Goal: Information Seeking & Learning: Learn about a topic

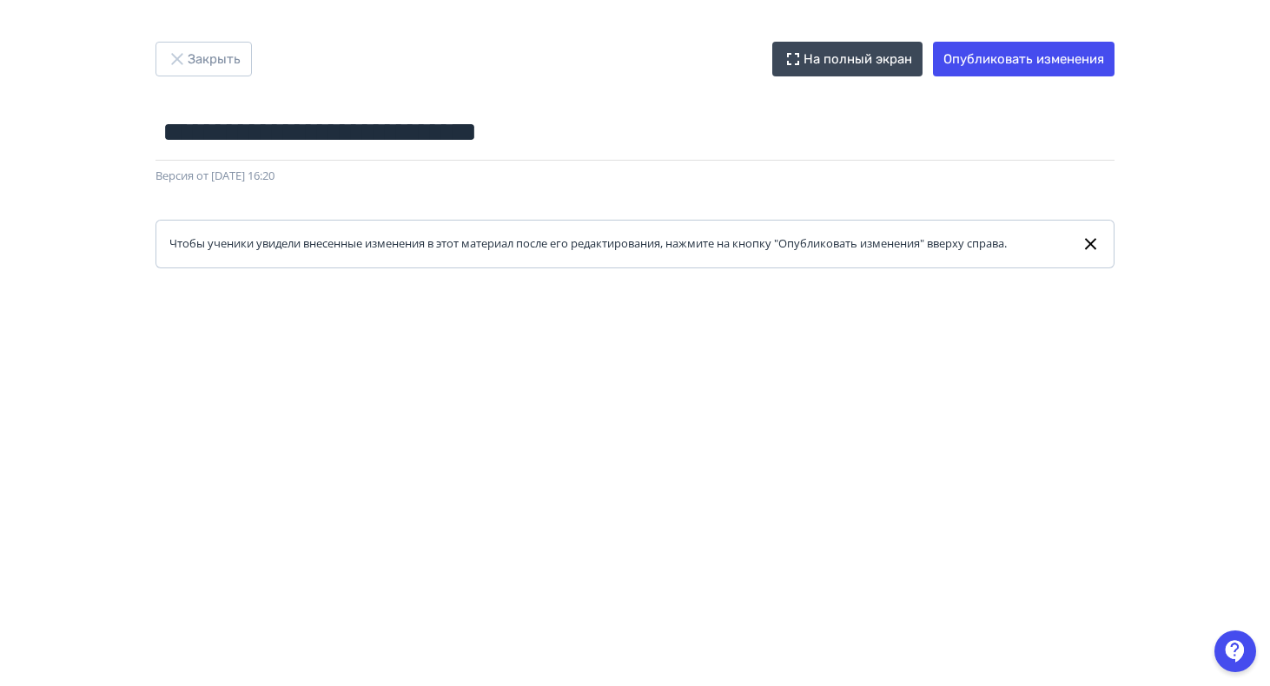
click at [622, 289] on div at bounding box center [635, 659] width 1270 height 782
click at [524, 282] on div at bounding box center [635, 659] width 1270 height 782
click at [195, 46] on button "Закрыть" at bounding box center [203, 59] width 96 height 35
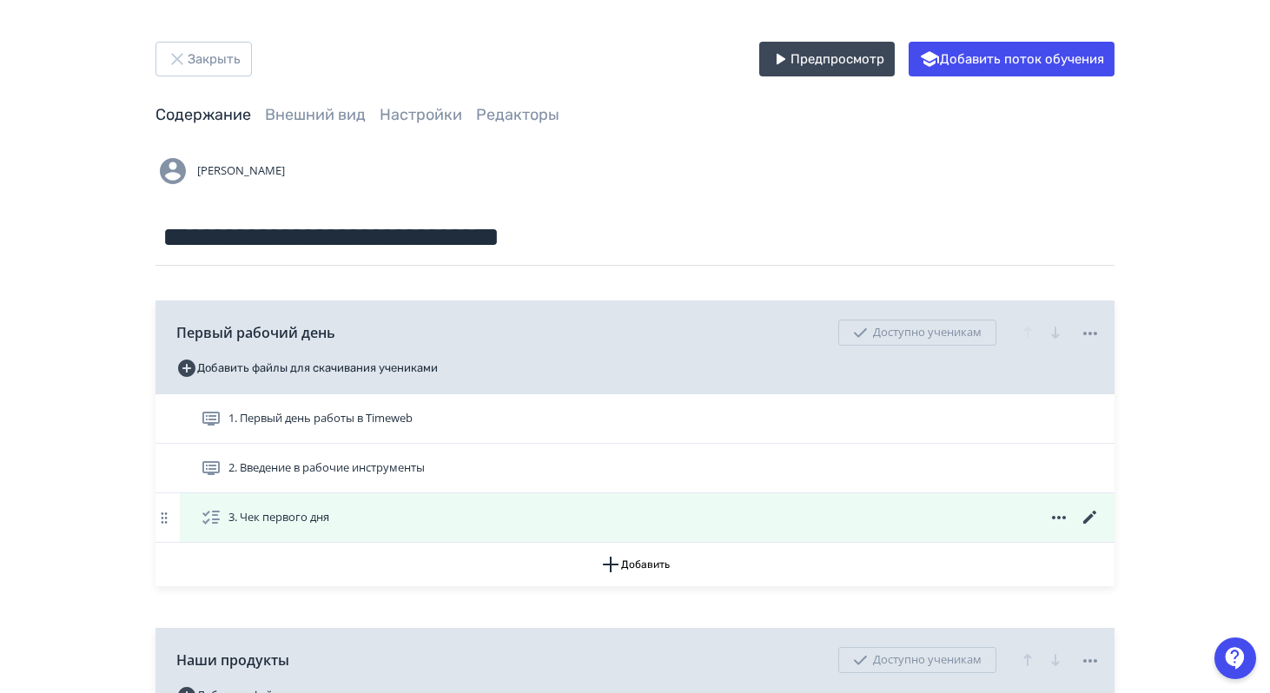
click at [1082, 519] on icon at bounding box center [1089, 517] width 21 height 21
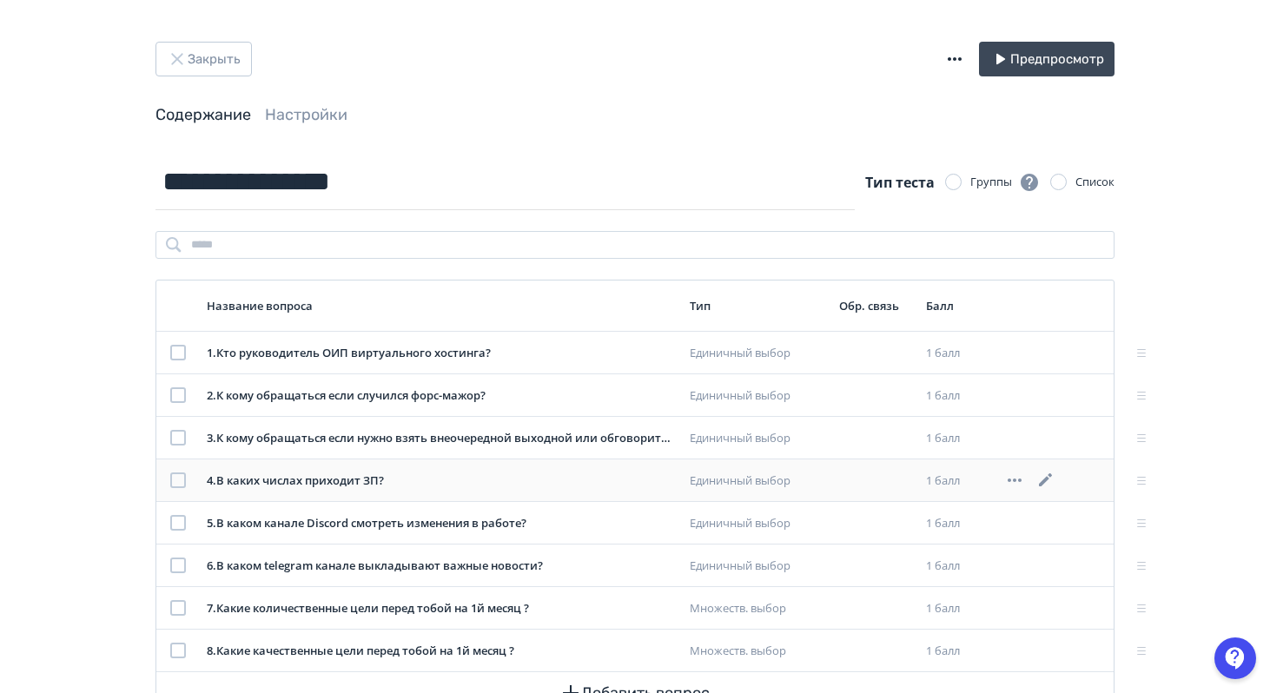
scroll to position [64, 0]
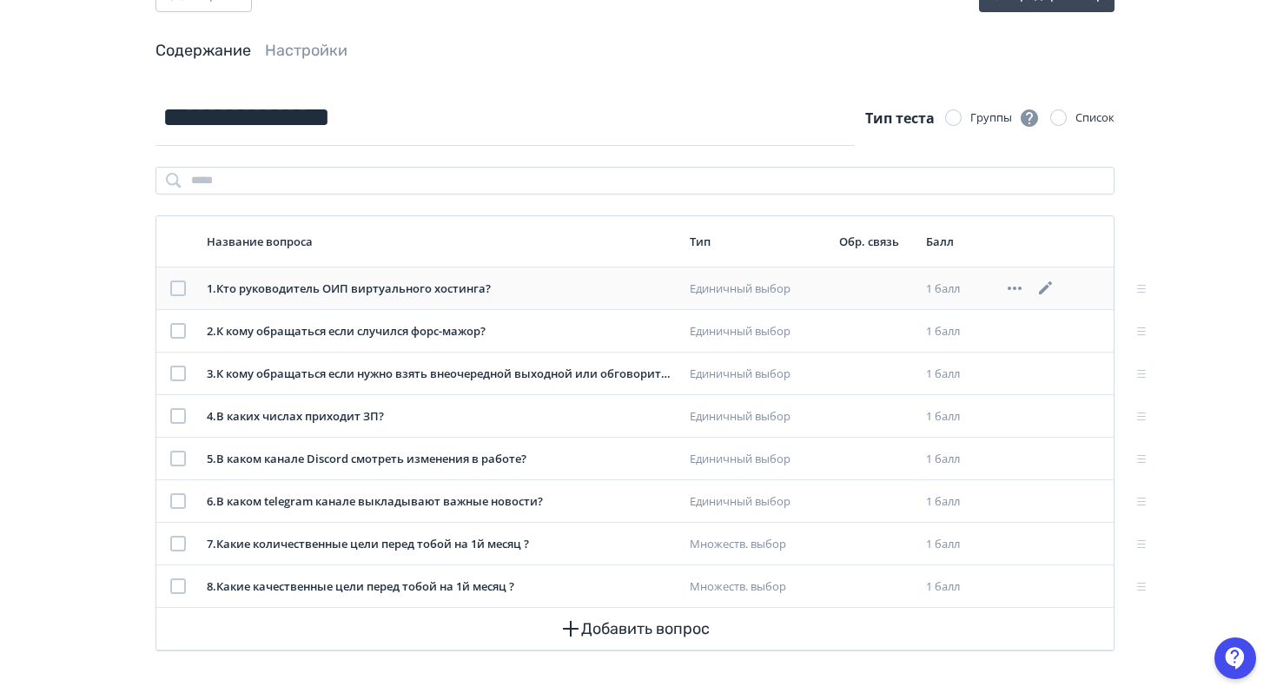
click at [296, 288] on div "1 . Кто руководитель ОИП виртуального хостинга?" at bounding box center [441, 289] width 469 height 17
click at [1046, 287] on icon at bounding box center [1045, 287] width 13 height 13
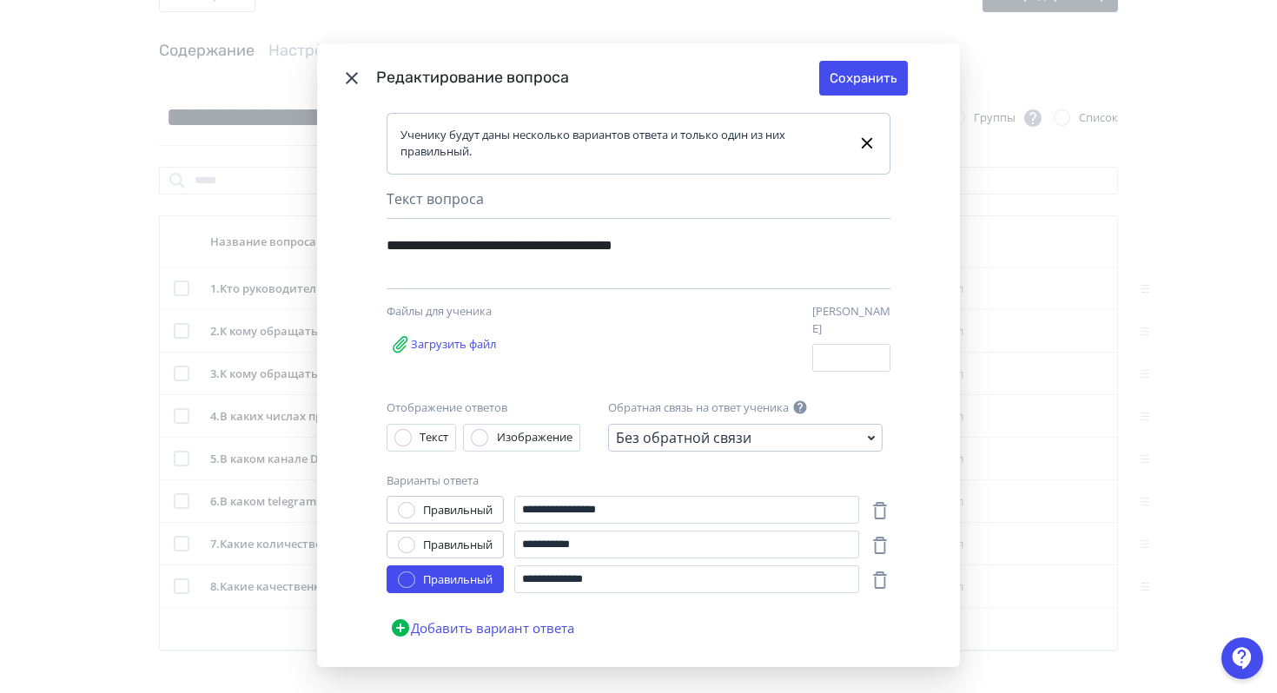
click at [348, 71] on icon "Modal" at bounding box center [351, 78] width 21 height 21
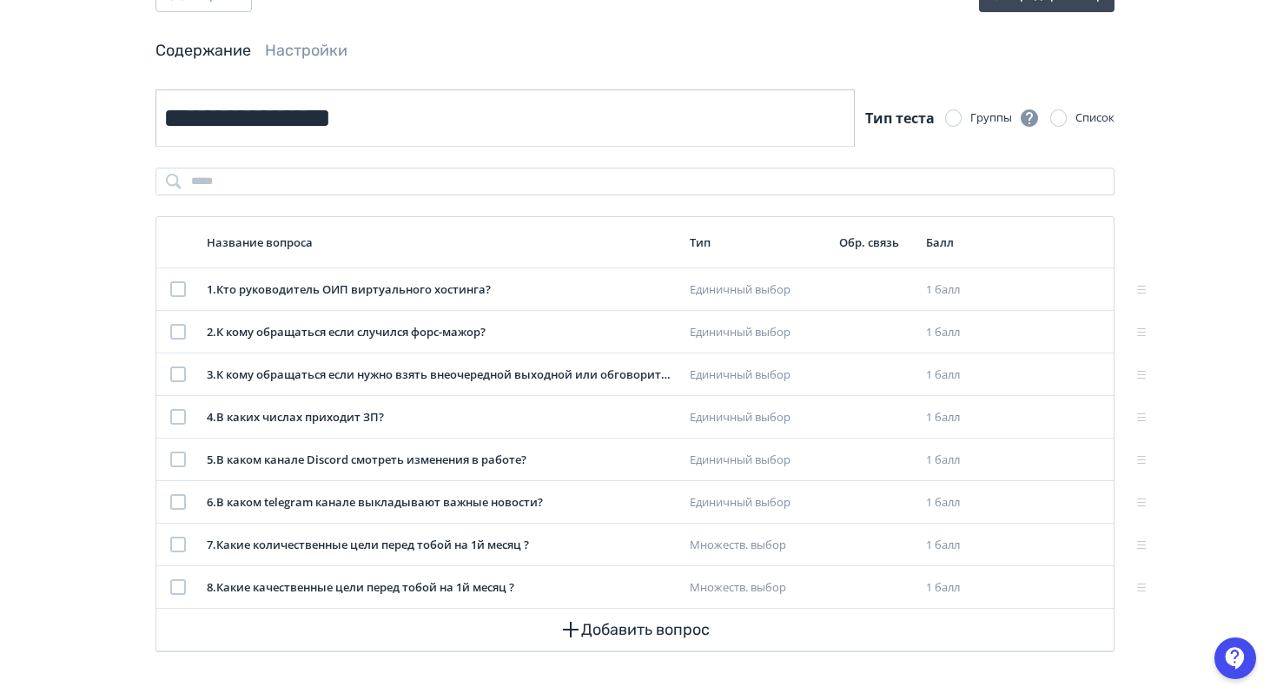
scroll to position [0, 0]
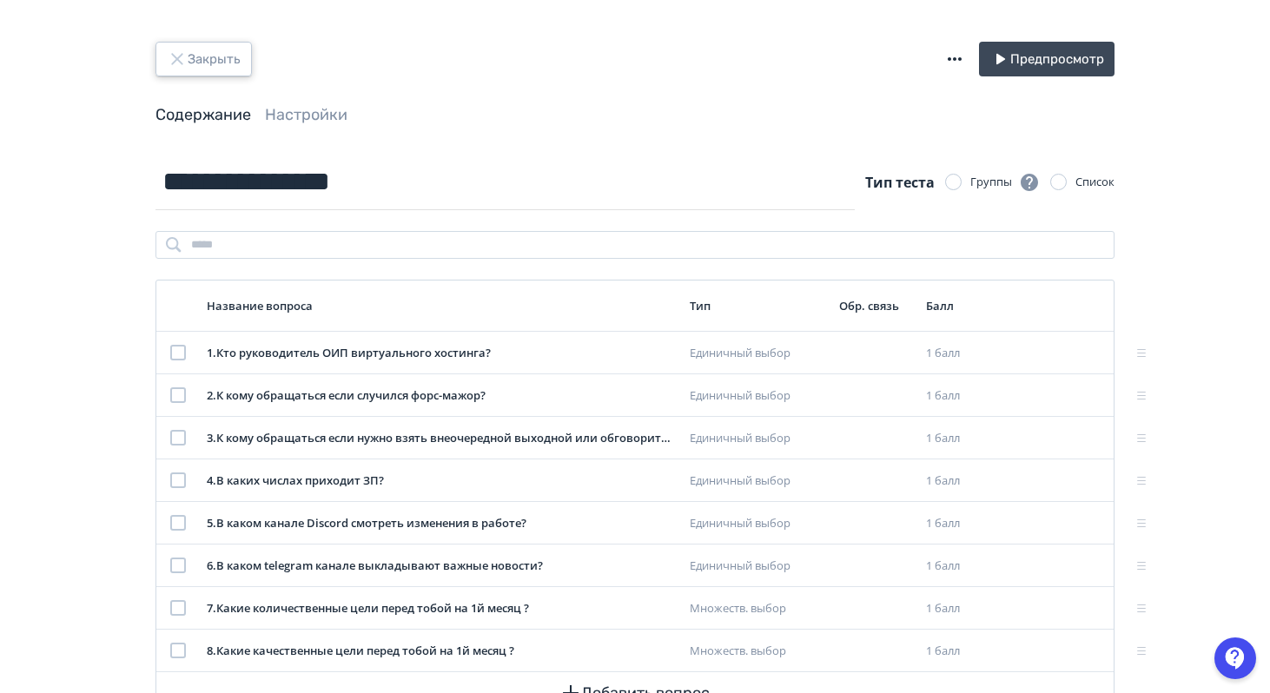
click at [200, 60] on button "Закрыть" at bounding box center [203, 59] width 96 height 35
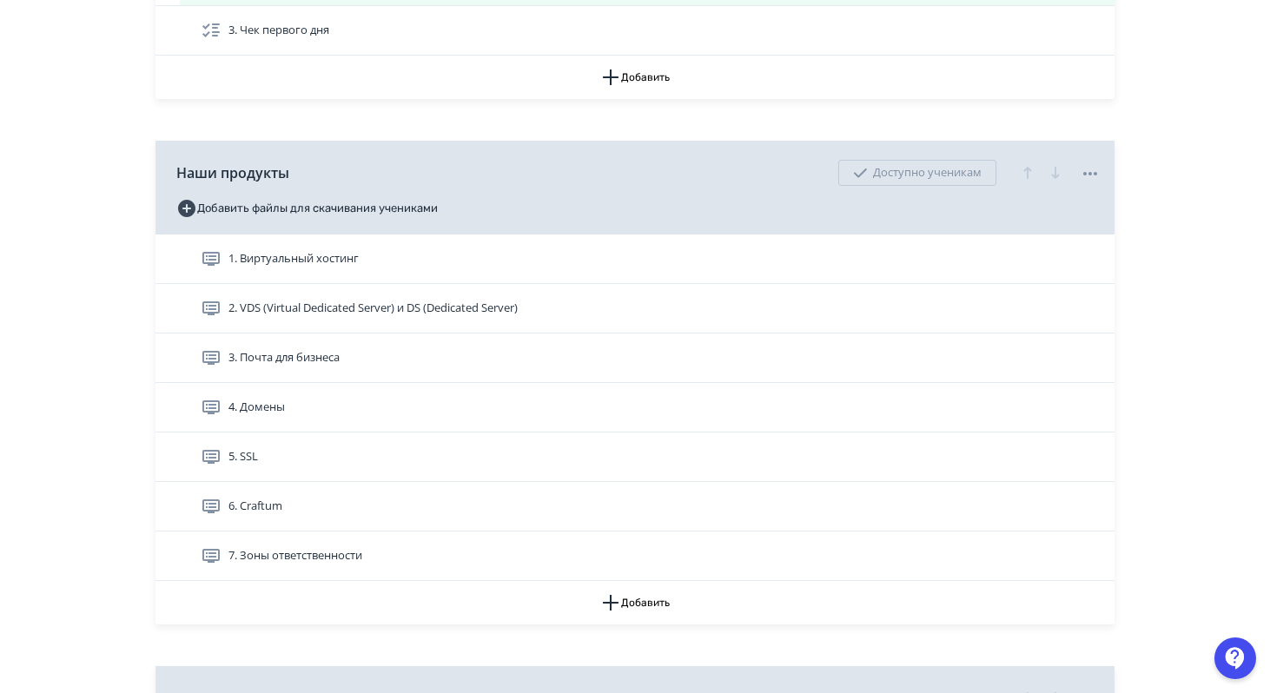
scroll to position [491, 0]
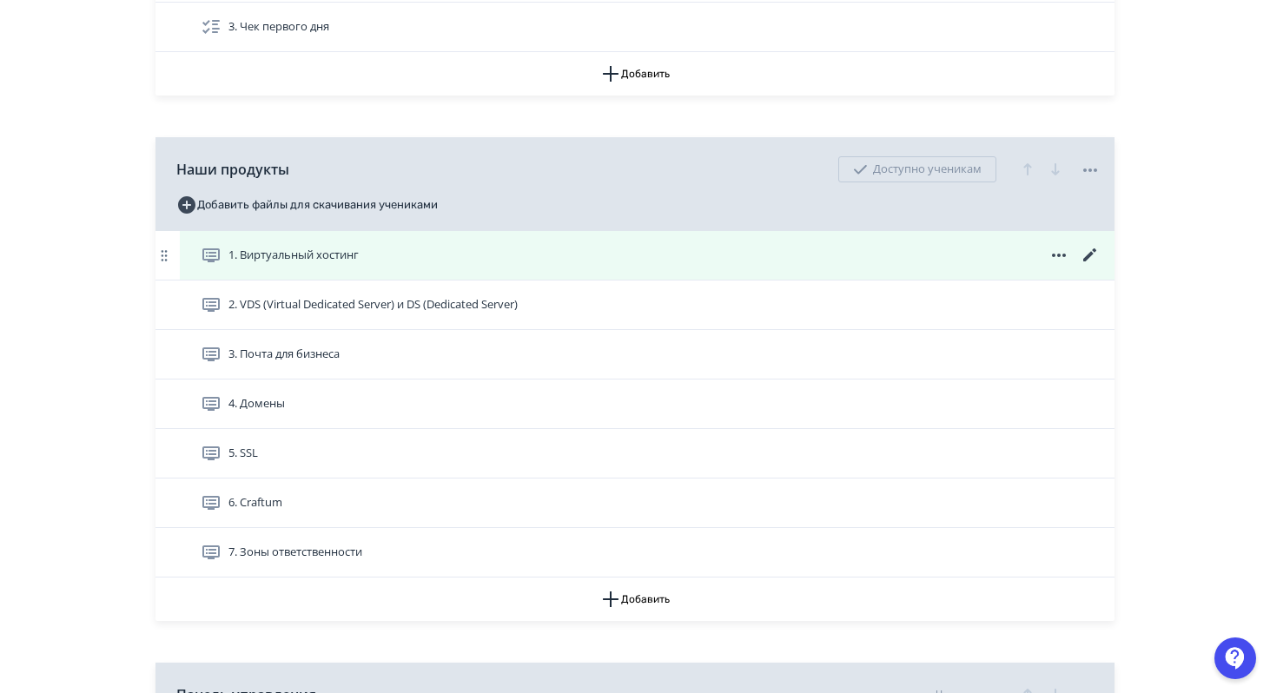
click at [1090, 248] on icon at bounding box center [1089, 255] width 21 height 21
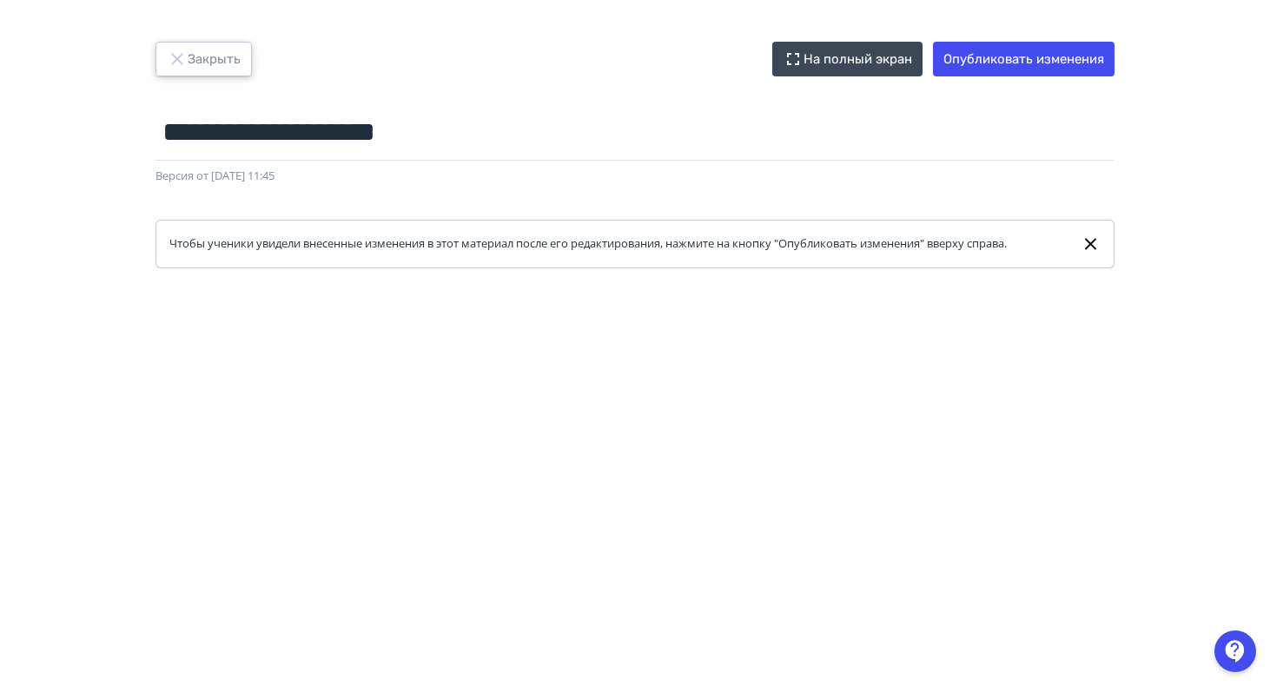
click at [192, 48] on button "Закрыть" at bounding box center [203, 59] width 96 height 35
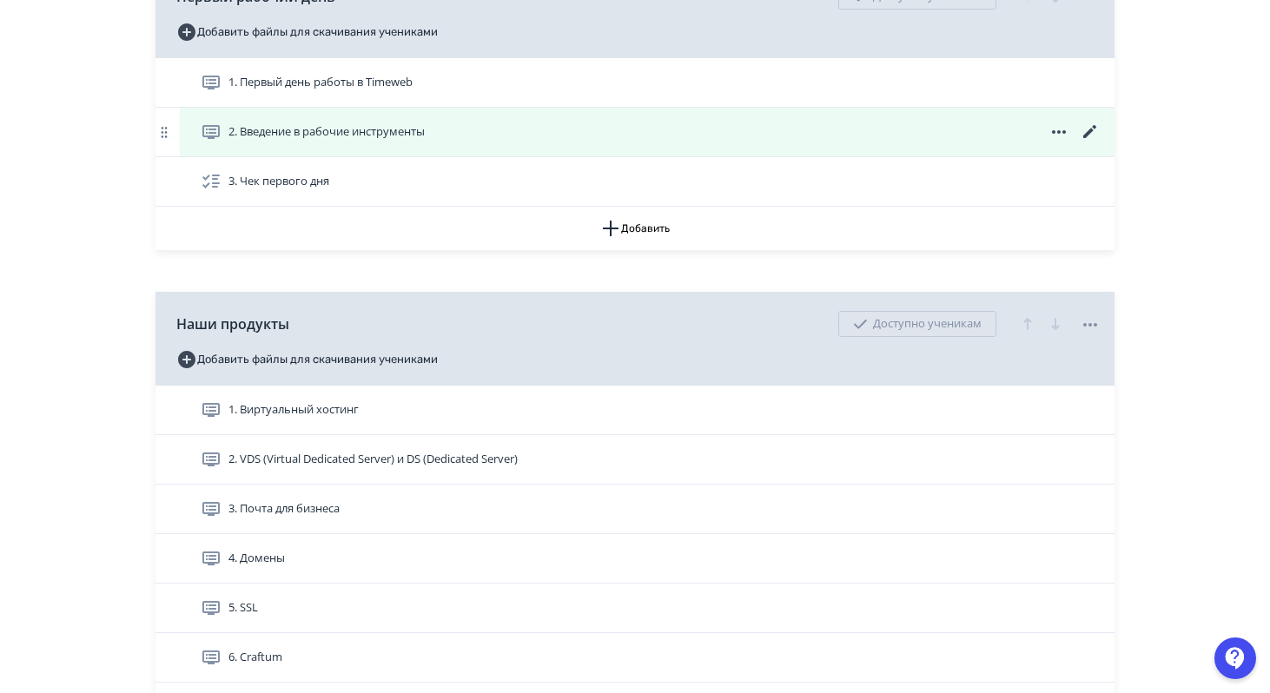
scroll to position [346, 0]
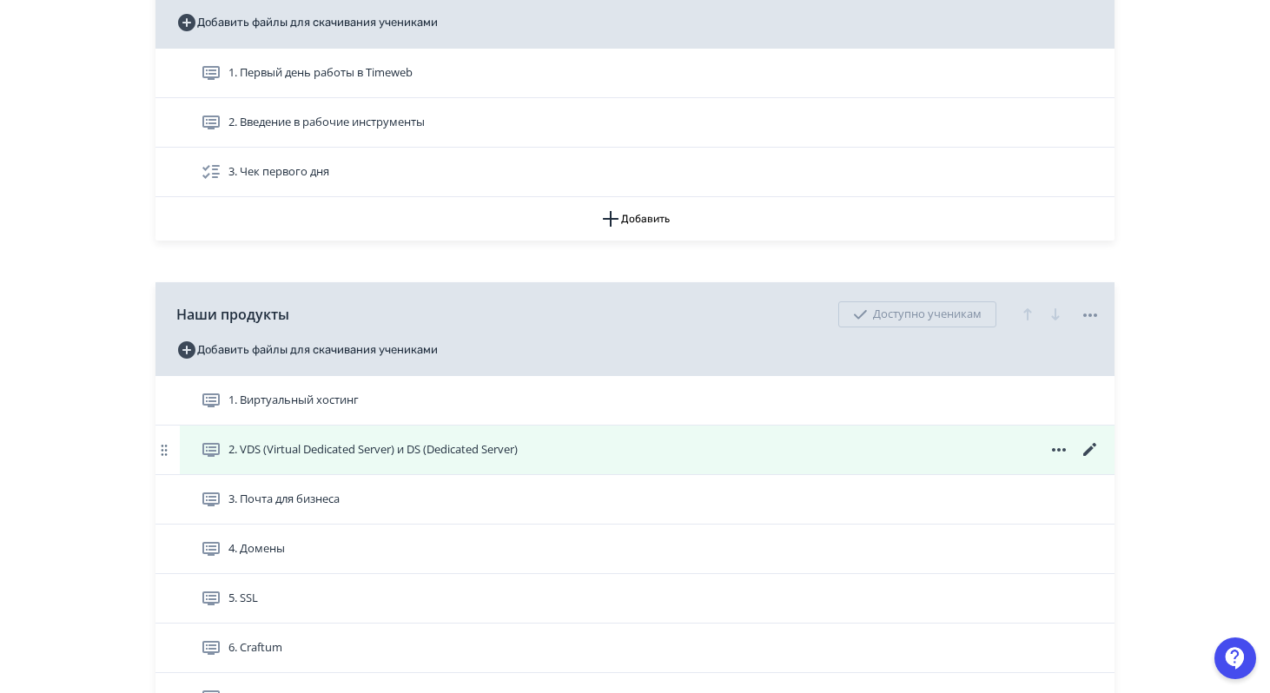
click at [1092, 455] on icon at bounding box center [1089, 449] width 21 height 21
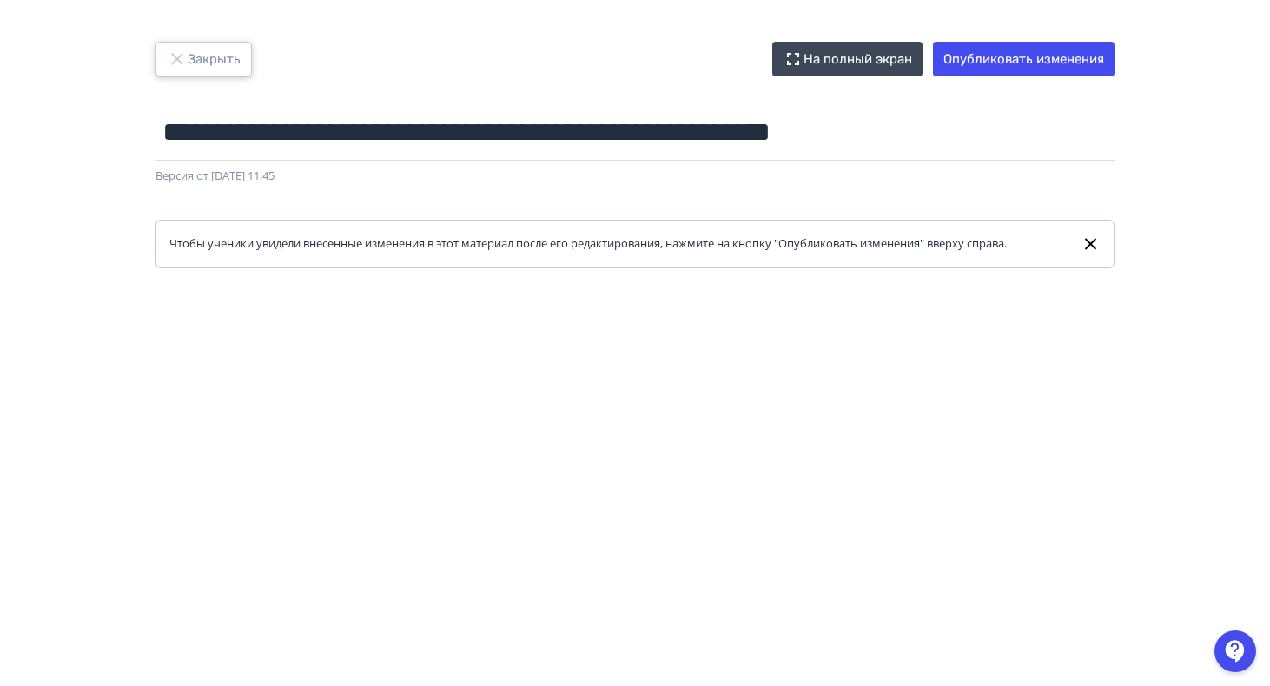
click at [226, 65] on button "Закрыть" at bounding box center [203, 59] width 96 height 35
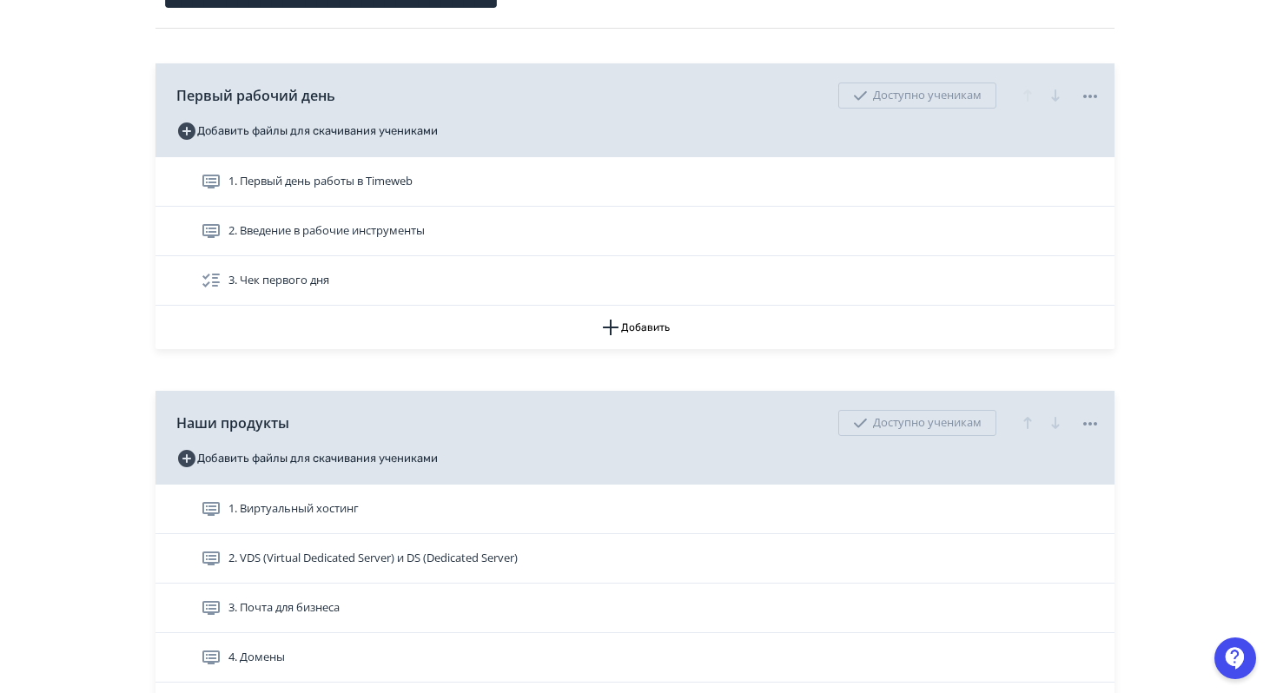
scroll to position [410, 0]
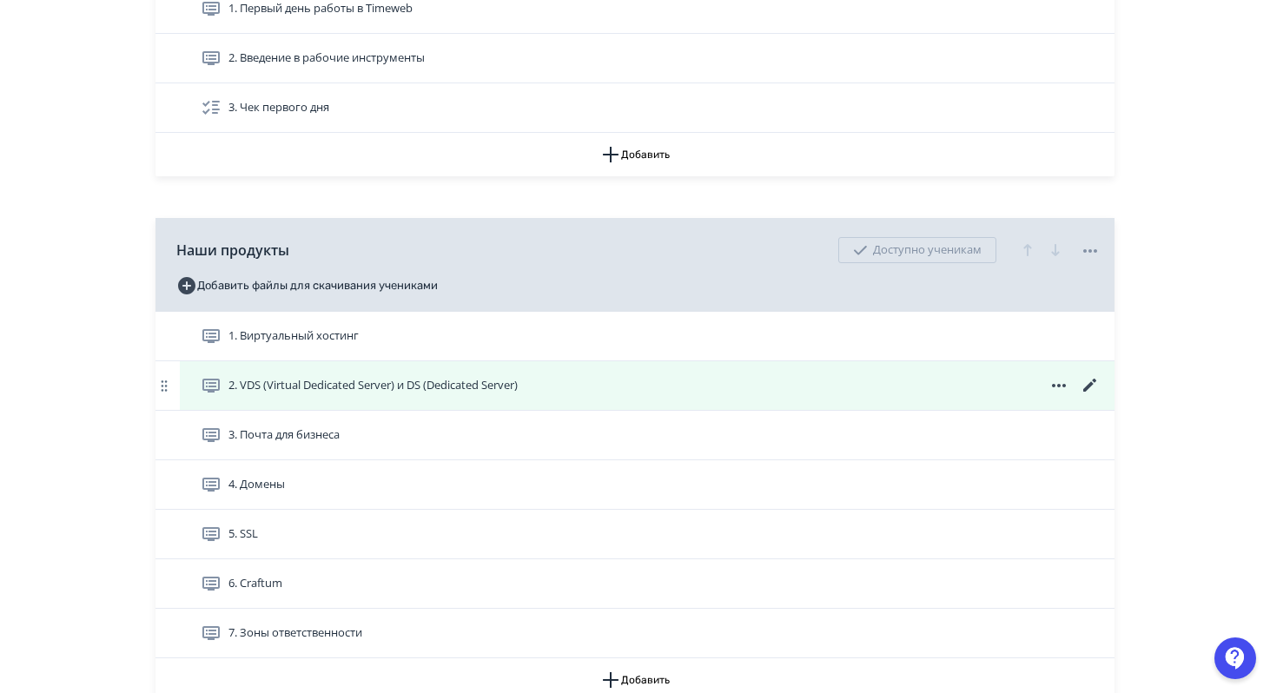
click at [525, 386] on span "2. VDS (Virtual Dedicated Server) и DS (Dedicated Server)" at bounding box center [363, 385] width 324 height 21
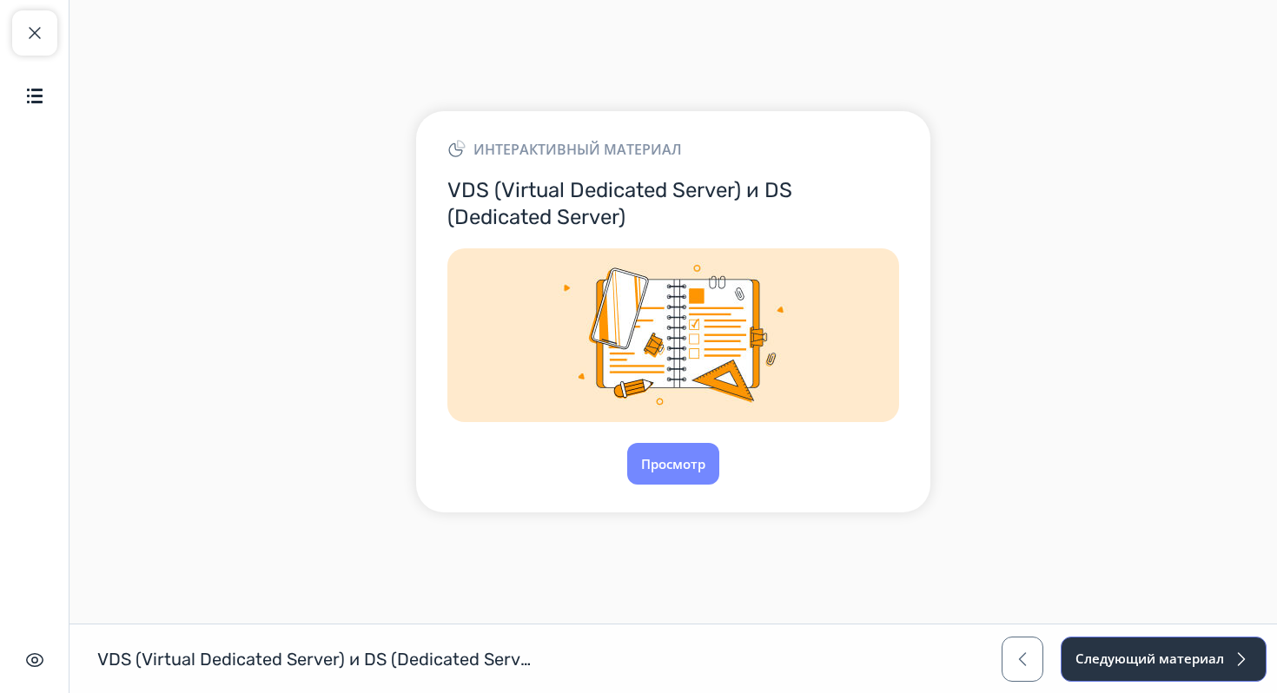
click at [1139, 665] on button "Следующий материал" at bounding box center [1163, 659] width 206 height 45
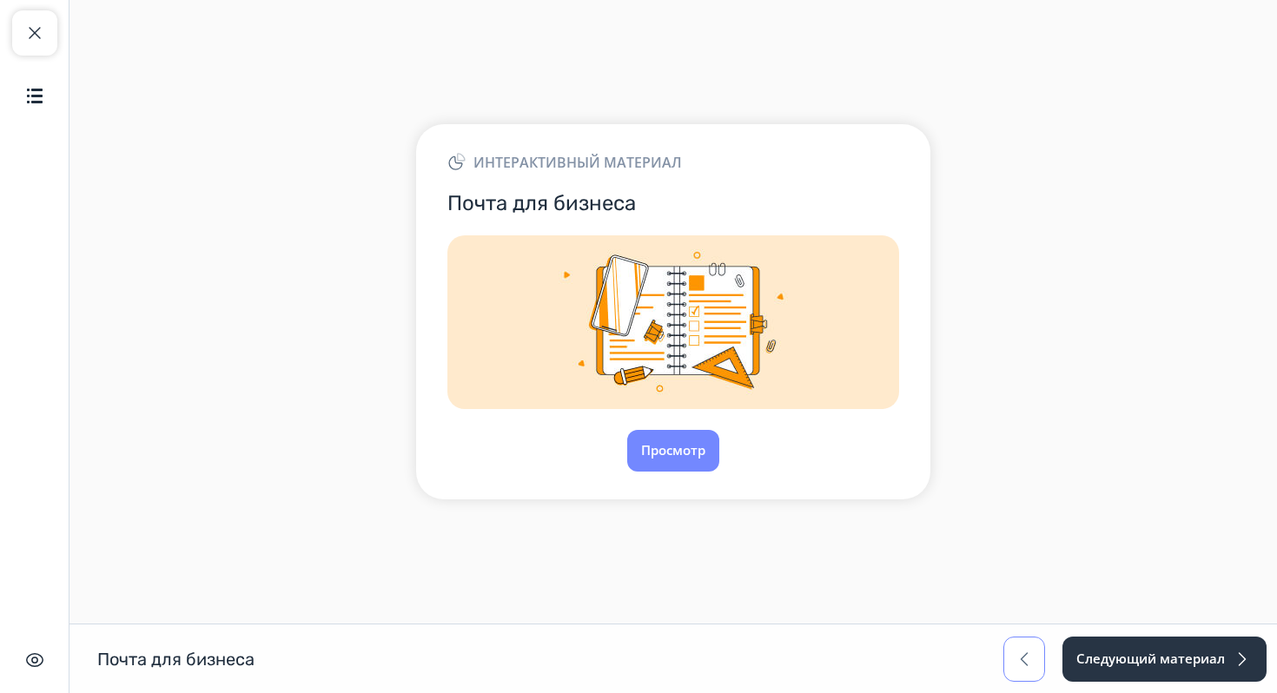
click at [1014, 660] on span "button" at bounding box center [1023, 659] width 21 height 21
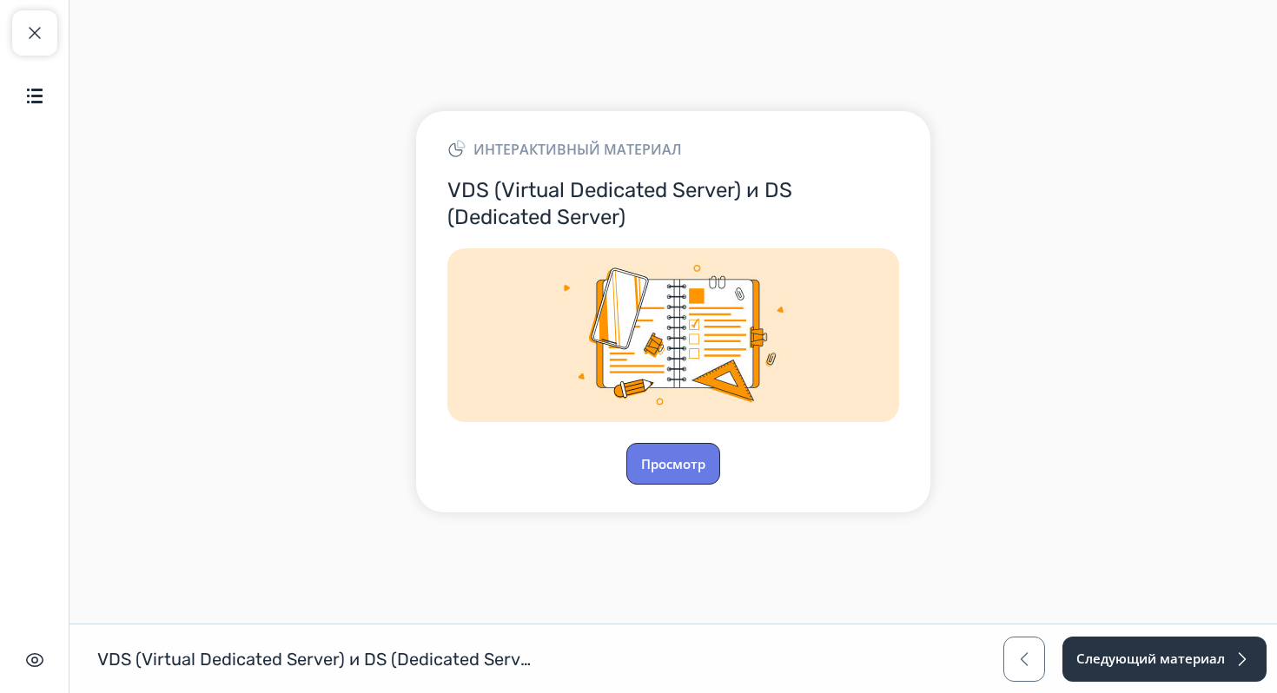
click at [671, 463] on button "Просмотр" at bounding box center [673, 464] width 94 height 42
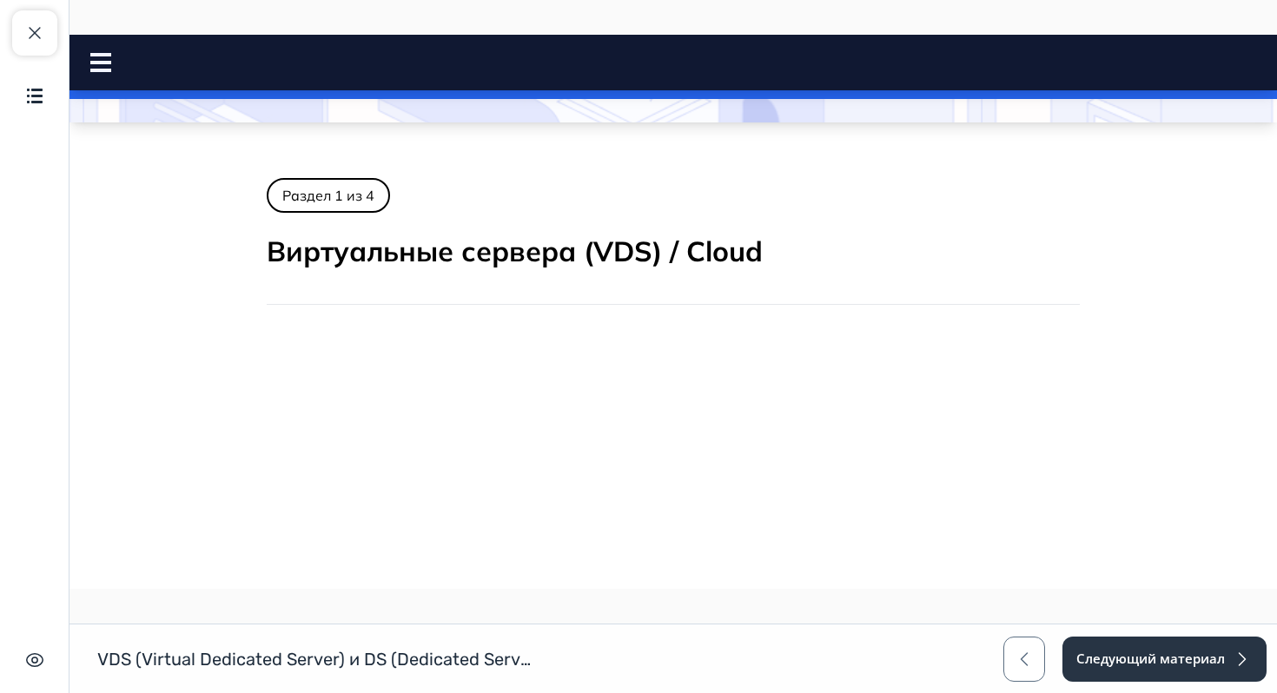
scroll to position [56, 0]
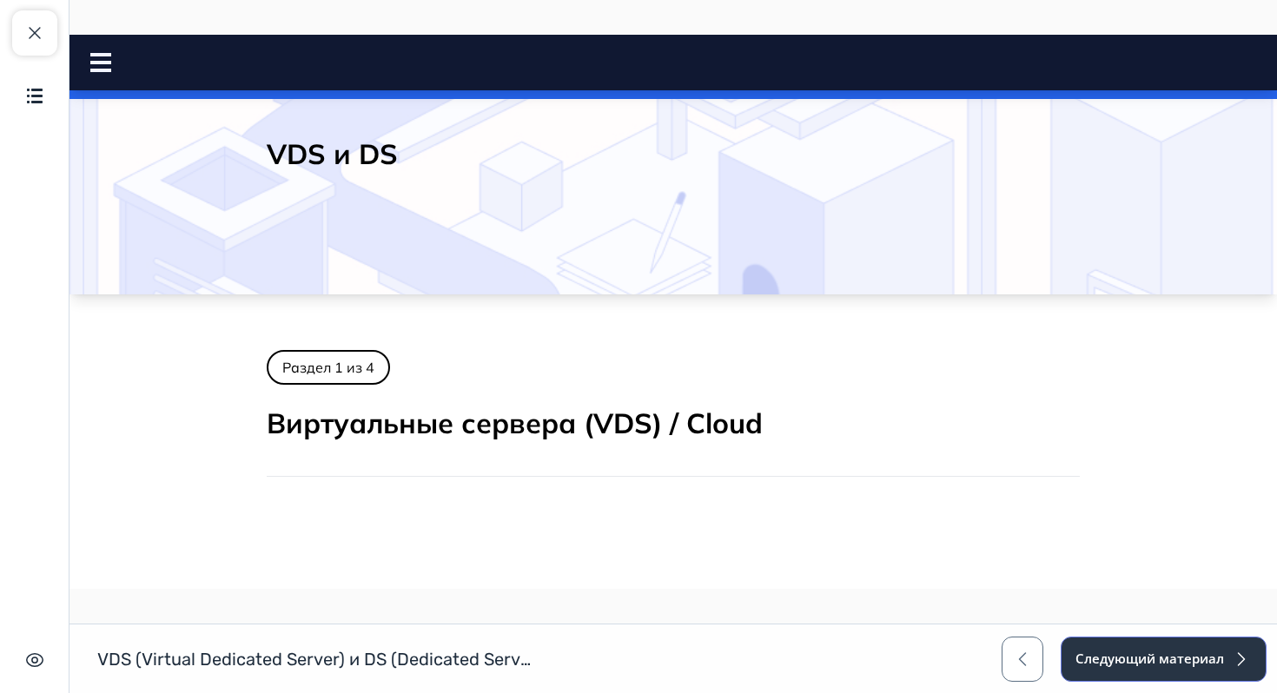
click at [1116, 665] on button "Следующий материал" at bounding box center [1163, 659] width 206 height 45
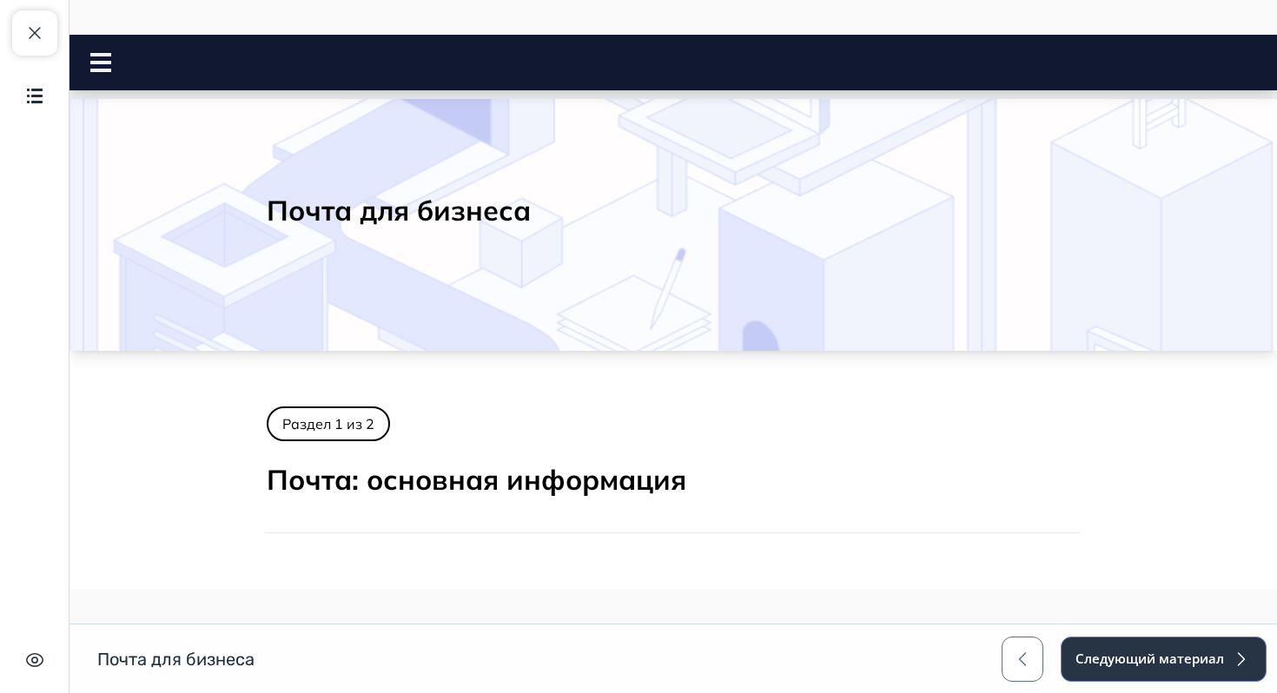
click at [1125, 662] on button "Следующий материал" at bounding box center [1163, 659] width 206 height 45
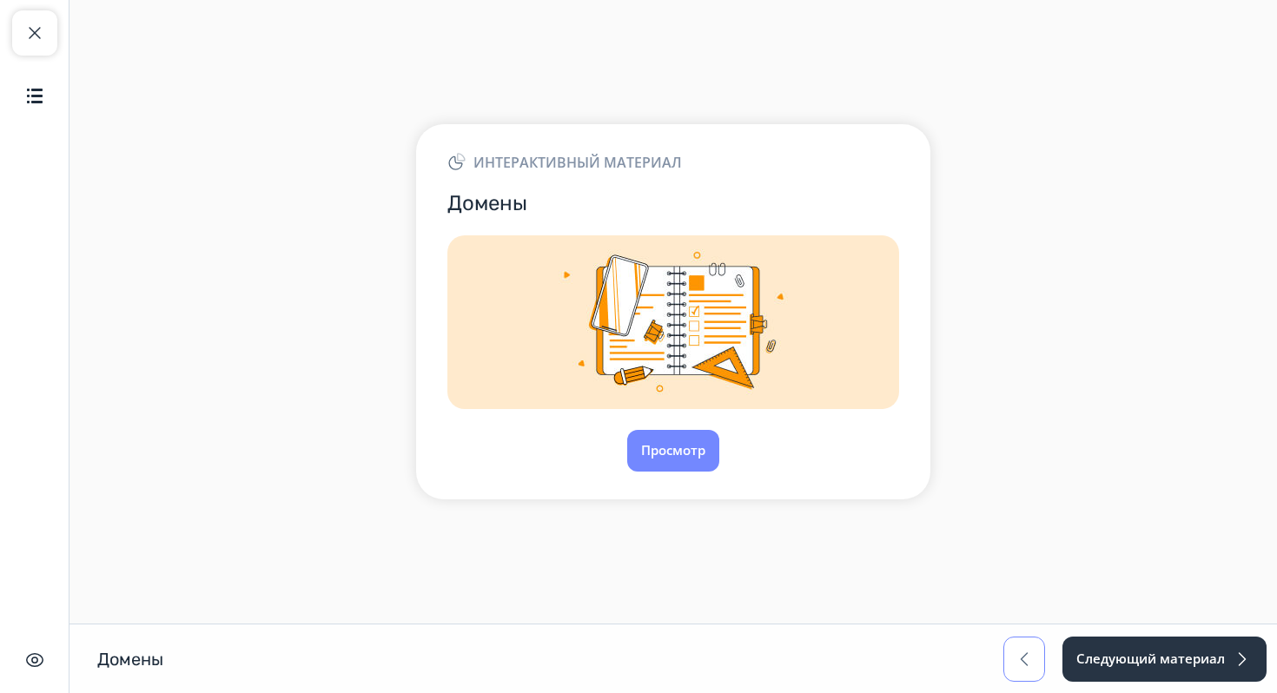
click at [1040, 669] on button "button" at bounding box center [1024, 659] width 42 height 45
click at [1040, 668] on button "button" at bounding box center [1024, 659] width 42 height 45
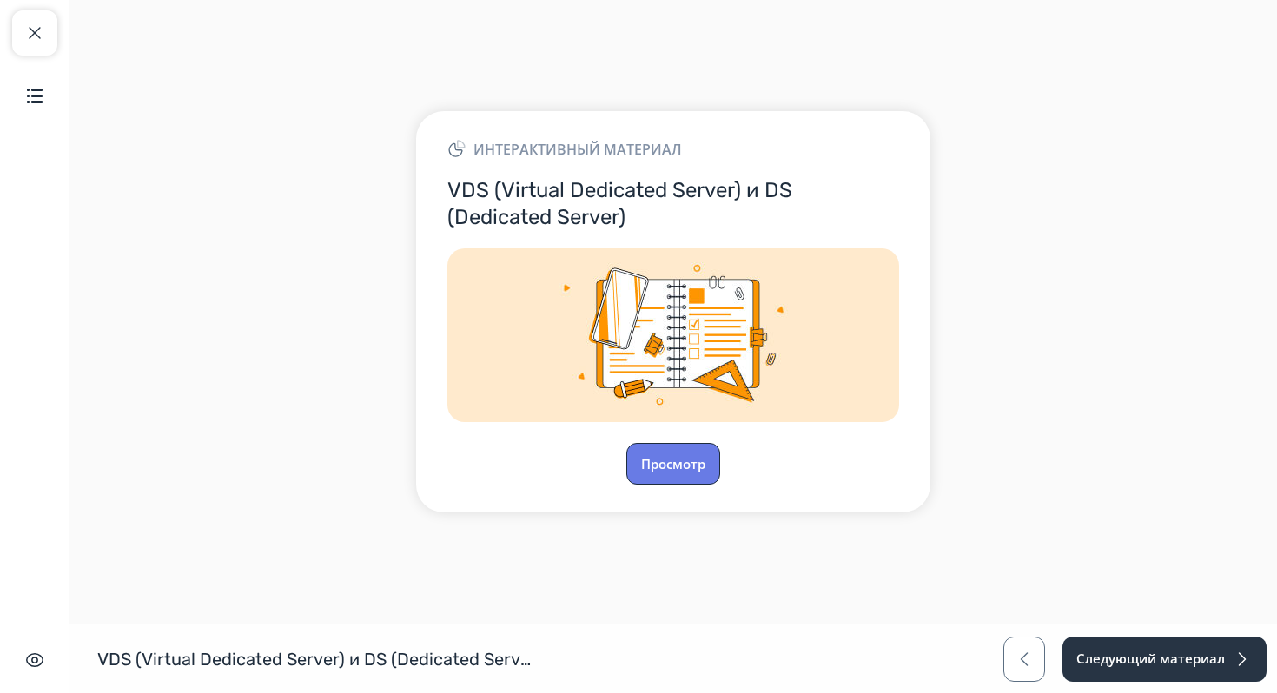
click at [677, 467] on button "Просмотр" at bounding box center [673, 464] width 94 height 42
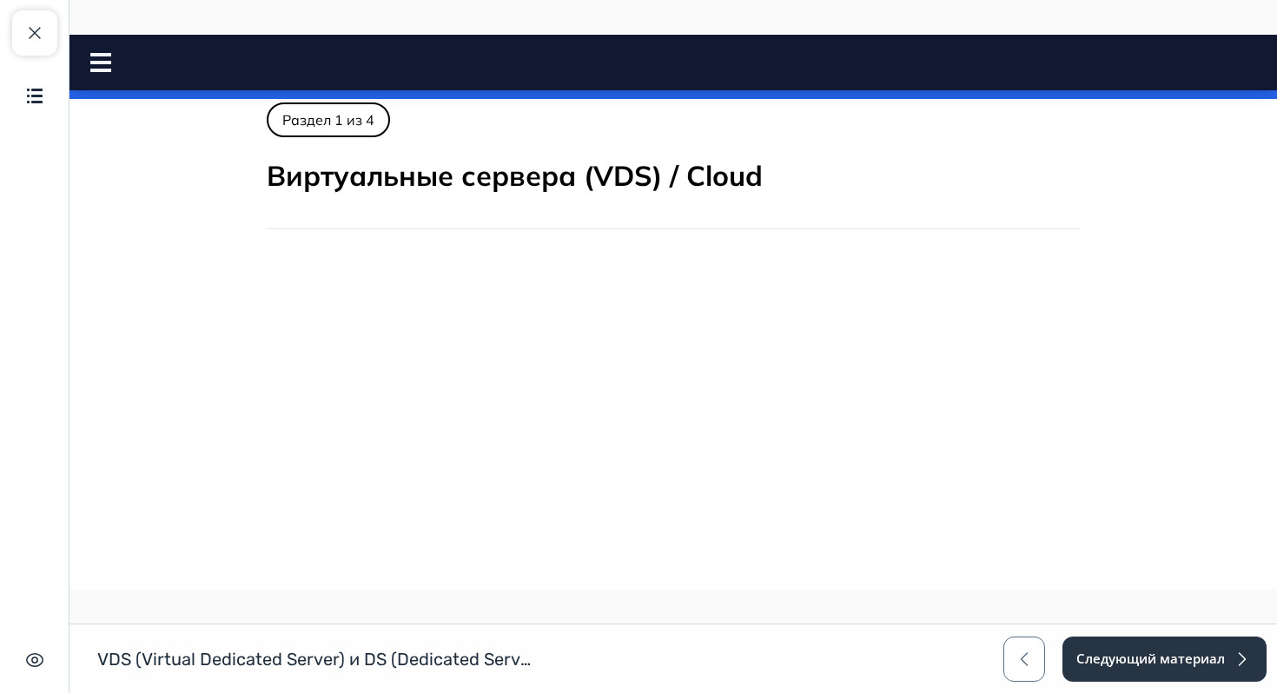
scroll to position [538, 0]
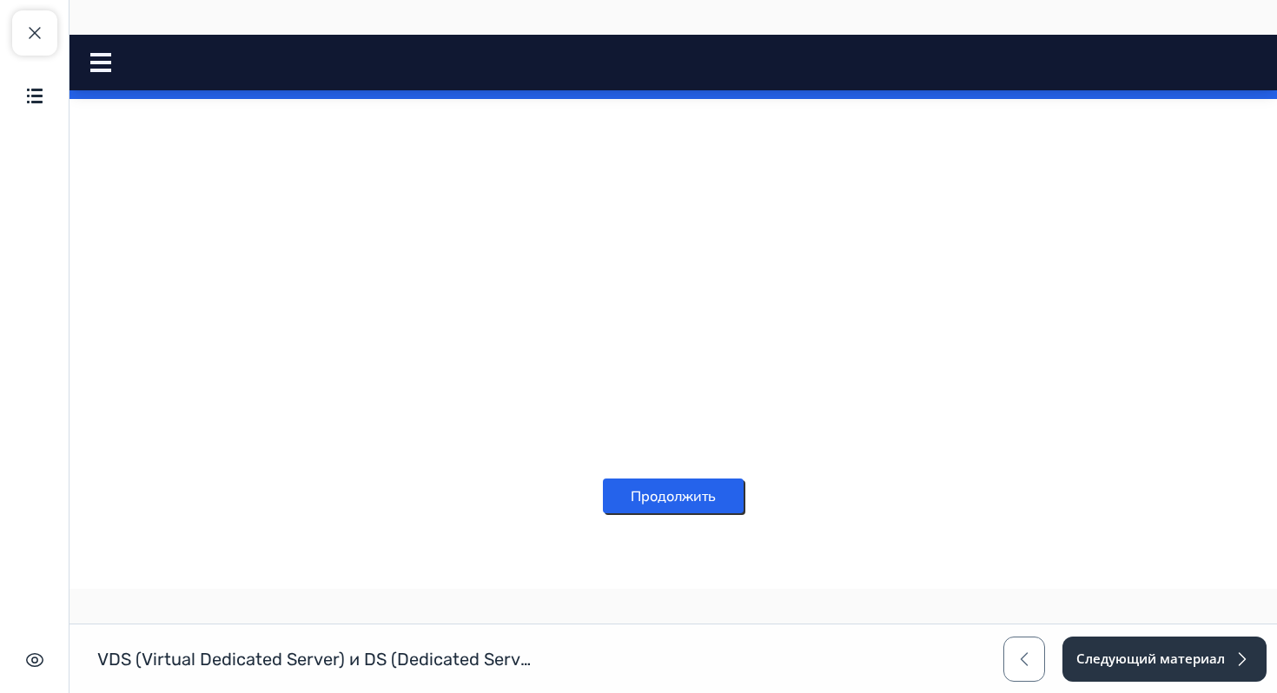
click at [685, 519] on div "Продолжить" at bounding box center [673, 496] width 141 height 76
click at [697, 482] on button "Продолжить" at bounding box center [673, 496] width 141 height 35
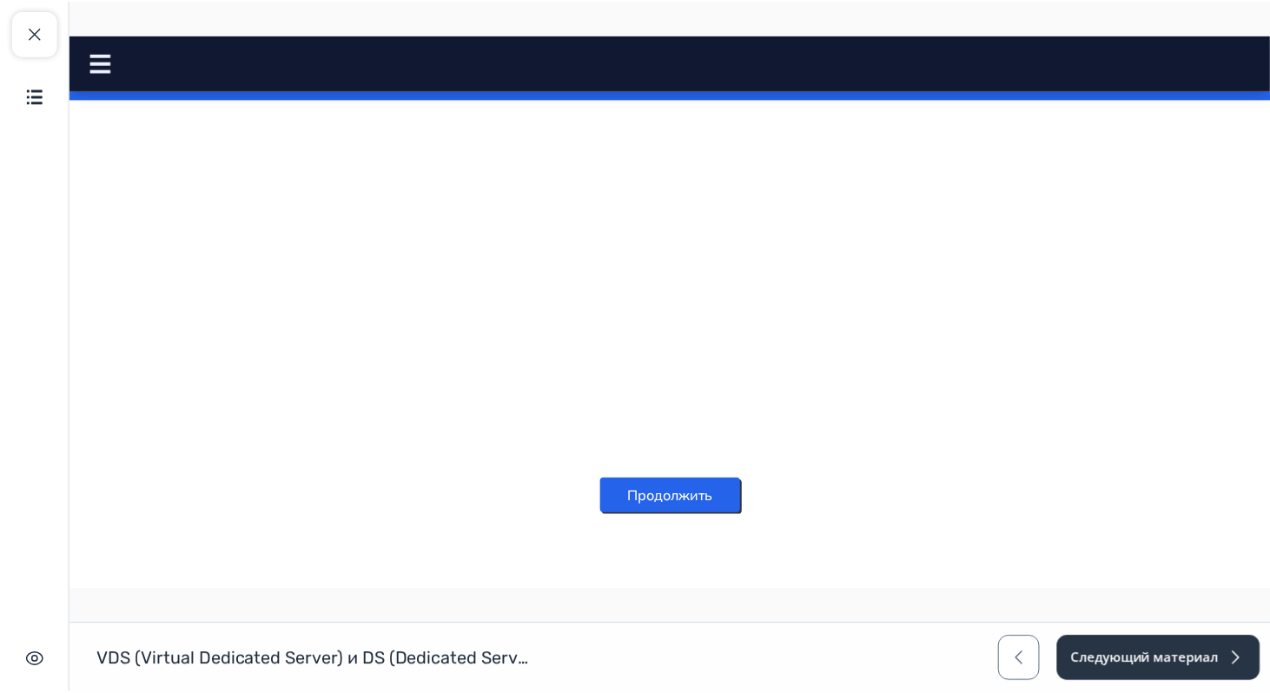
scroll to position [0, 0]
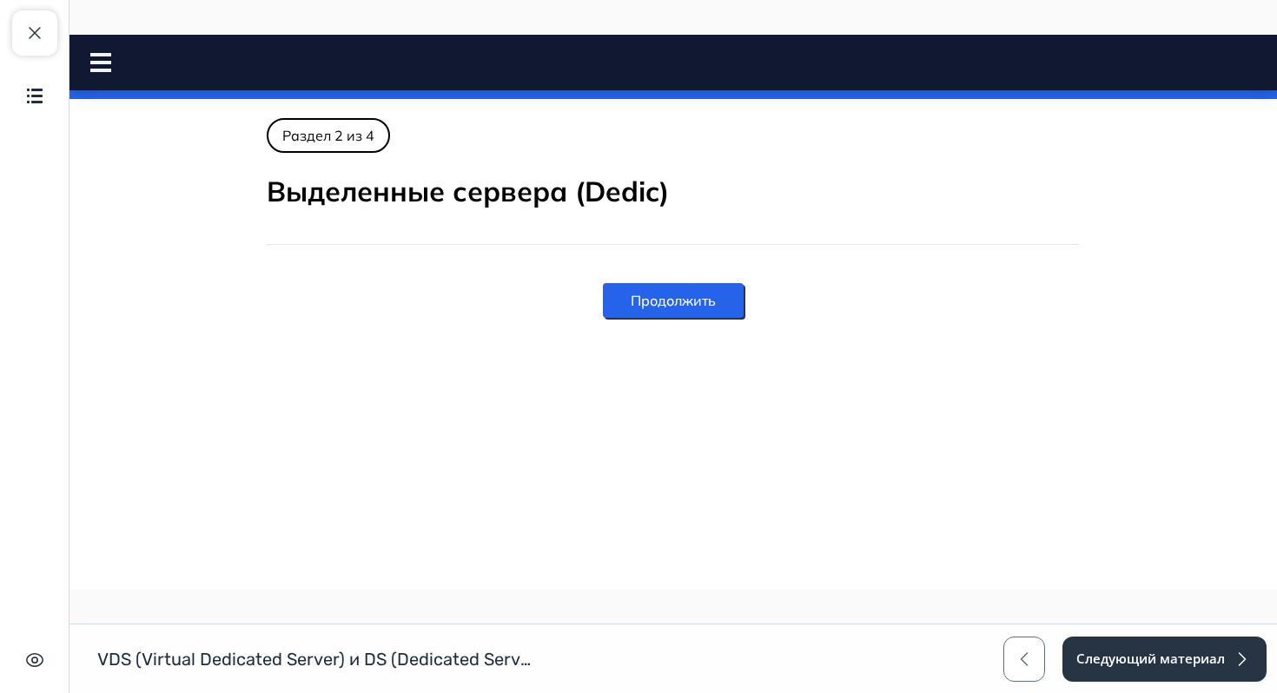
click at [707, 276] on div "Продолжить" at bounding box center [673, 300] width 141 height 76
click at [706, 309] on button "Продолжить" at bounding box center [673, 300] width 141 height 35
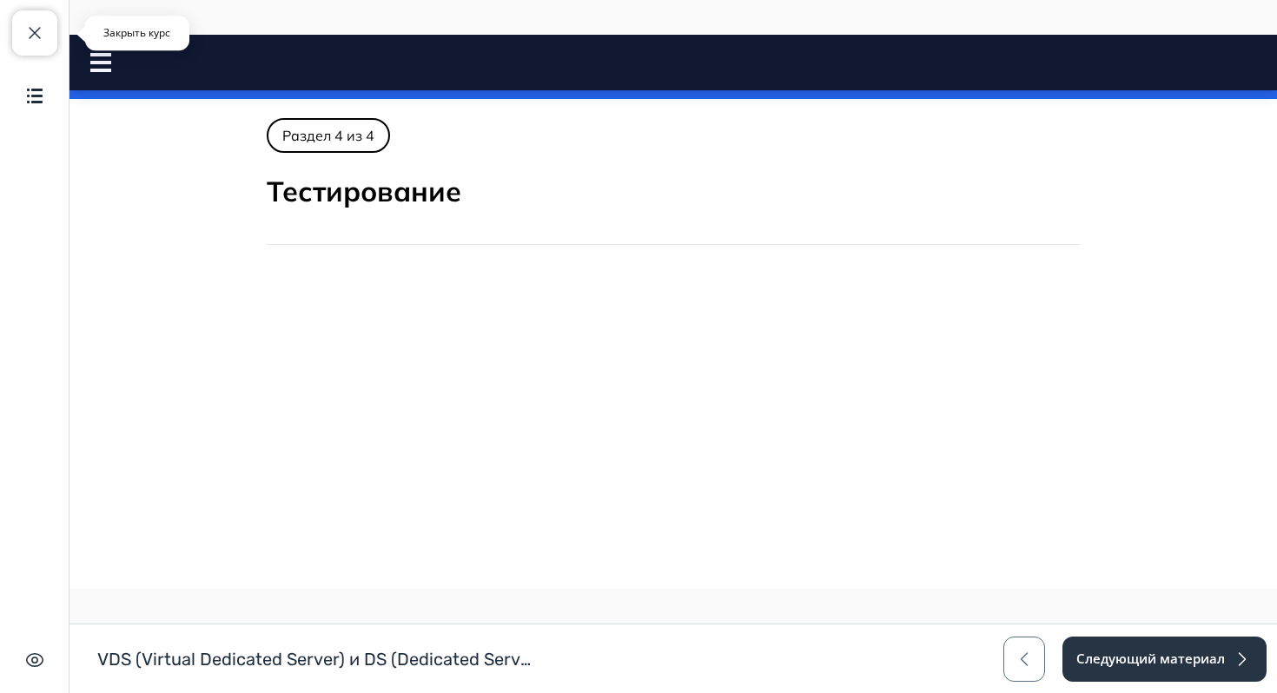
click at [24, 41] on span "button" at bounding box center [34, 33] width 21 height 21
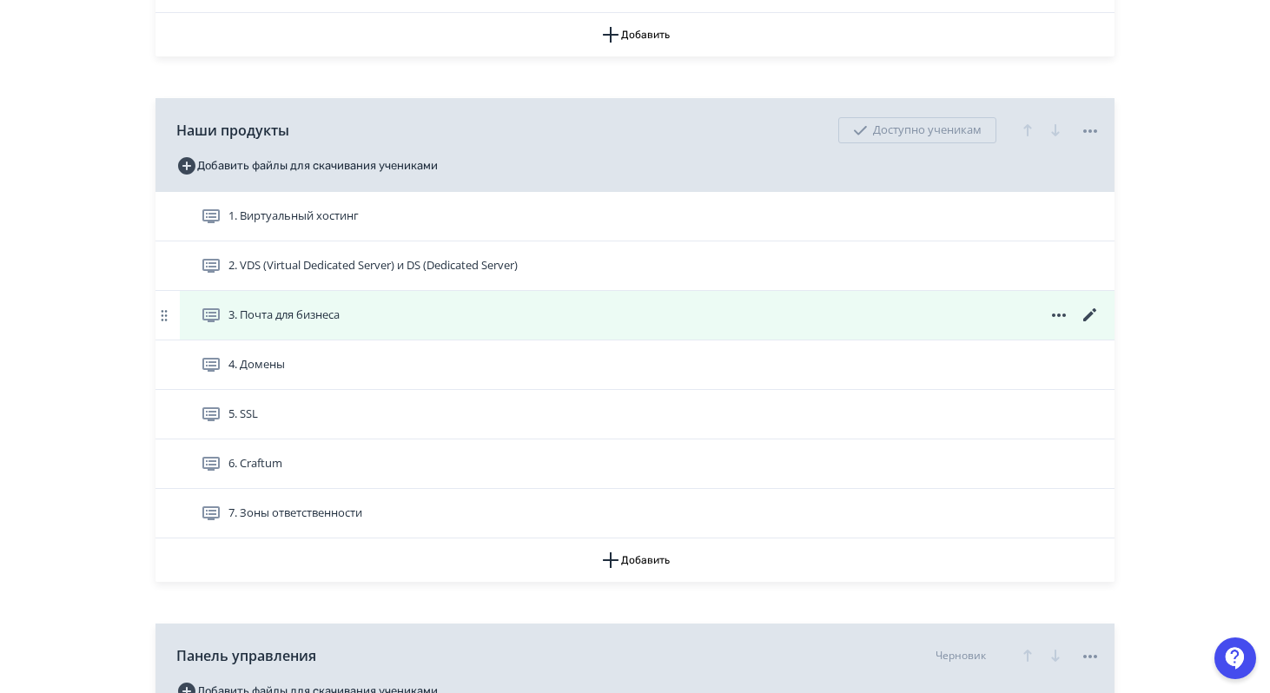
scroll to position [521, 0]
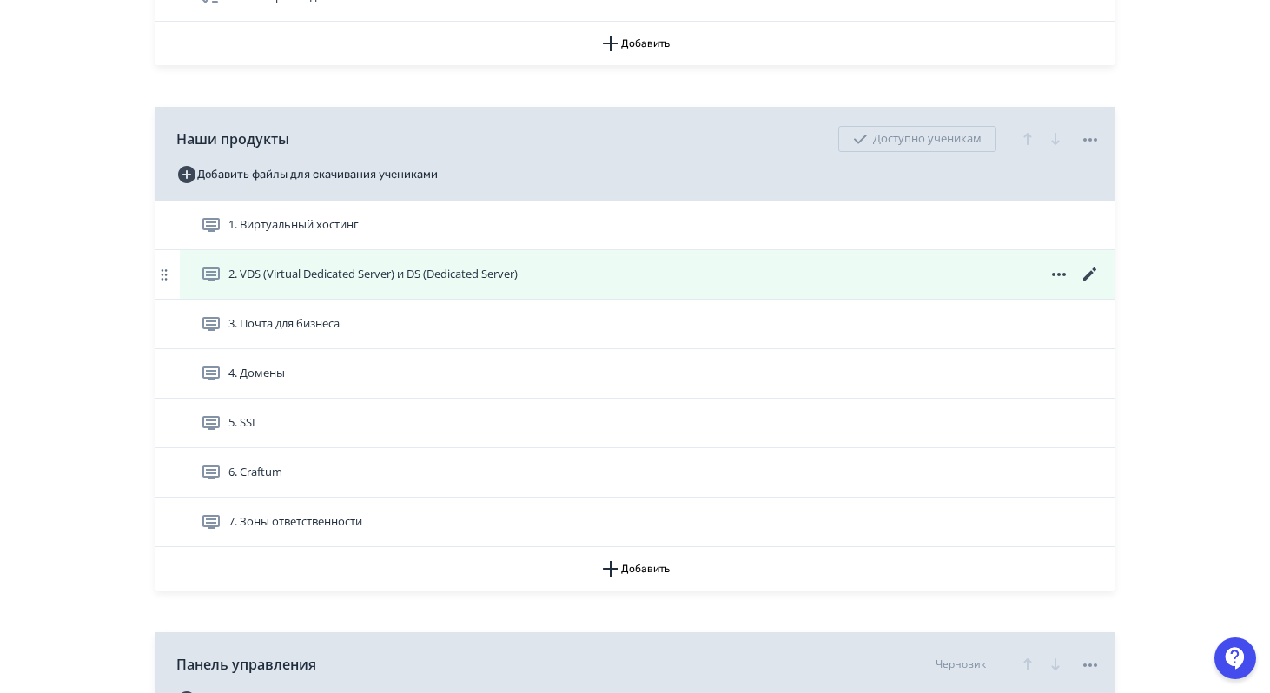
click at [1091, 270] on icon at bounding box center [1089, 274] width 21 height 21
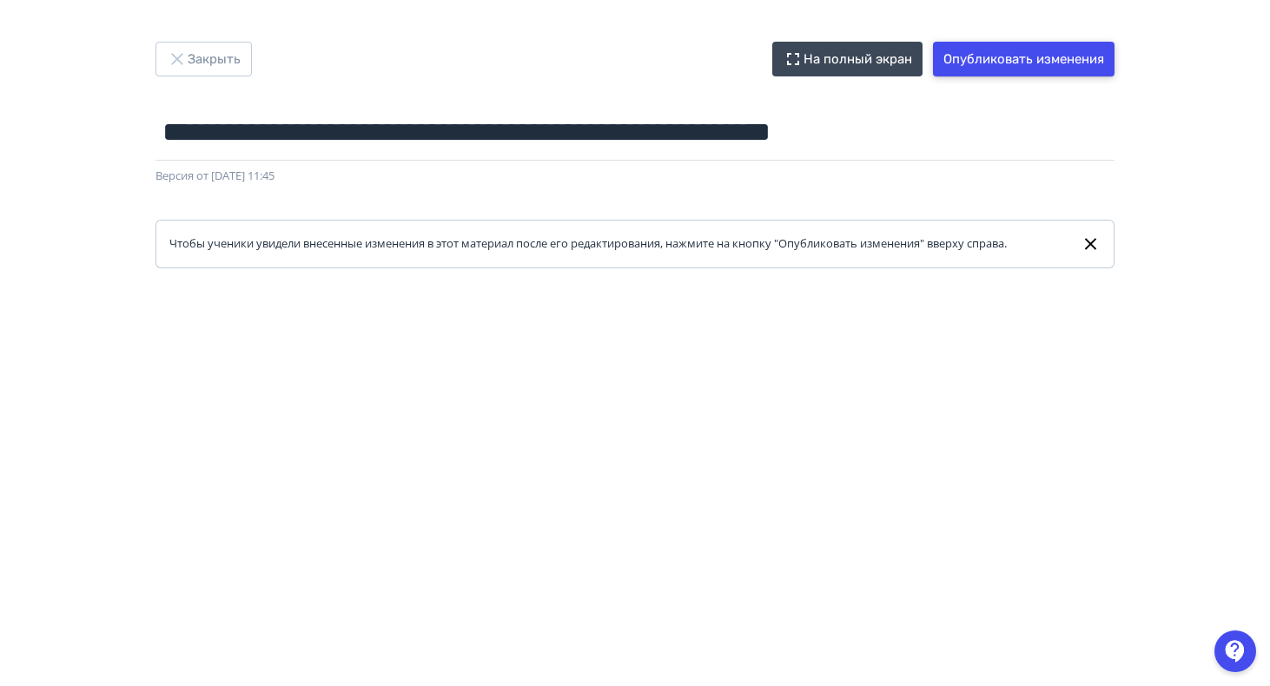
click at [1033, 56] on button "Опубликовать изменения" at bounding box center [1024, 59] width 182 height 35
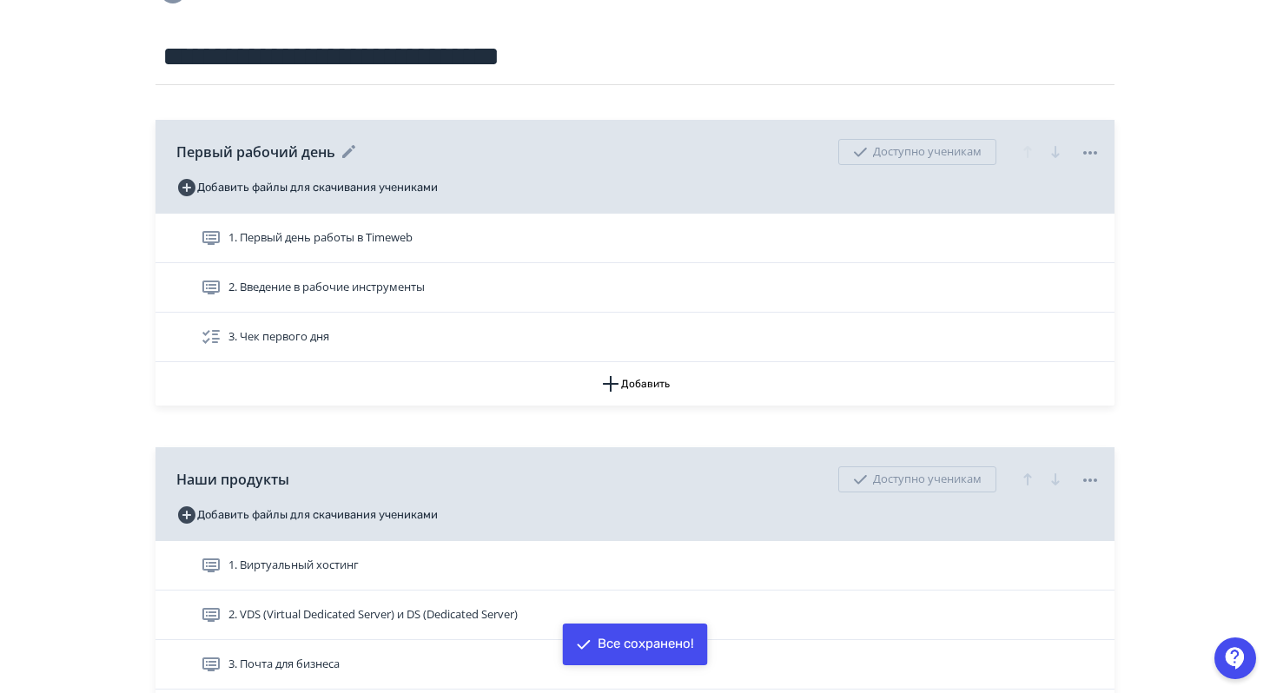
scroll to position [406, 0]
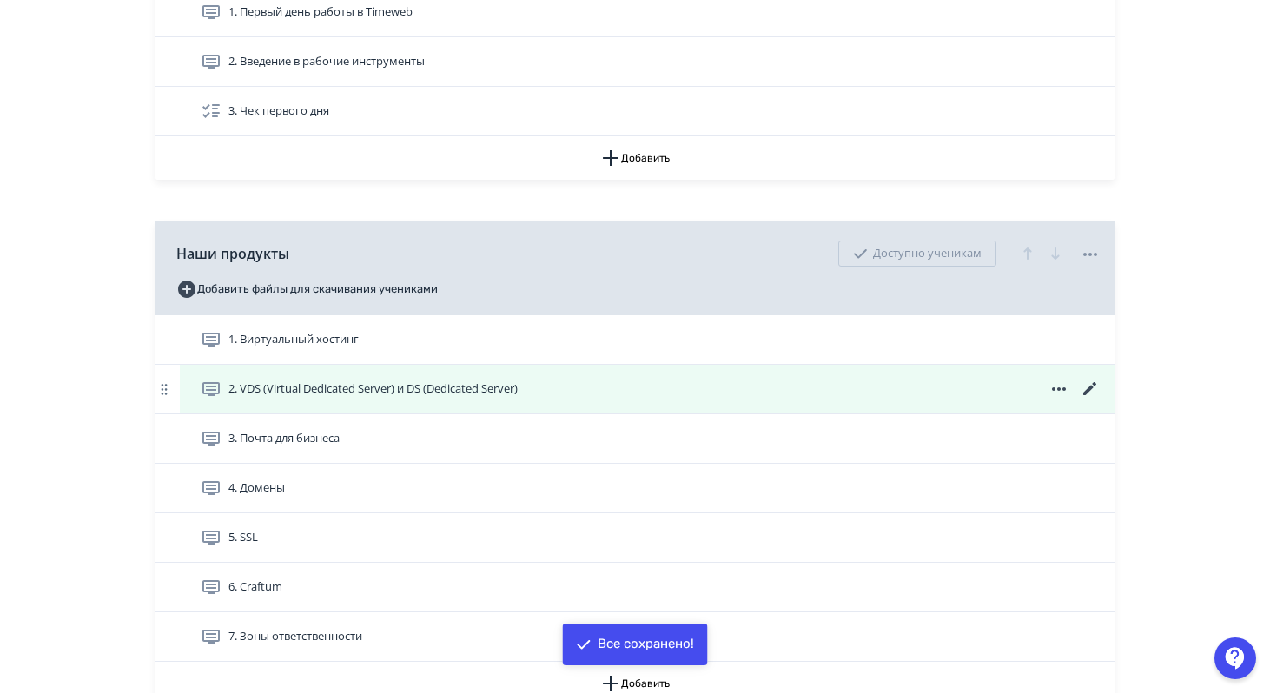
click at [501, 394] on span "2. VDS (Virtual Dedicated Server) и DS (Dedicated Server)" at bounding box center [372, 388] width 289 height 17
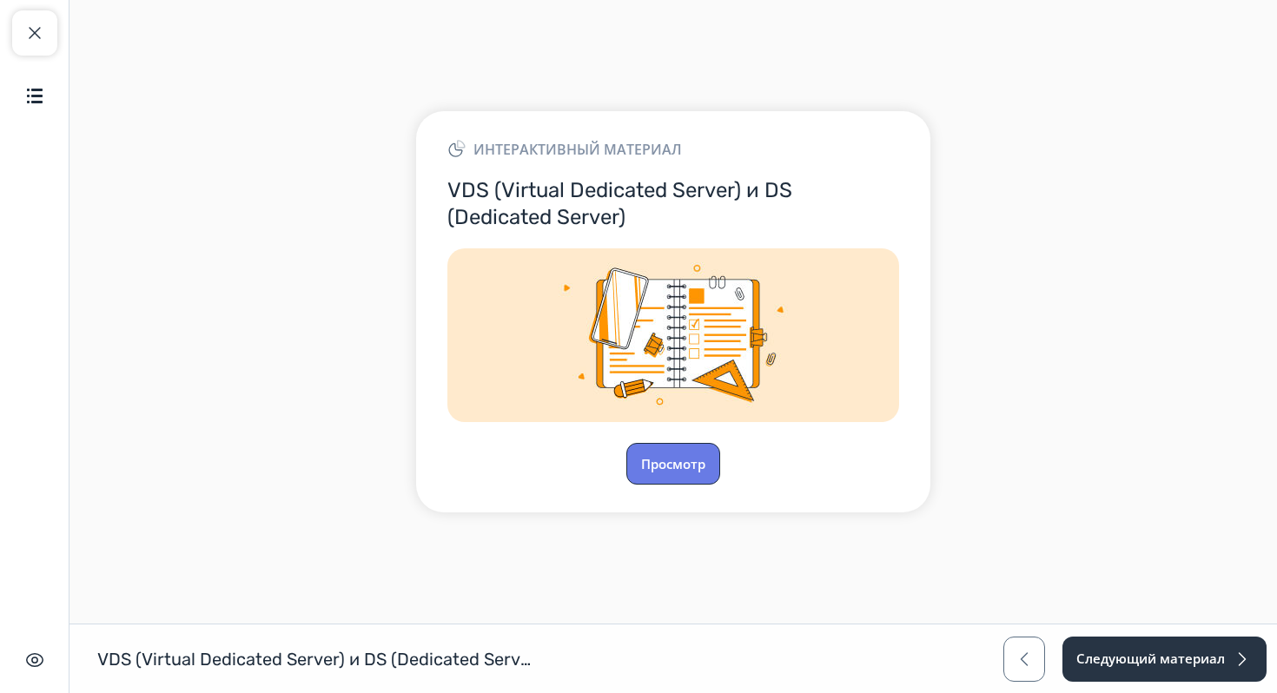
click at [691, 455] on button "Просмотр" at bounding box center [673, 464] width 94 height 42
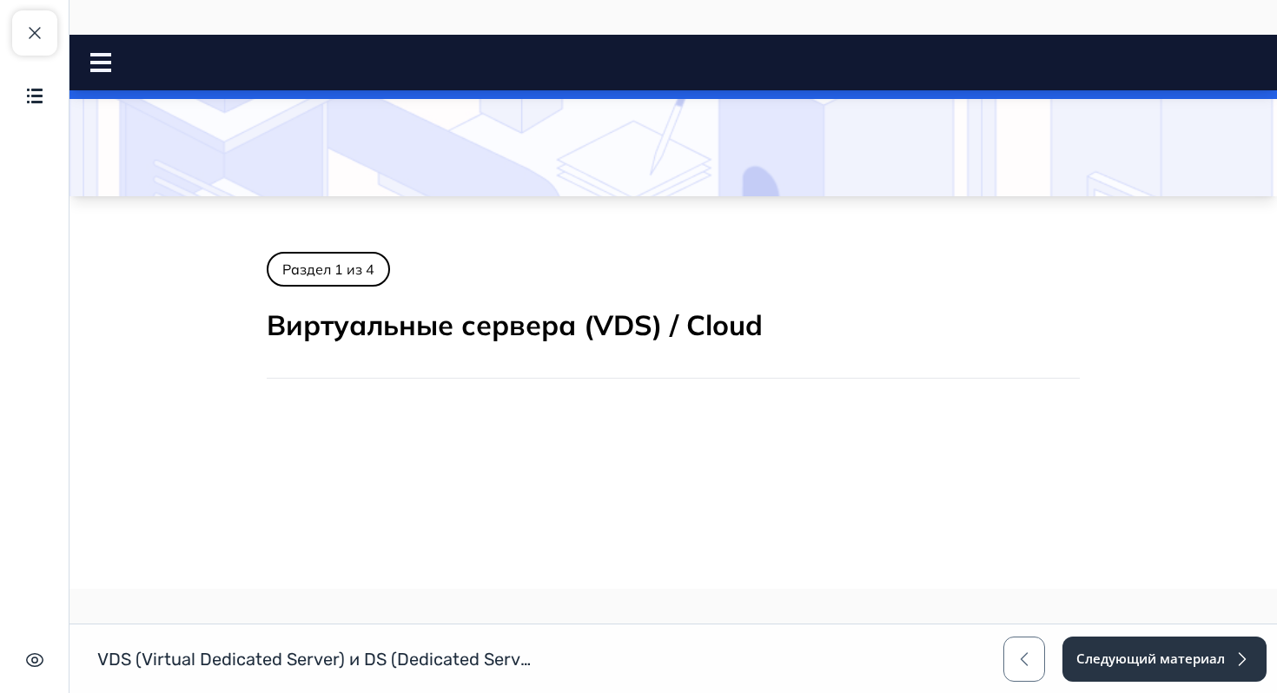
scroll to position [538, 0]
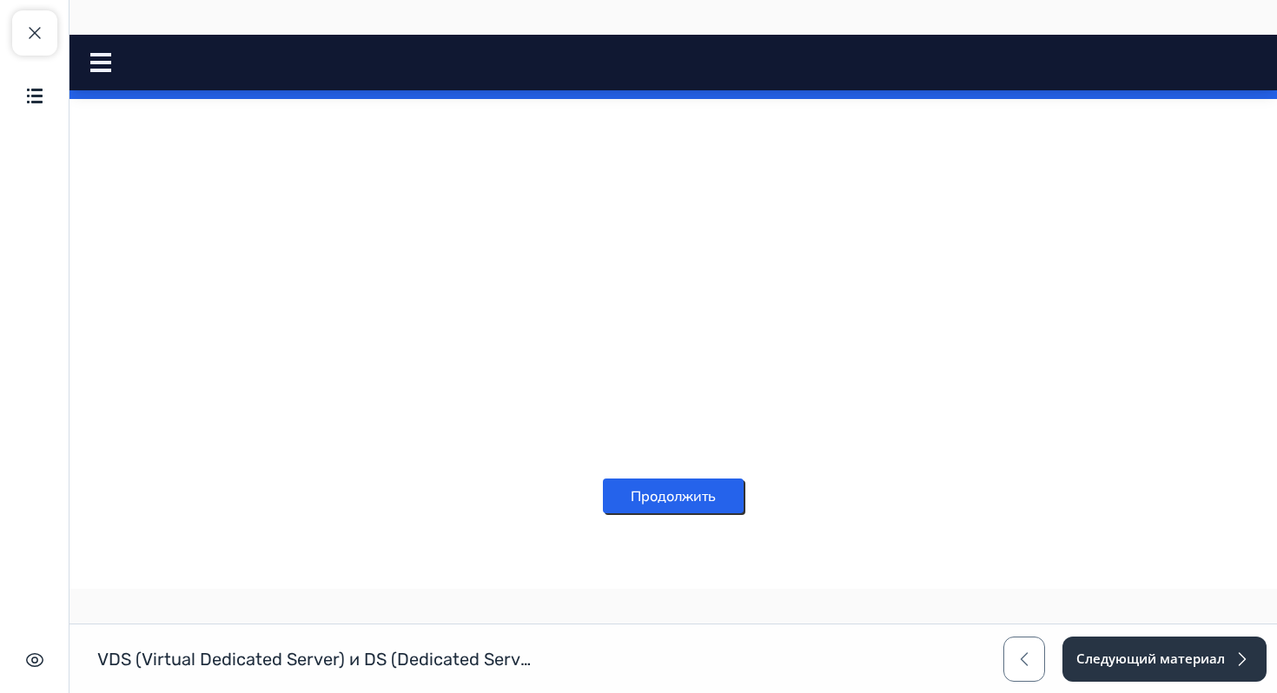
click at [710, 503] on button "Продолжить" at bounding box center [673, 496] width 141 height 35
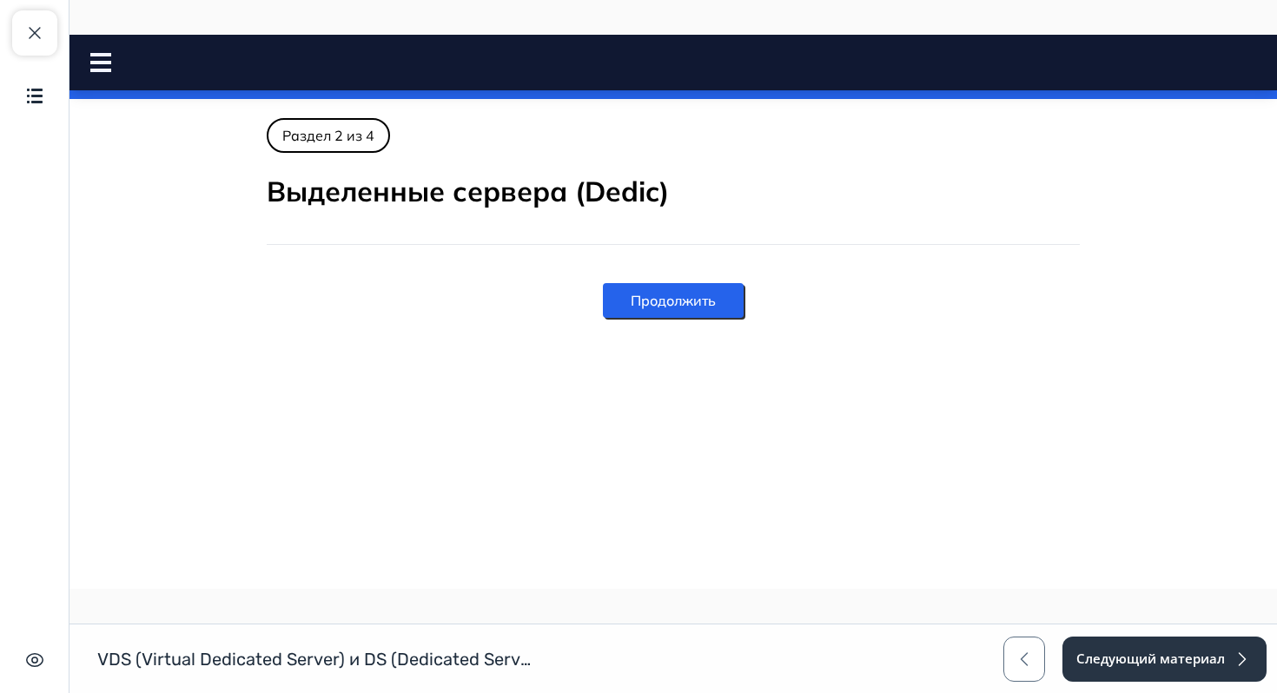
click at [732, 300] on button "Продолжить" at bounding box center [673, 300] width 141 height 35
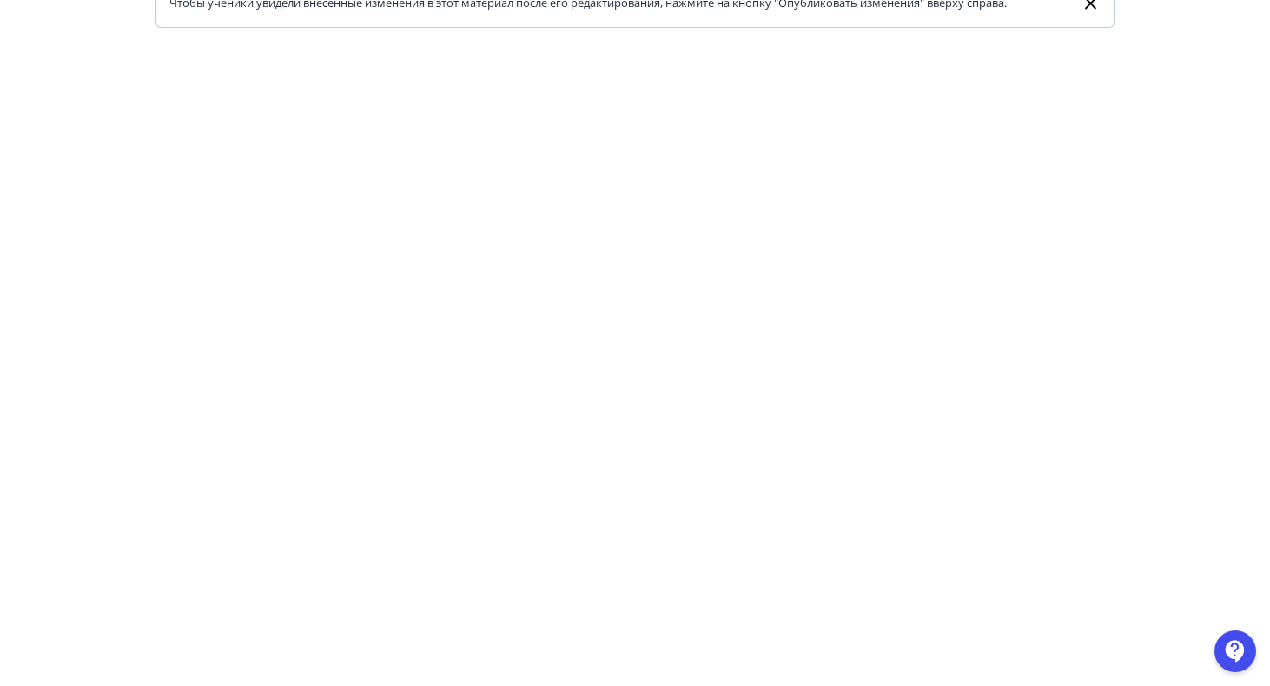
scroll to position [96, 0]
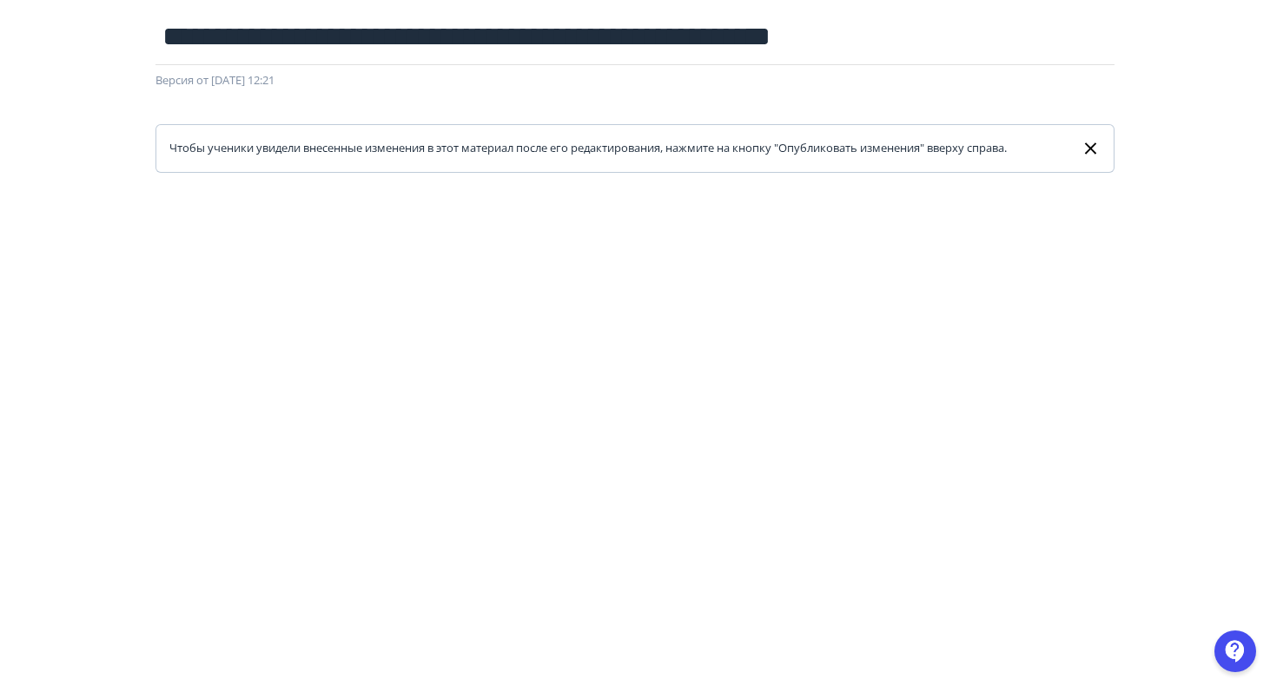
click at [1095, 149] on icon at bounding box center [1090, 148] width 20 height 21
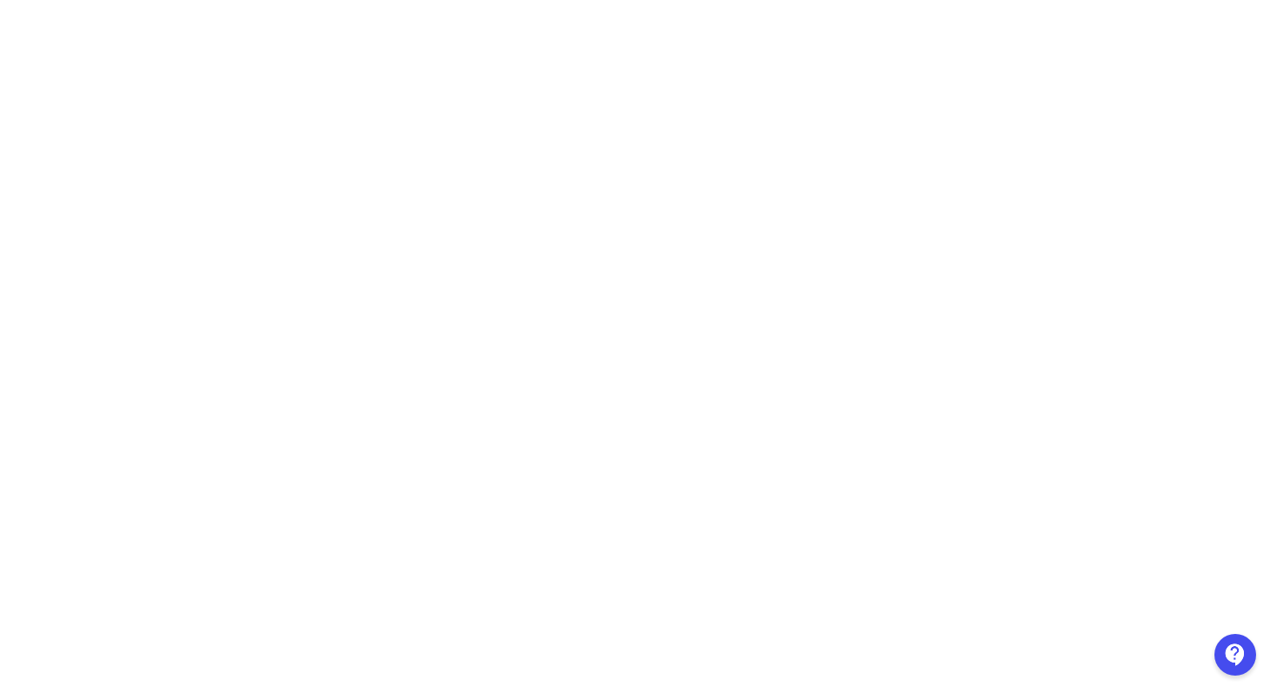
scroll to position [0, 0]
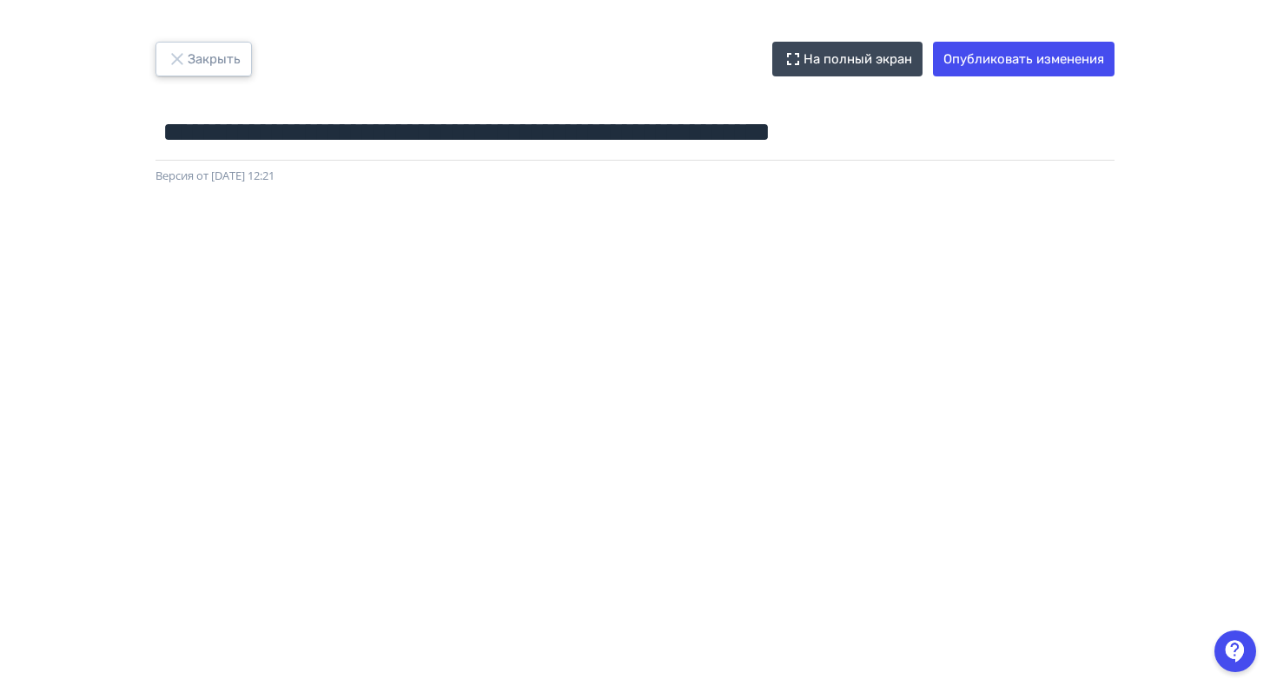
click at [196, 61] on button "Закрыть" at bounding box center [203, 59] width 96 height 35
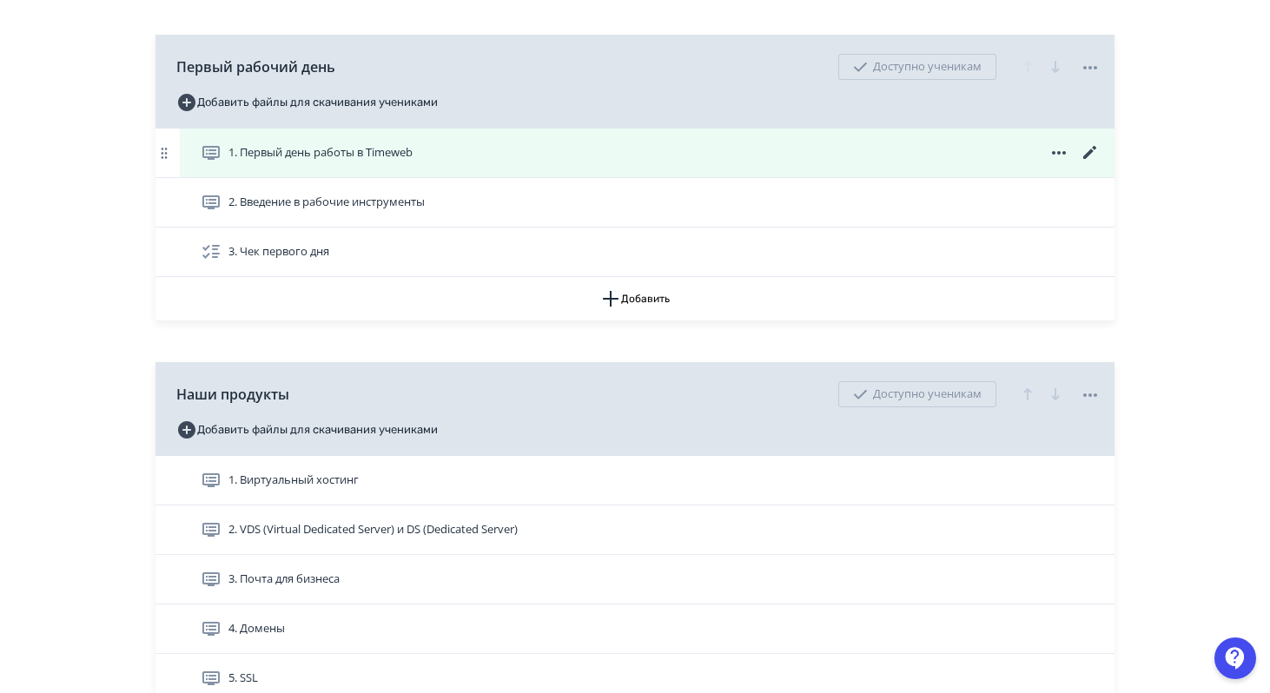
scroll to position [307, 0]
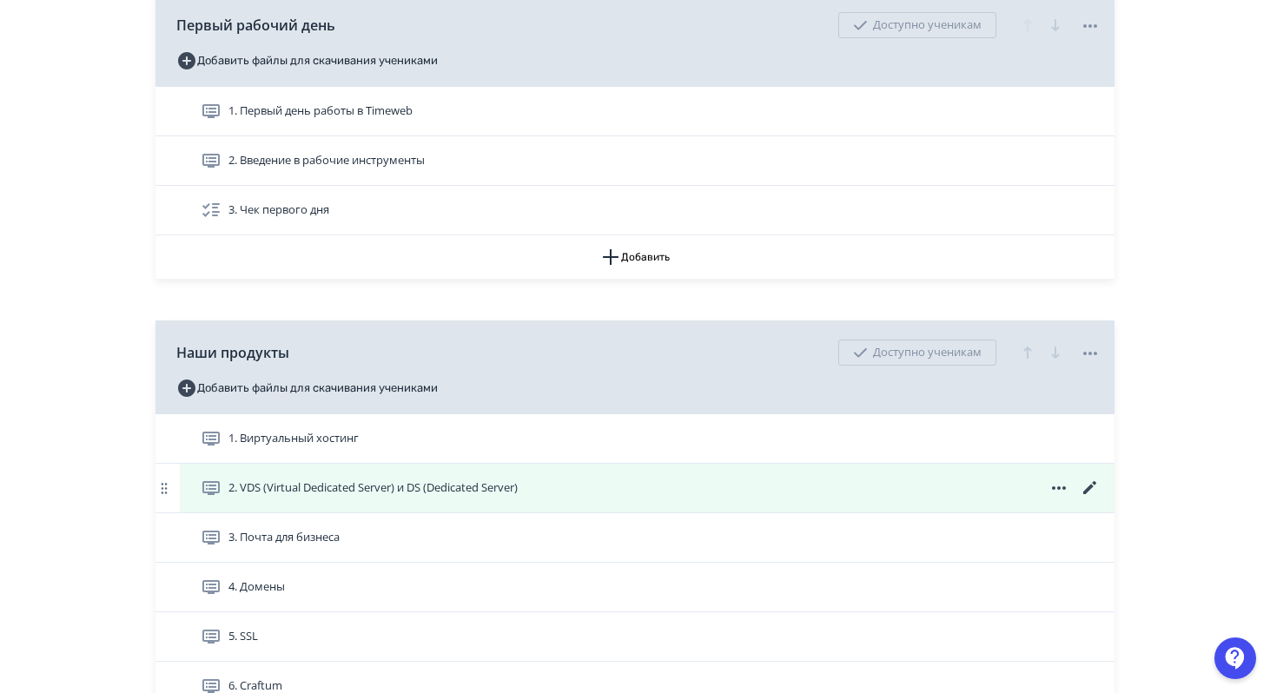
click at [1083, 489] on icon at bounding box center [1089, 488] width 21 height 21
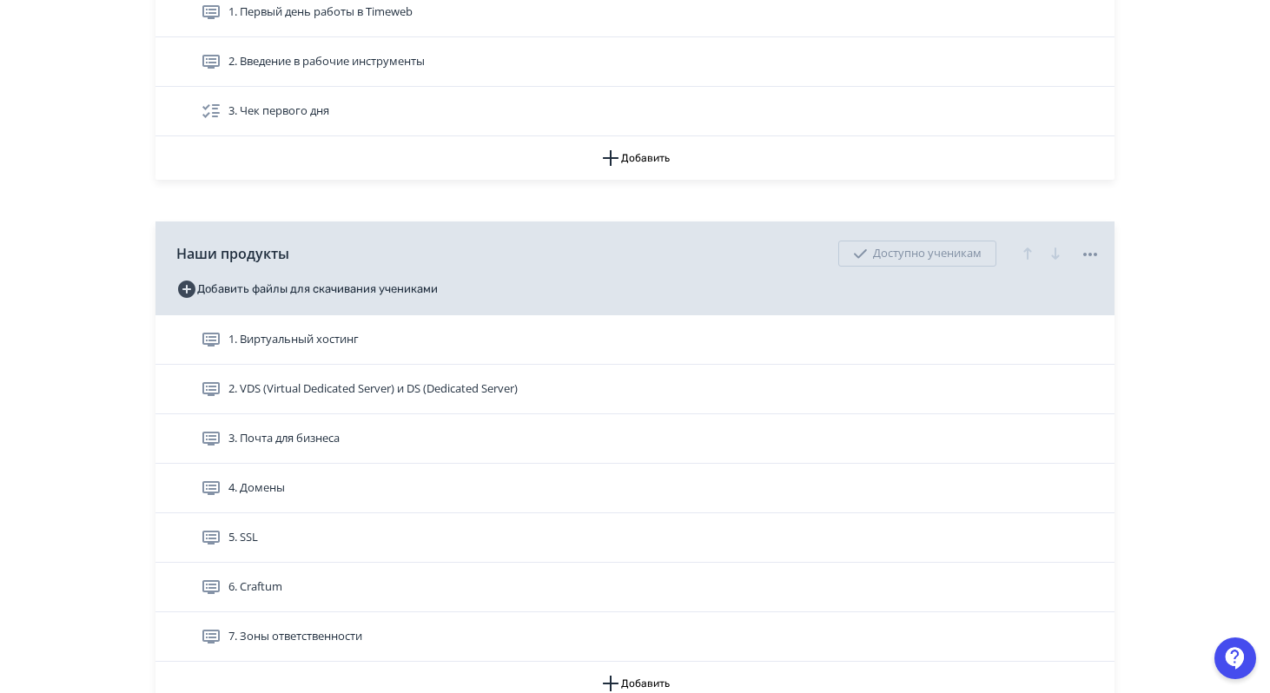
scroll to position [427, 0]
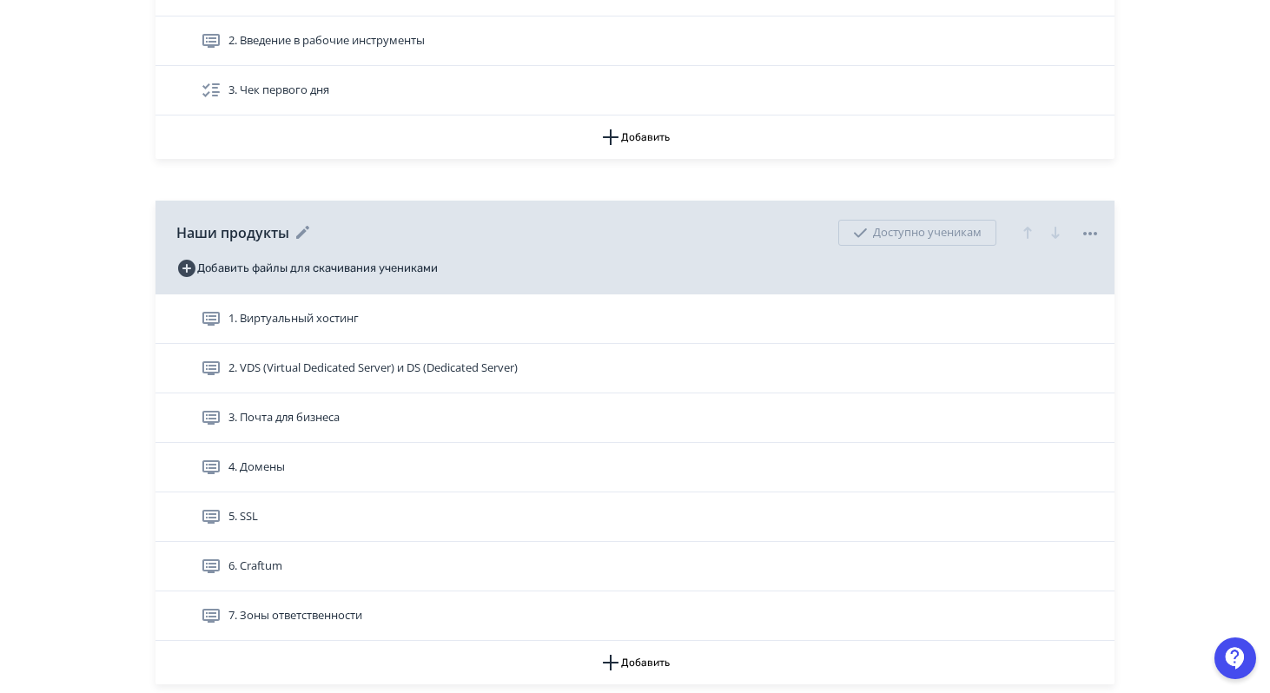
click at [947, 241] on div "Доступно ученикам" at bounding box center [917, 233] width 158 height 26
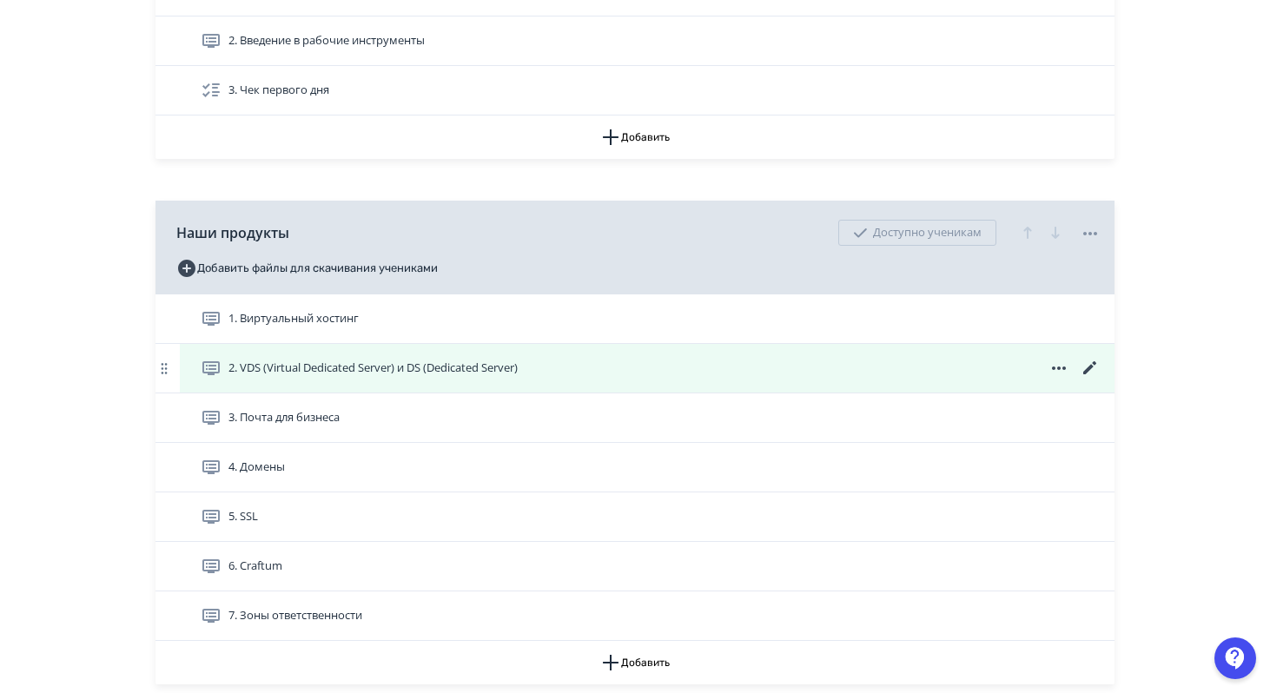
click at [1064, 366] on icon at bounding box center [1058, 368] width 21 height 21
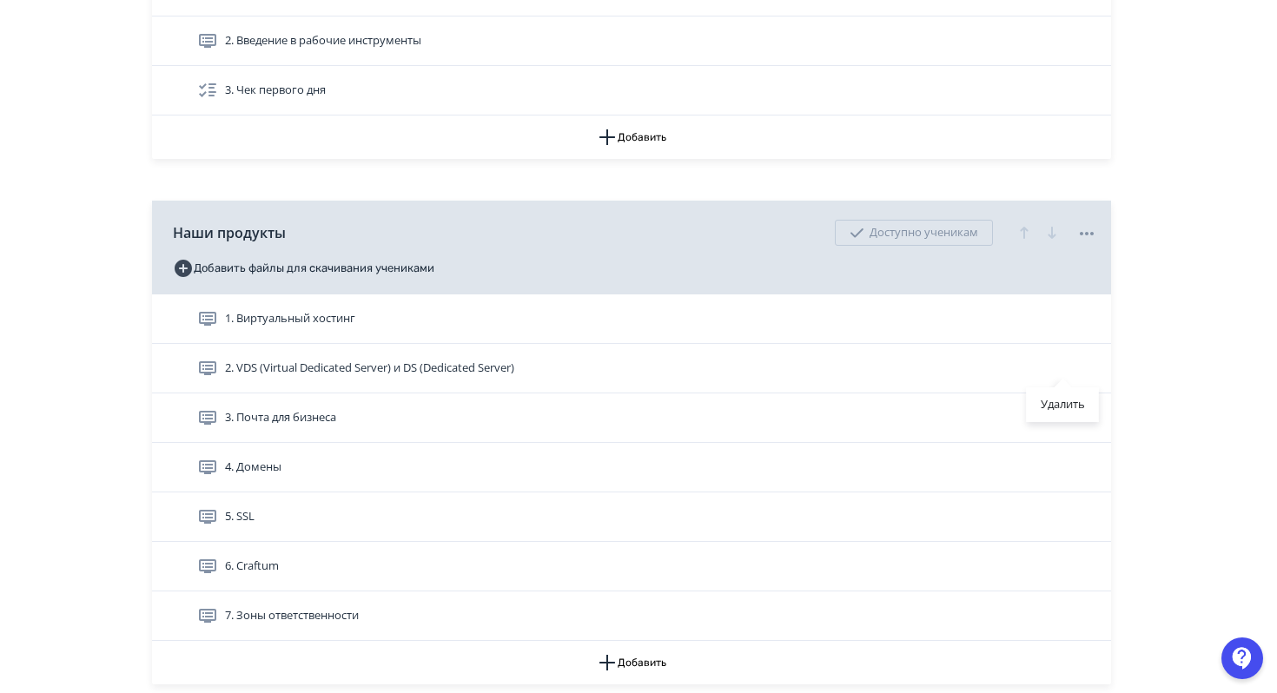
click at [674, 404] on div "Удалить" at bounding box center [638, 346] width 1277 height 693
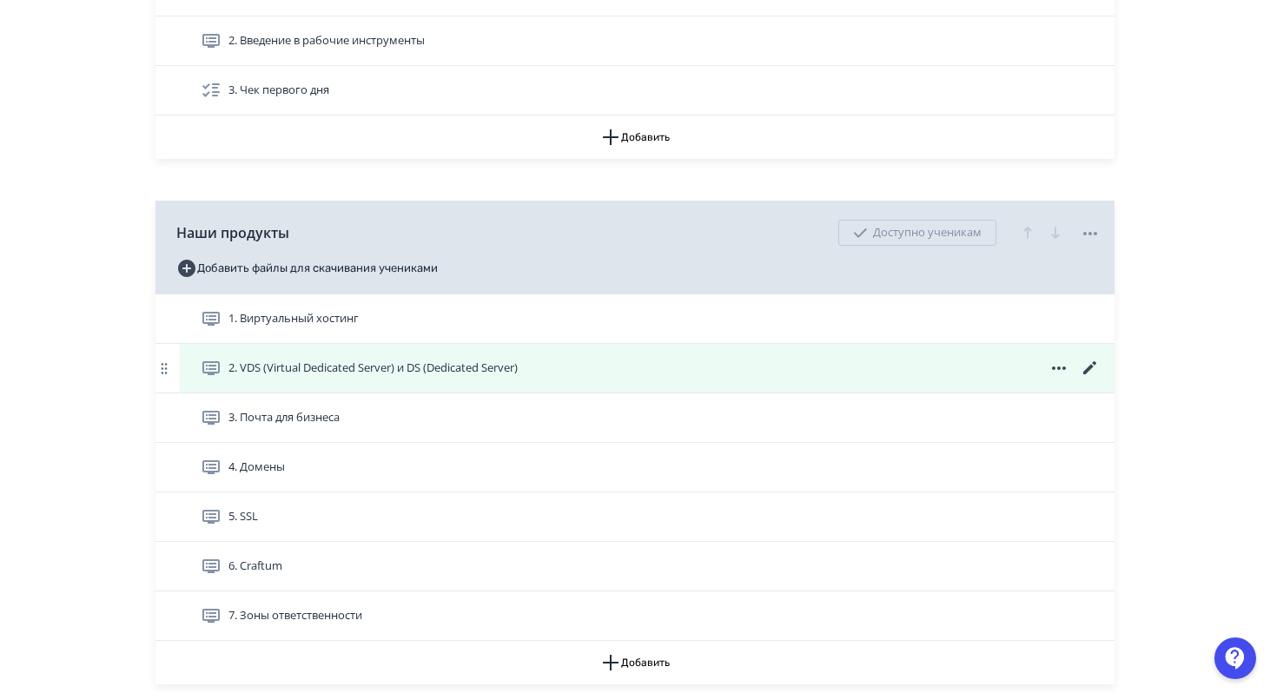
click at [679, 366] on div "2. VDS (Virtual Dedicated Server) и DS (Dedicated Server)" at bounding box center [651, 368] width 900 height 21
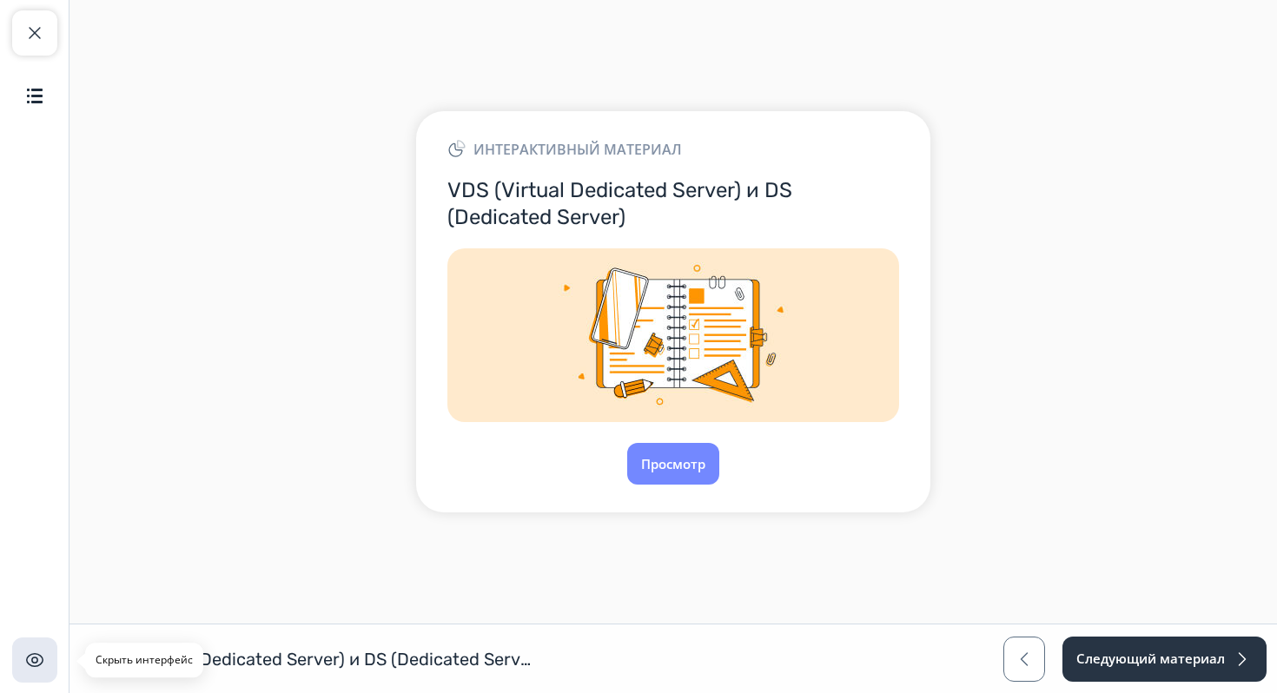
click at [31, 664] on img "button" at bounding box center [34, 660] width 21 height 21
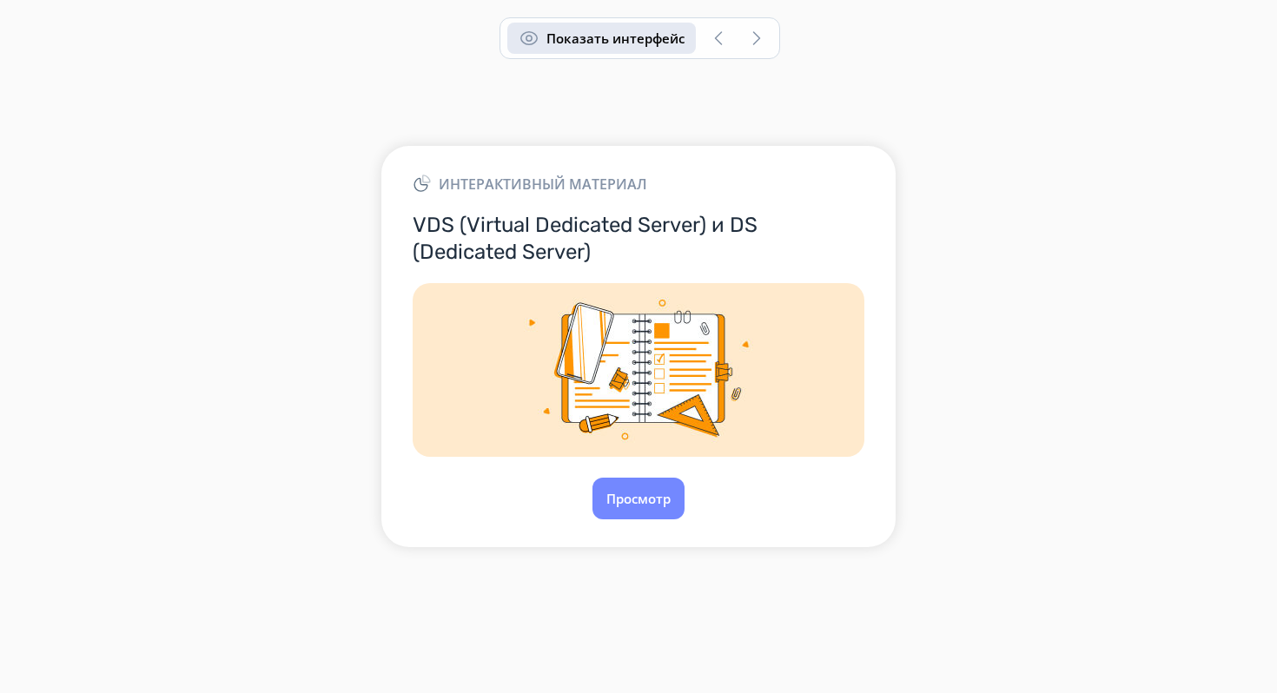
click at [601, 50] on button "Показать интерфейс" at bounding box center [601, 38] width 188 height 31
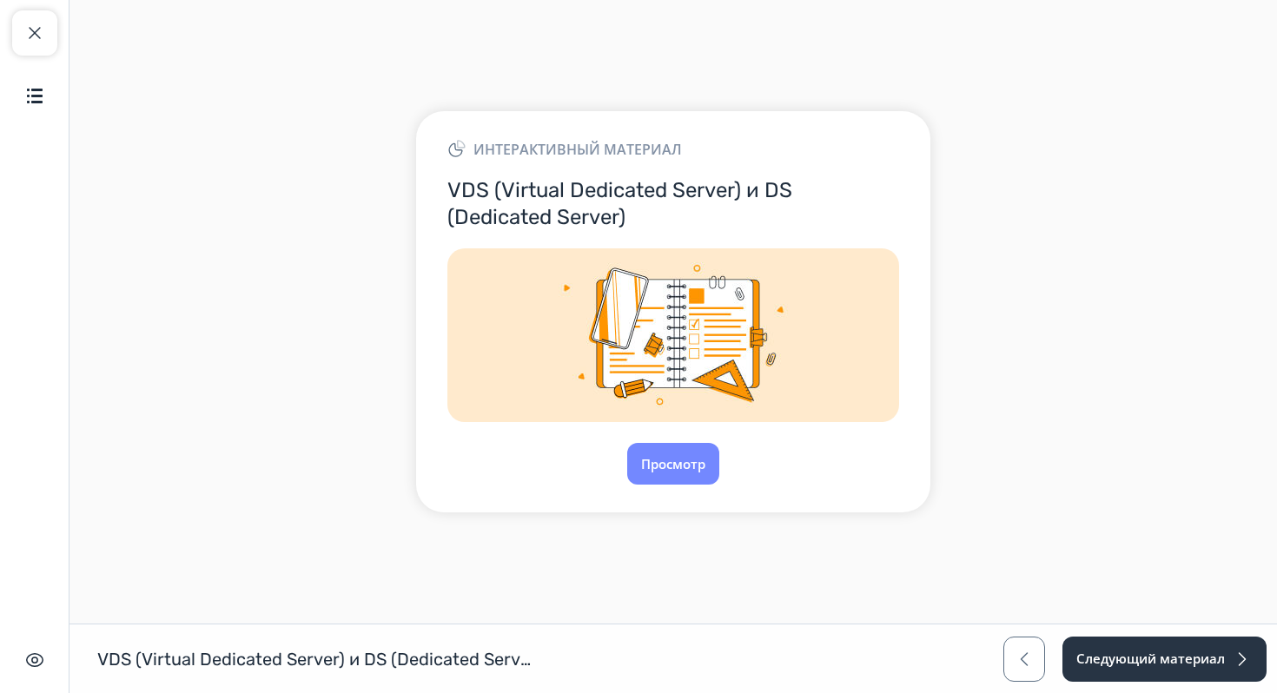
click at [724, 334] on img at bounding box center [673, 335] width 452 height 174
click at [671, 441] on div "Интерактивный материал VDS (Virtual Dedicated Server) и DS (Dedicated Server) П…" at bounding box center [673, 311] width 514 height 401
click at [670, 465] on button "Просмотр" at bounding box center [673, 464] width 94 height 42
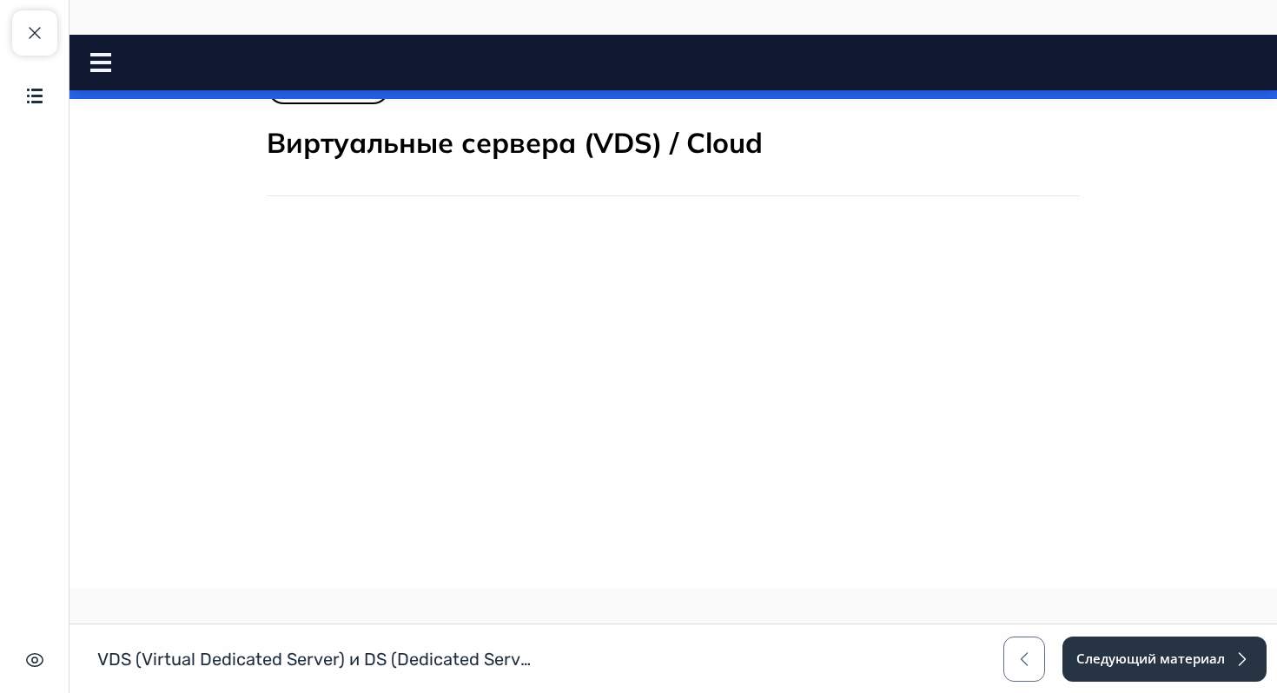
scroll to position [538, 0]
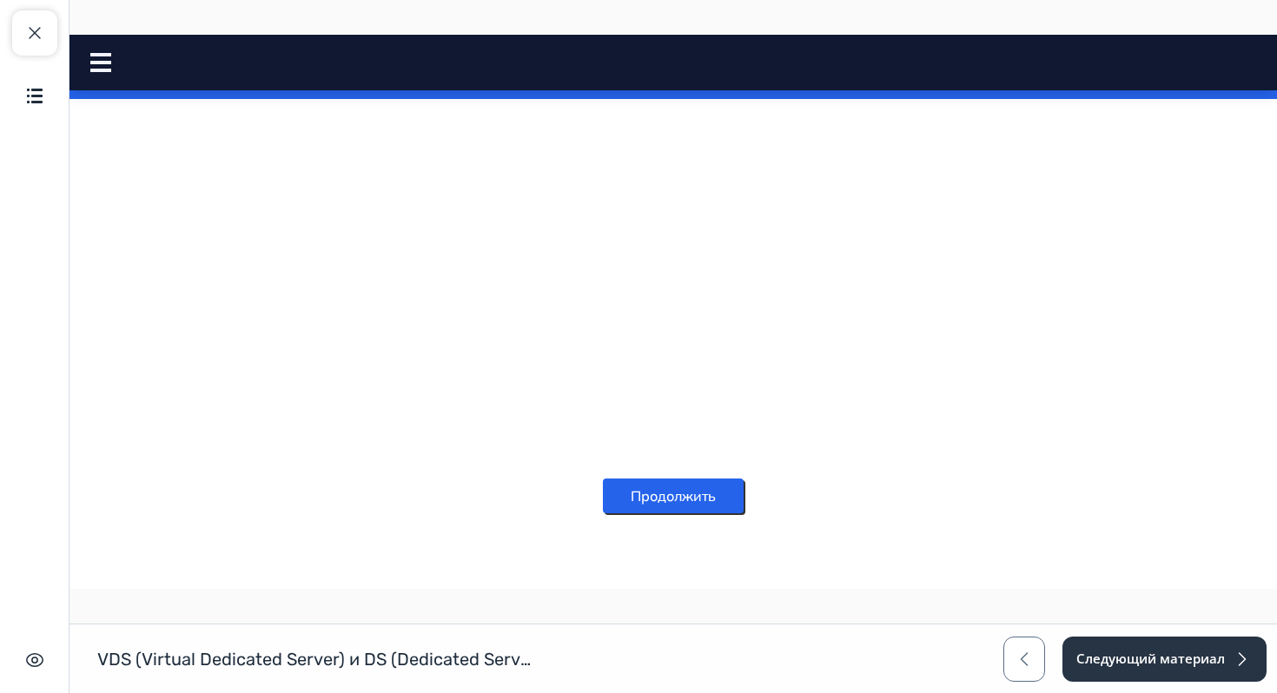
click at [648, 490] on button "Продолжить" at bounding box center [673, 496] width 141 height 35
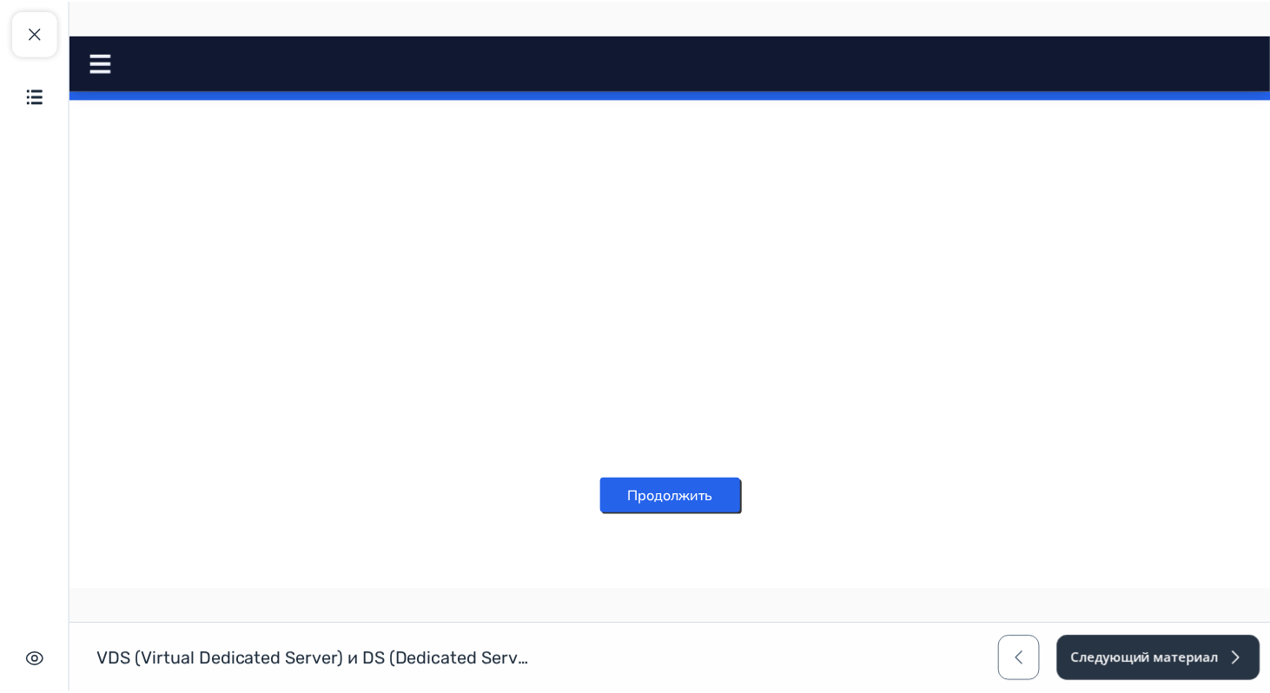
scroll to position [0, 0]
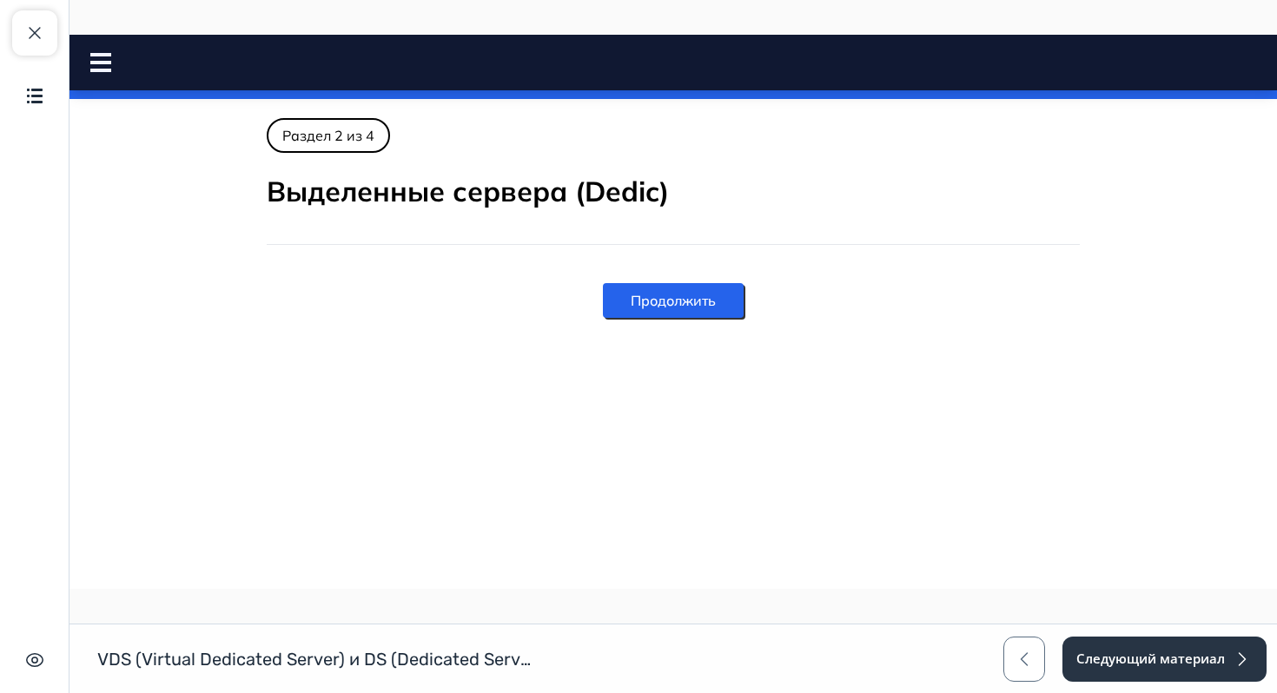
click at [709, 291] on button "Продолжить" at bounding box center [673, 300] width 141 height 35
click at [48, 23] on button "Закрыть курс" at bounding box center [34, 32] width 45 height 45
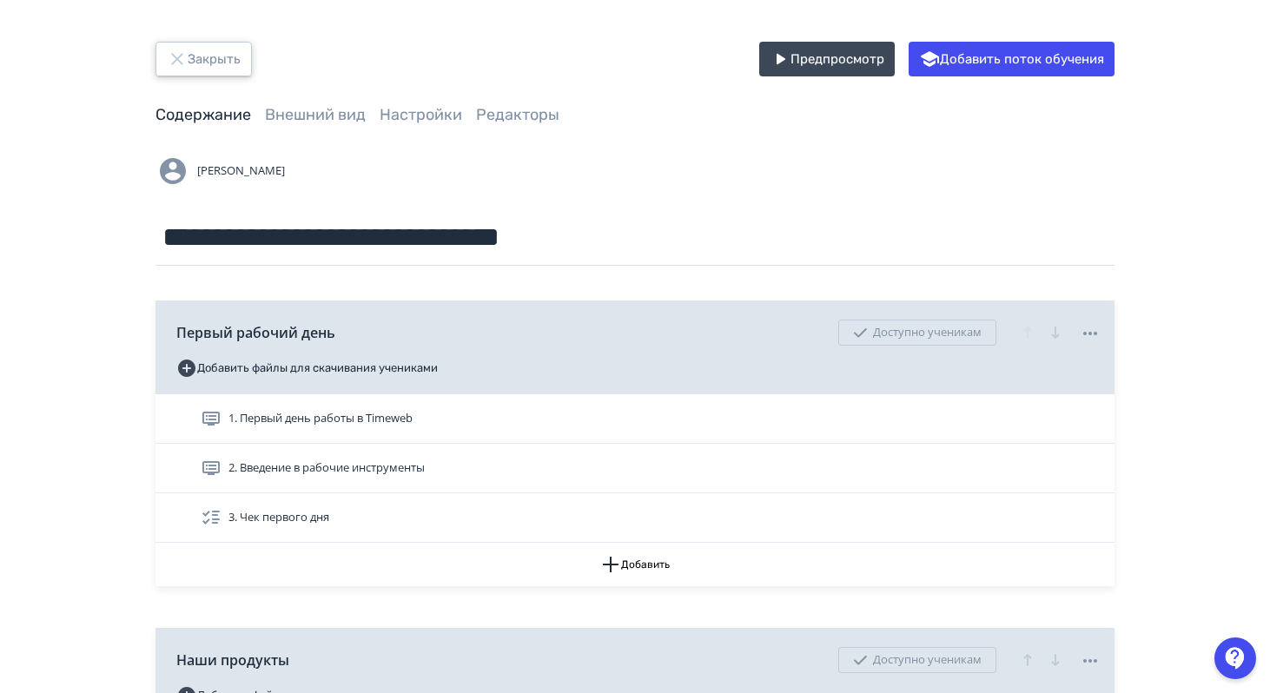
click at [218, 63] on button "Закрыть" at bounding box center [203, 59] width 96 height 35
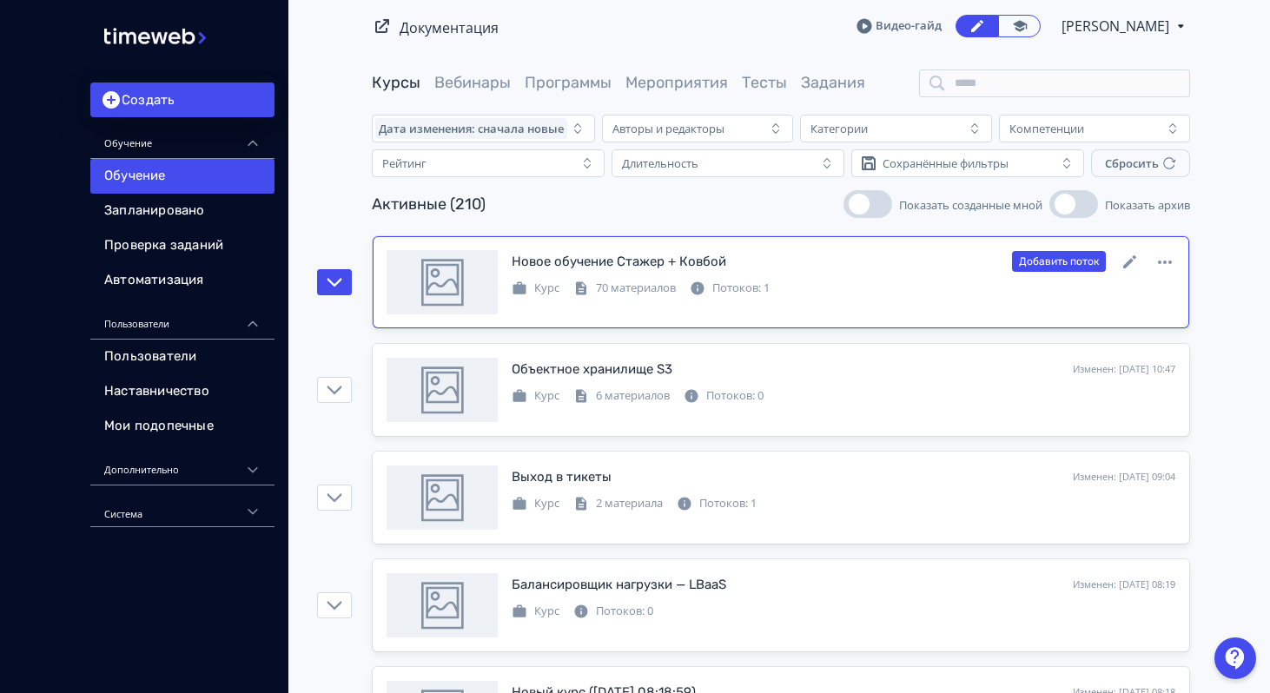
click at [703, 266] on div "Новое обучение Стажер + Ковбой" at bounding box center [619, 262] width 215 height 20
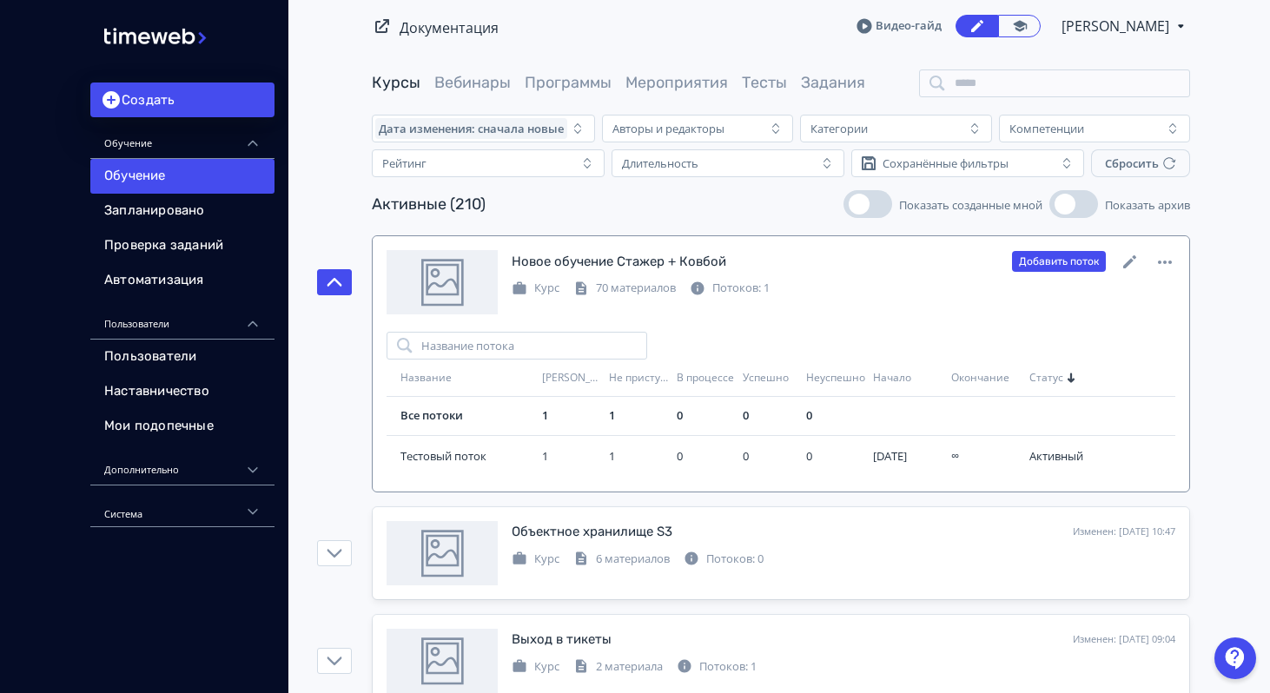
click at [690, 267] on div "Новое обучение Стажер + Ковбой" at bounding box center [619, 262] width 215 height 20
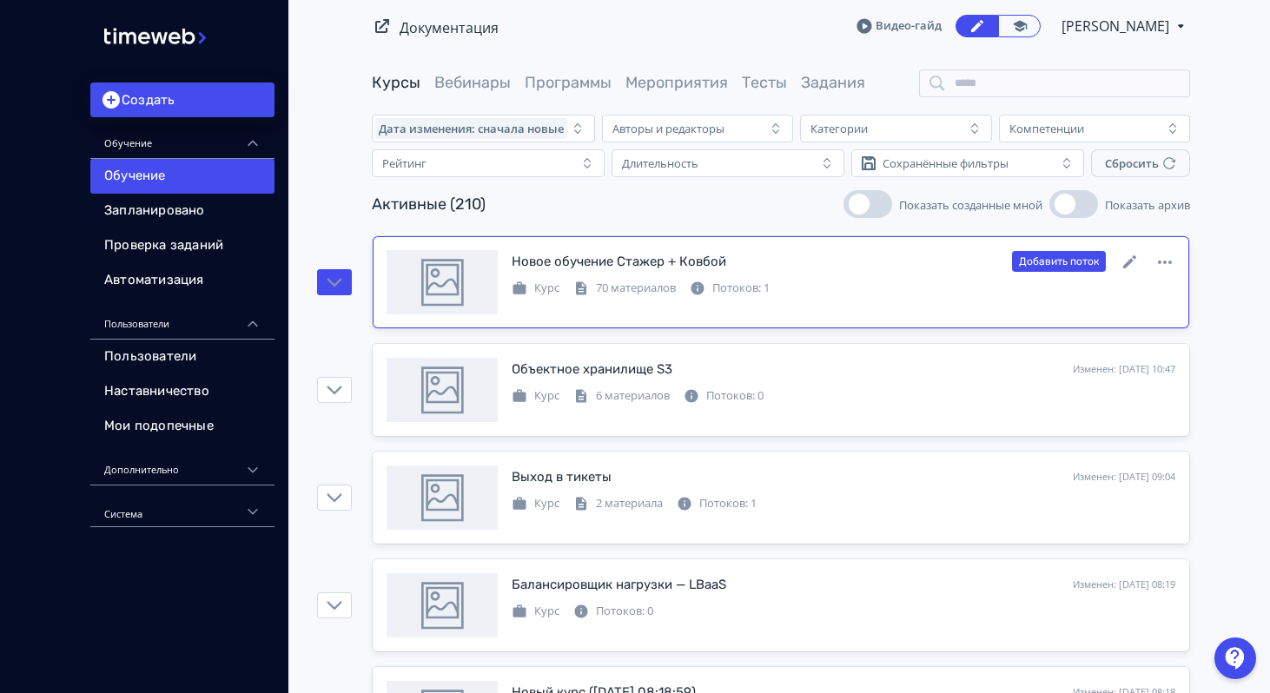
click at [1165, 261] on icon at bounding box center [1165, 262] width 14 height 3
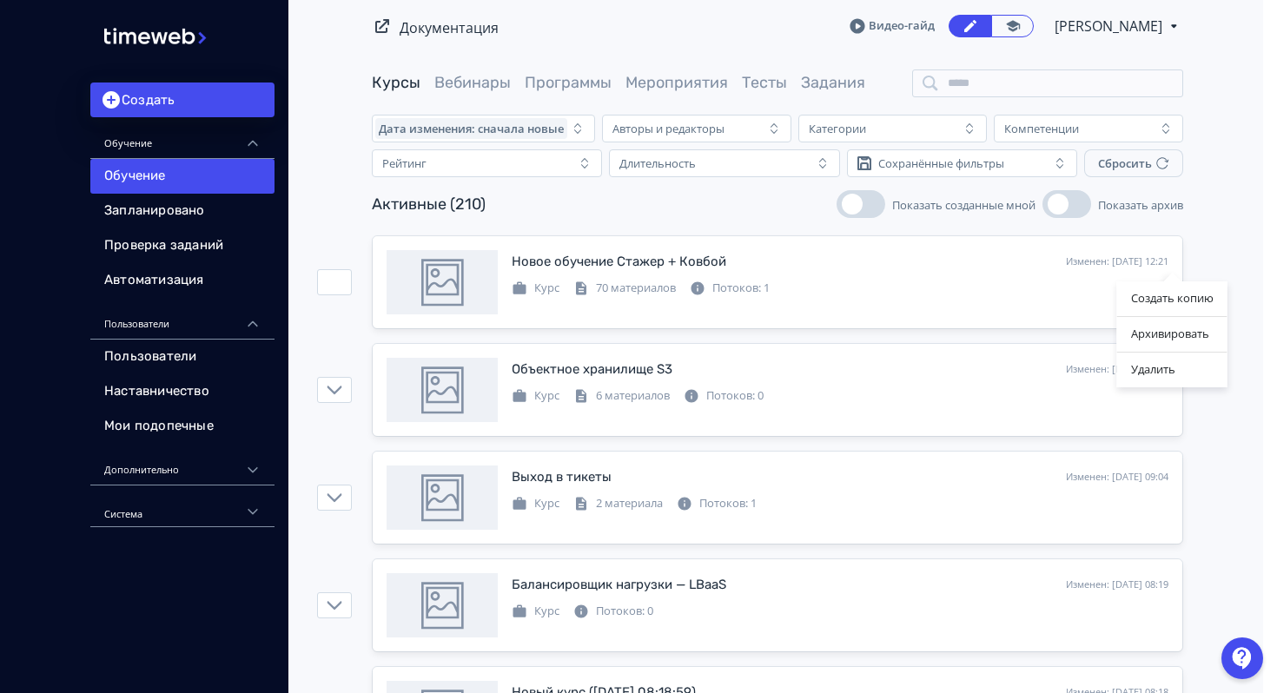
click at [936, 291] on div "Создать копию Архивировать Удалить" at bounding box center [638, 346] width 1277 height 693
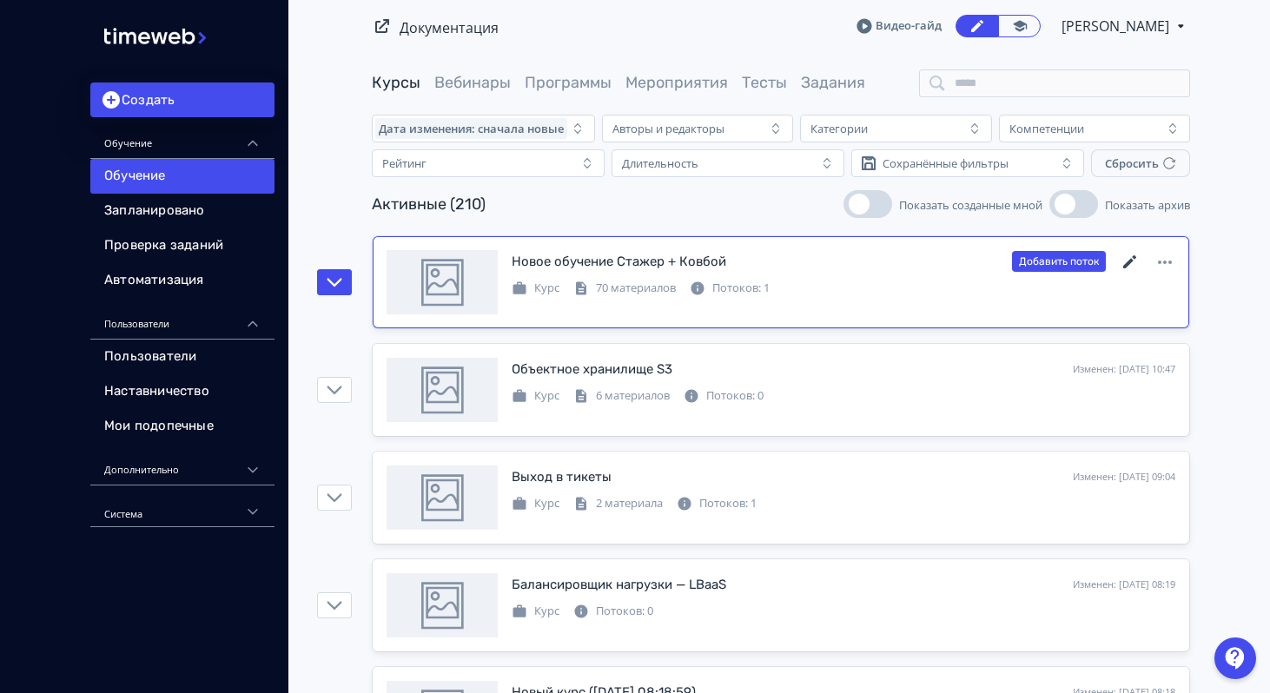
click at [1137, 262] on icon at bounding box center [1129, 262] width 21 height 21
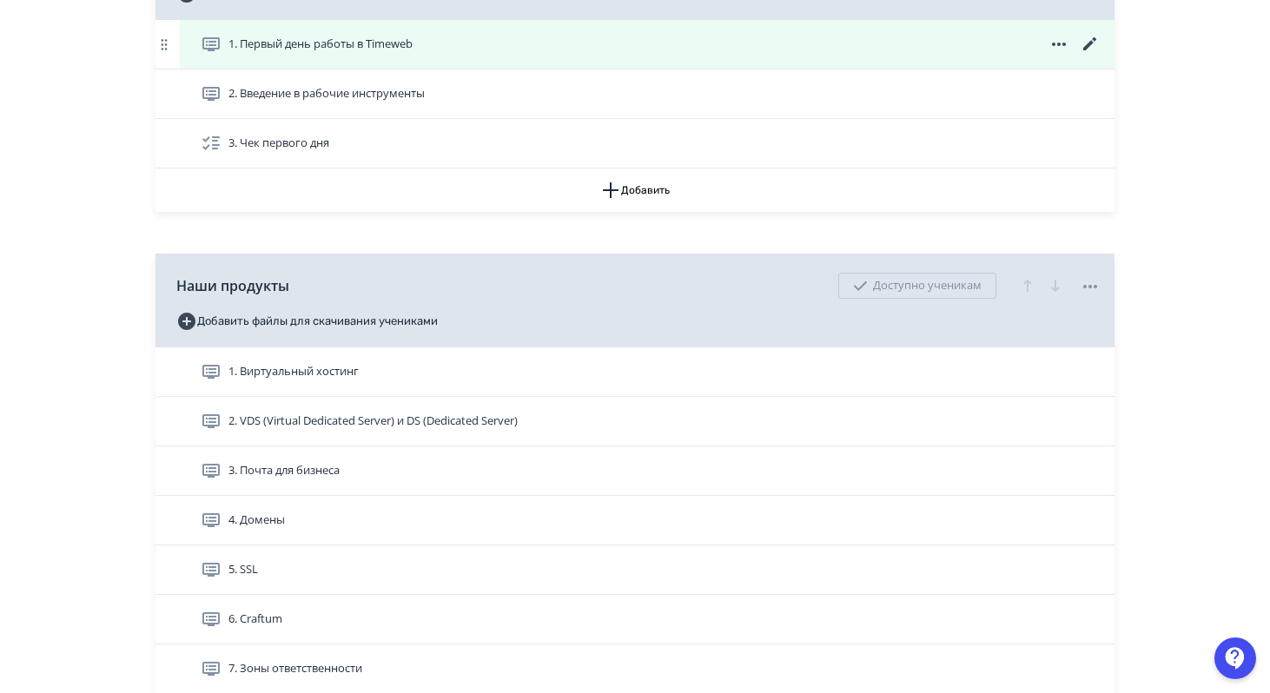
scroll to position [379, 0]
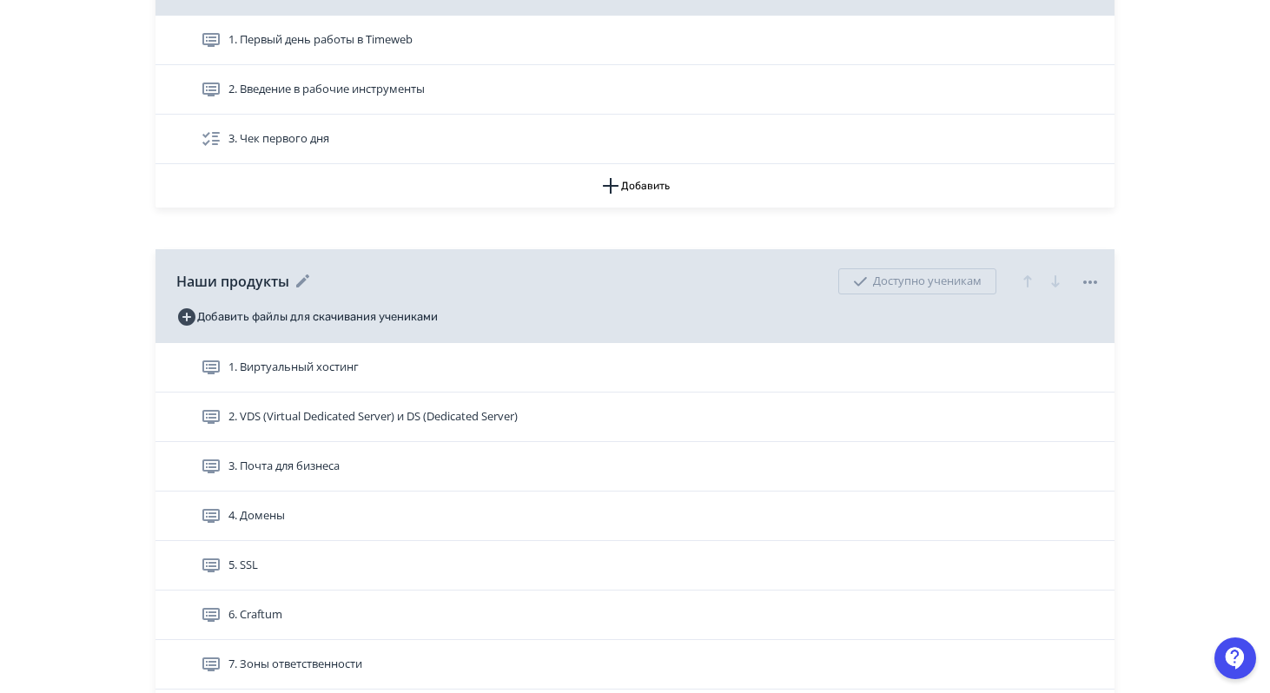
click at [1084, 284] on icon at bounding box center [1089, 282] width 21 height 21
click at [1128, 221] on div "Удалить Снять с публикации" at bounding box center [638, 346] width 1277 height 693
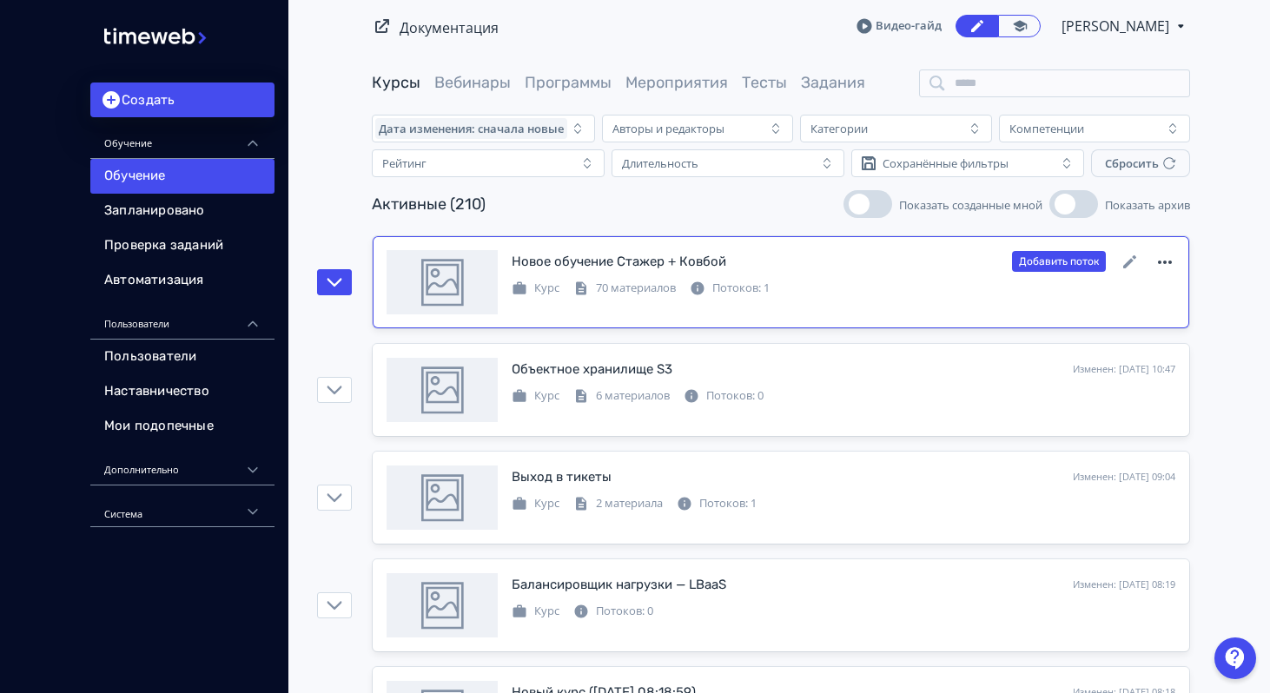
click at [1163, 257] on icon at bounding box center [1164, 262] width 21 height 21
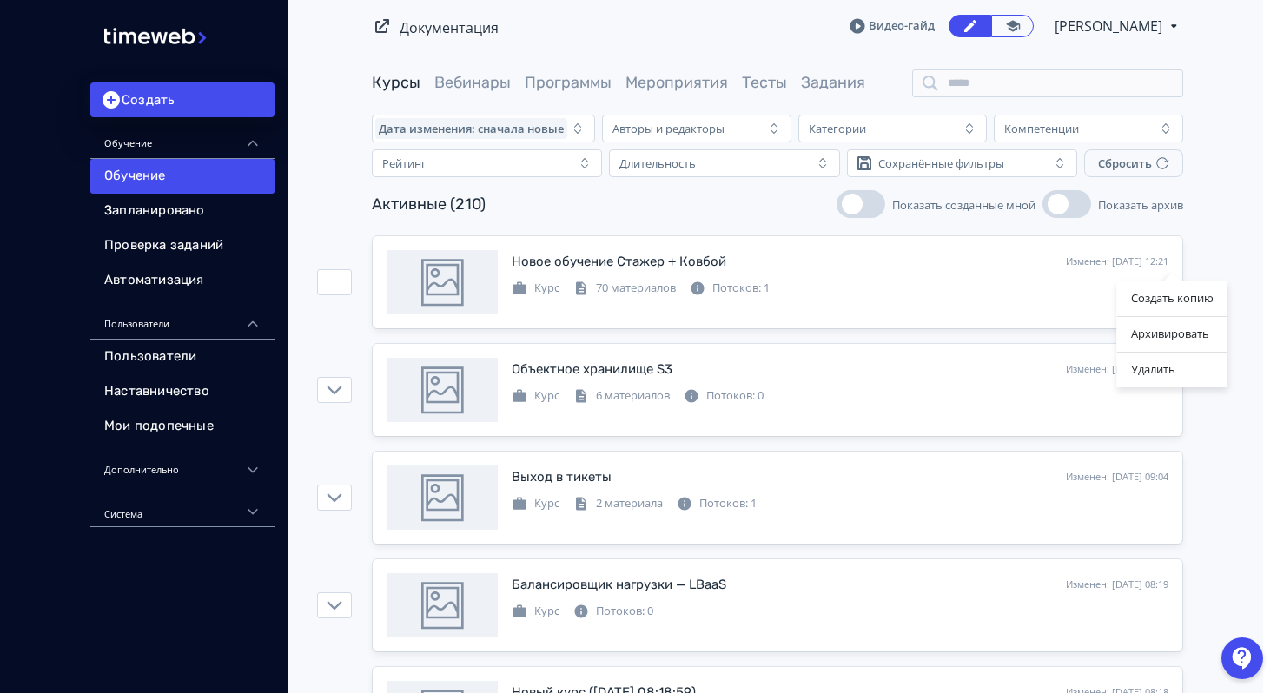
click at [1044, 274] on div "Создать копию Архивировать Удалить" at bounding box center [638, 346] width 1277 height 693
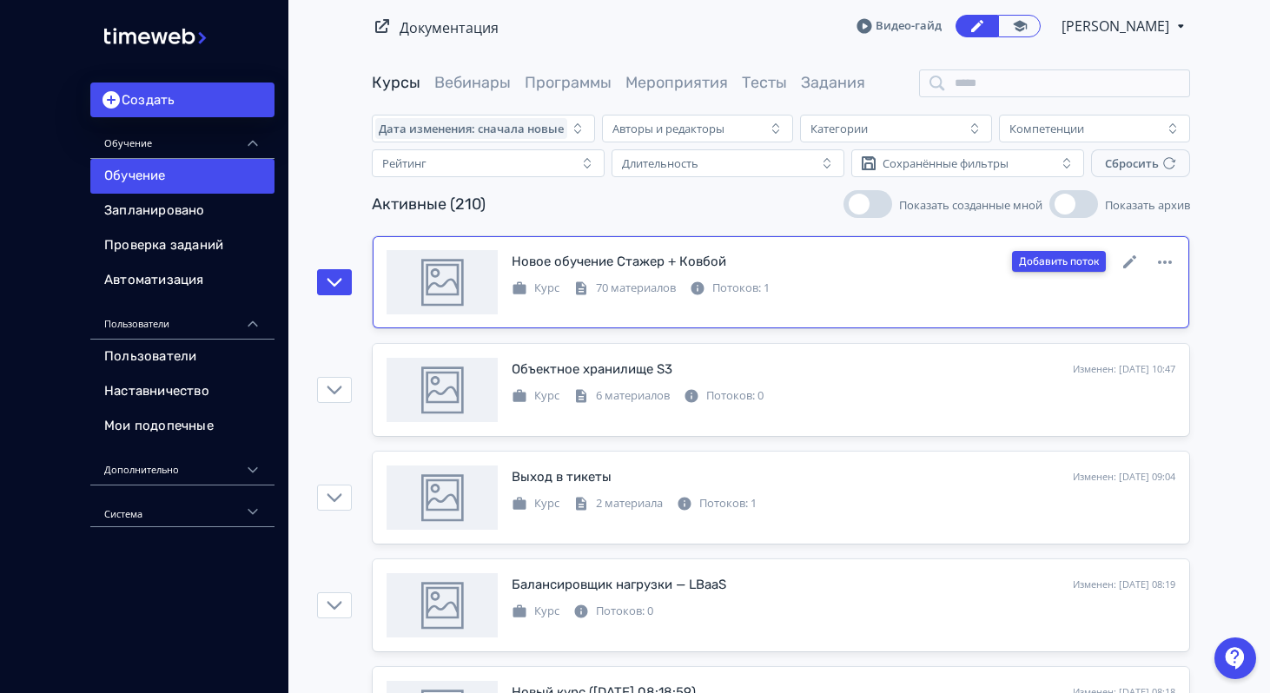
click at [1064, 266] on button "Добавить поток" at bounding box center [1059, 261] width 94 height 21
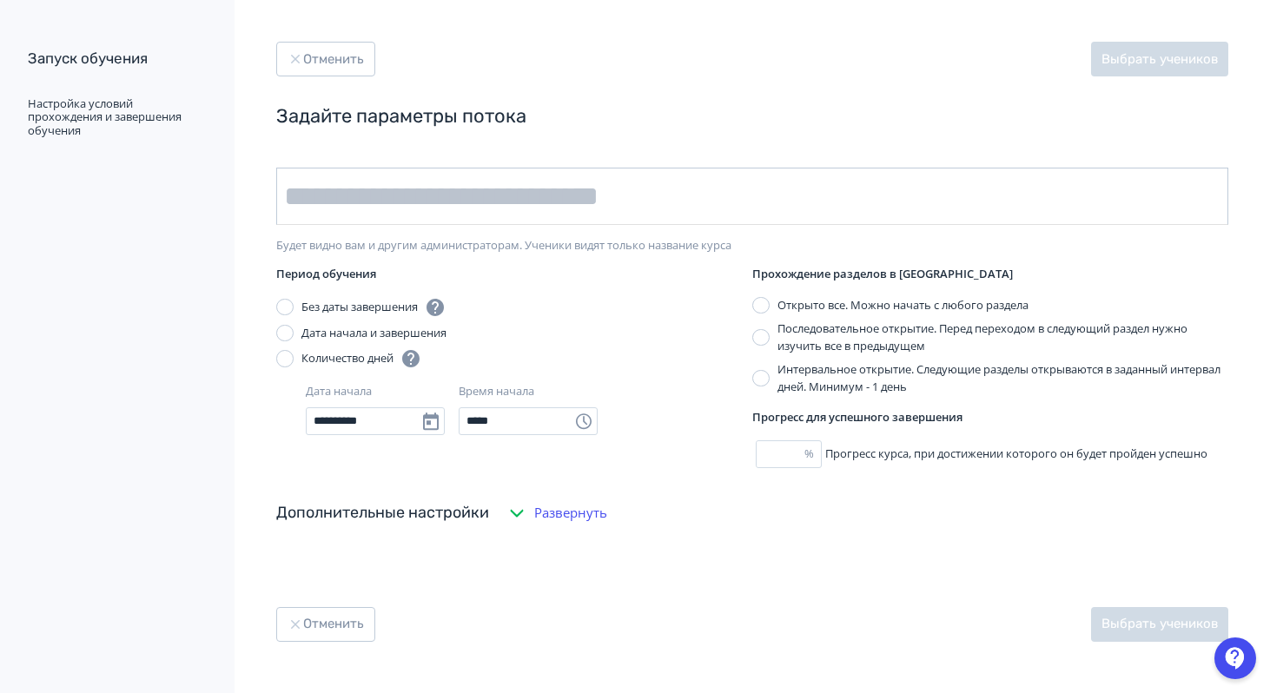
click at [517, 183] on input "text" at bounding box center [752, 196] width 952 height 57
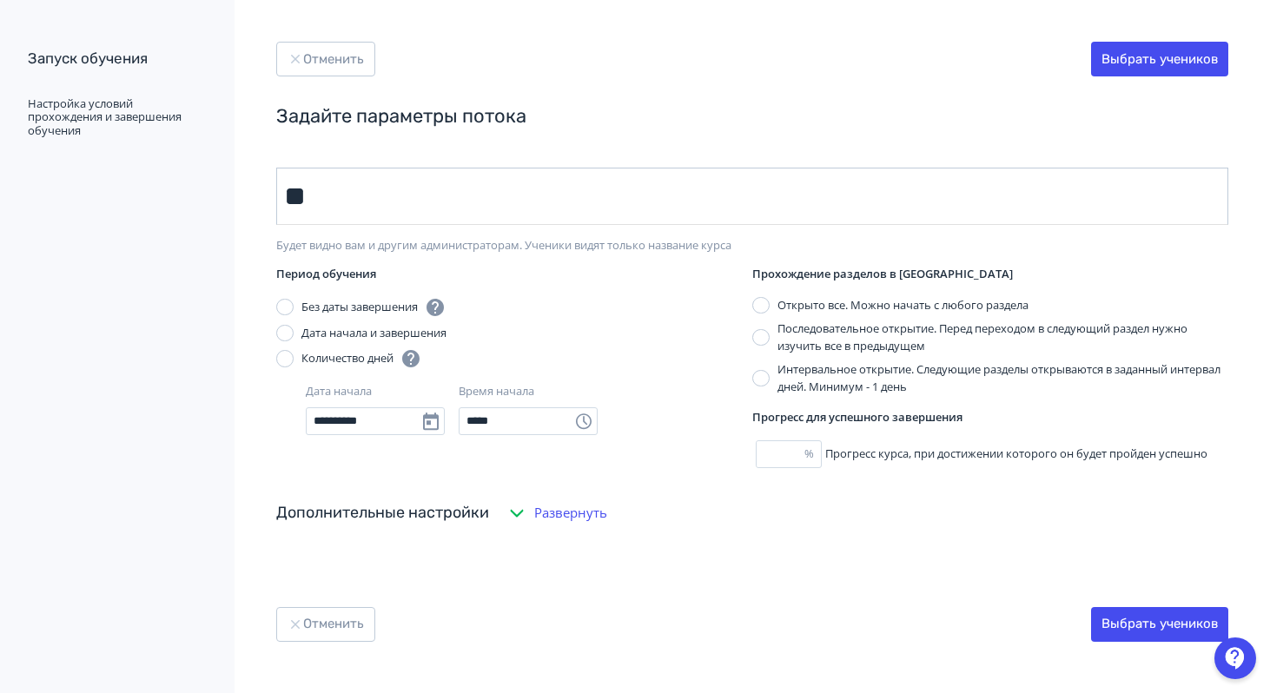
type input "*"
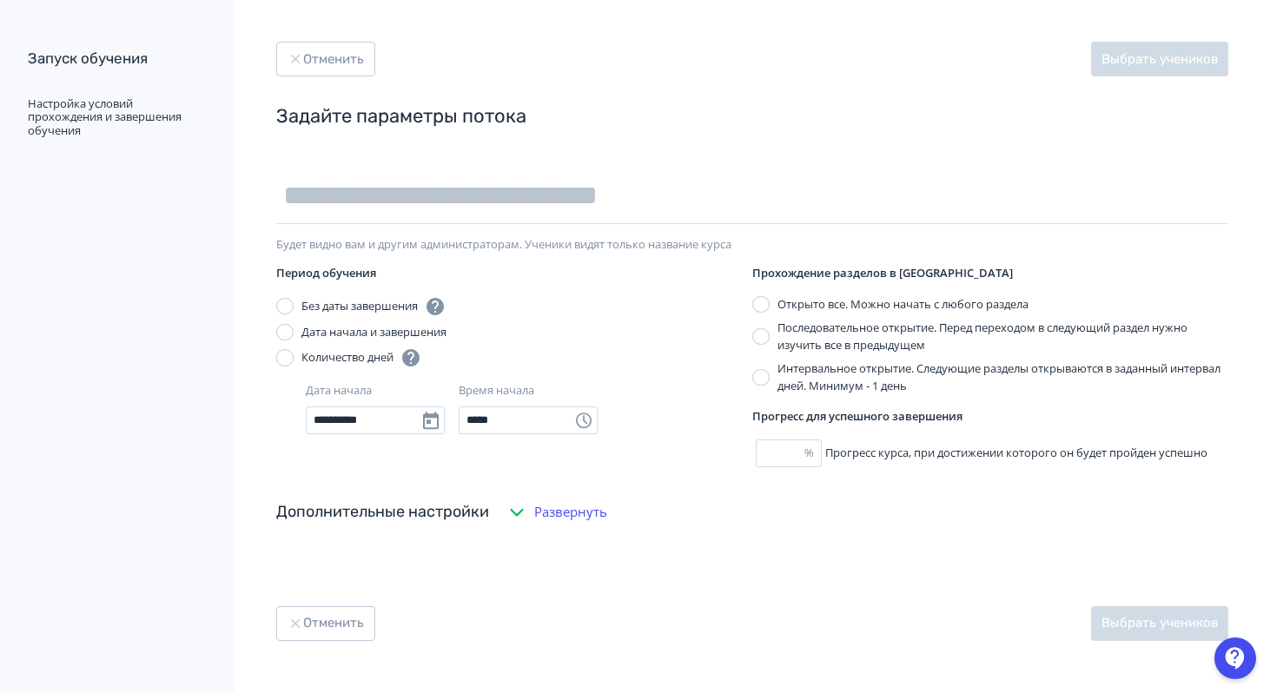
scroll to position [10, 0]
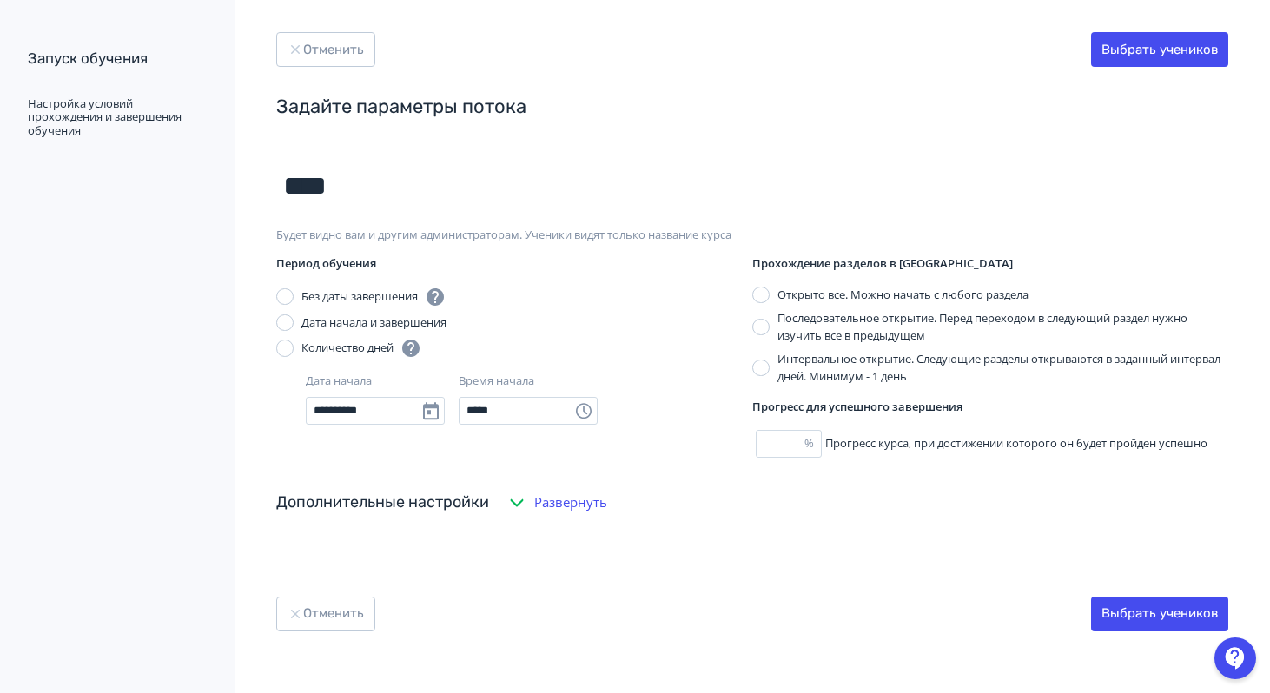
type input "****"
click at [532, 507] on button "Развернуть" at bounding box center [557, 502] width 108 height 35
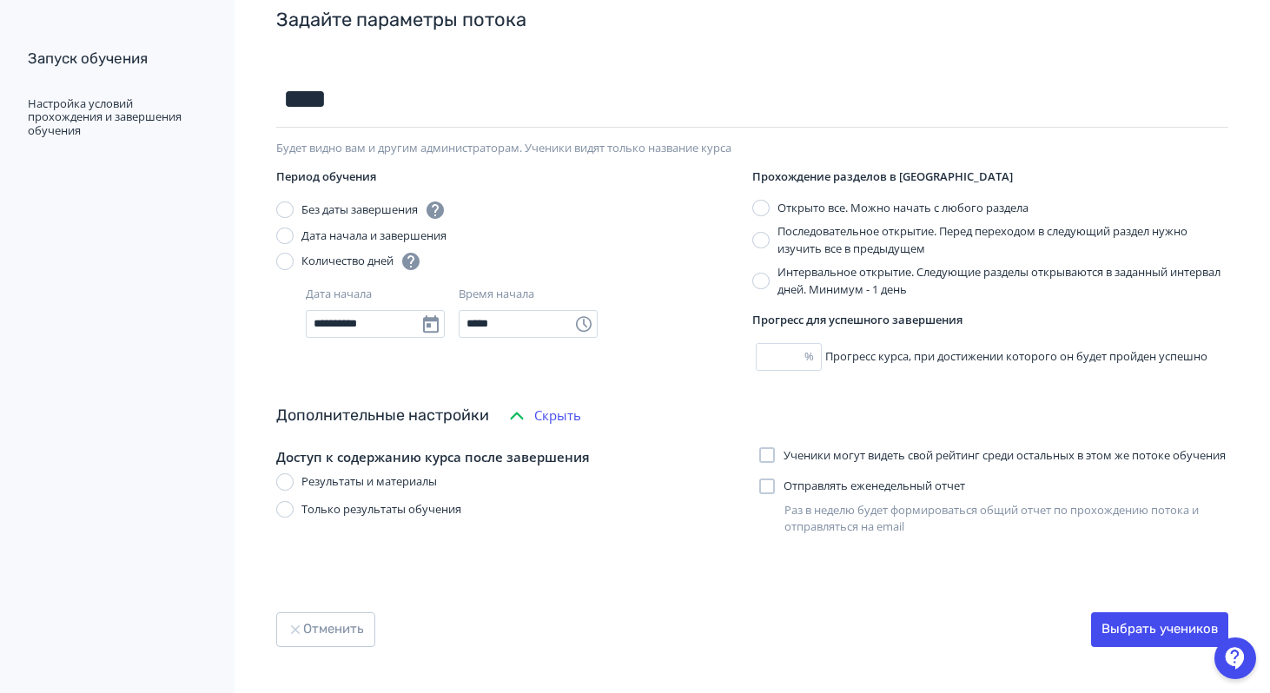
scroll to position [129, 0]
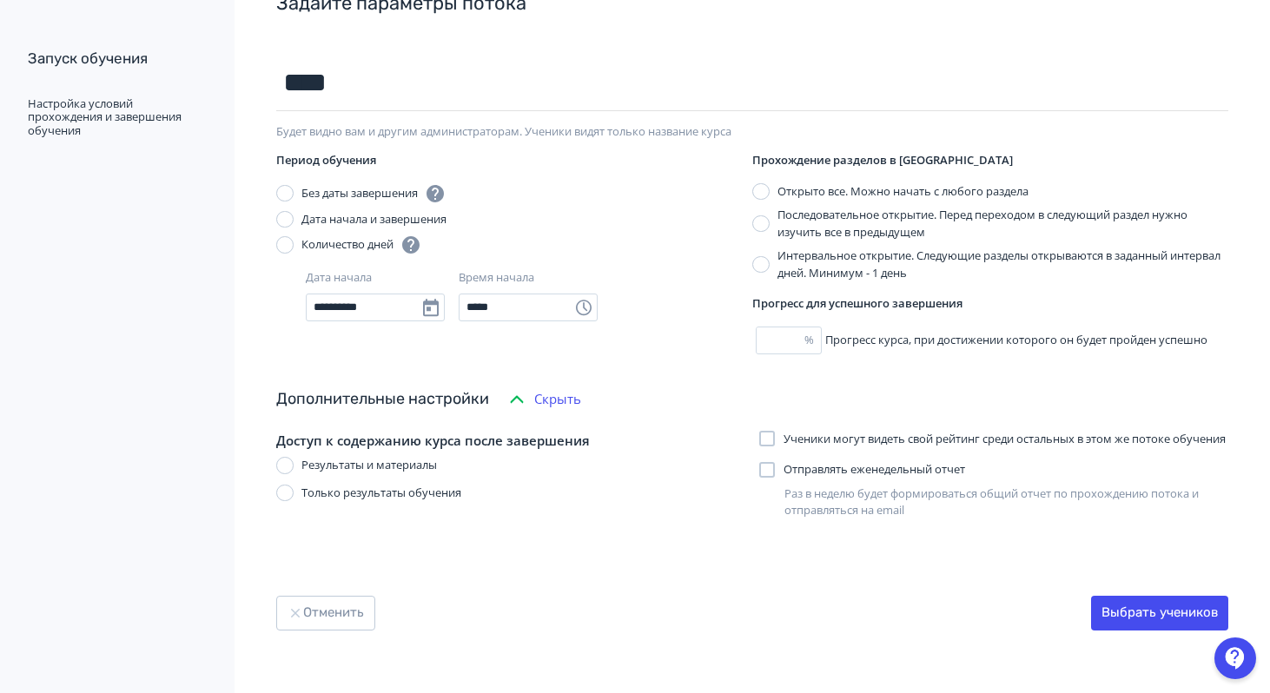
click at [386, 485] on div "Только результаты обучения" at bounding box center [381, 493] width 160 height 17
click at [398, 438] on div "Доступ к содержанию курса после завершения Результаты и материалы Только резуль…" at bounding box center [510, 475] width 469 height 89
click at [400, 457] on div "Результаты и материалы" at bounding box center [368, 465] width 135 height 17
click at [1125, 624] on button "Выбрать учеников" at bounding box center [1159, 613] width 137 height 35
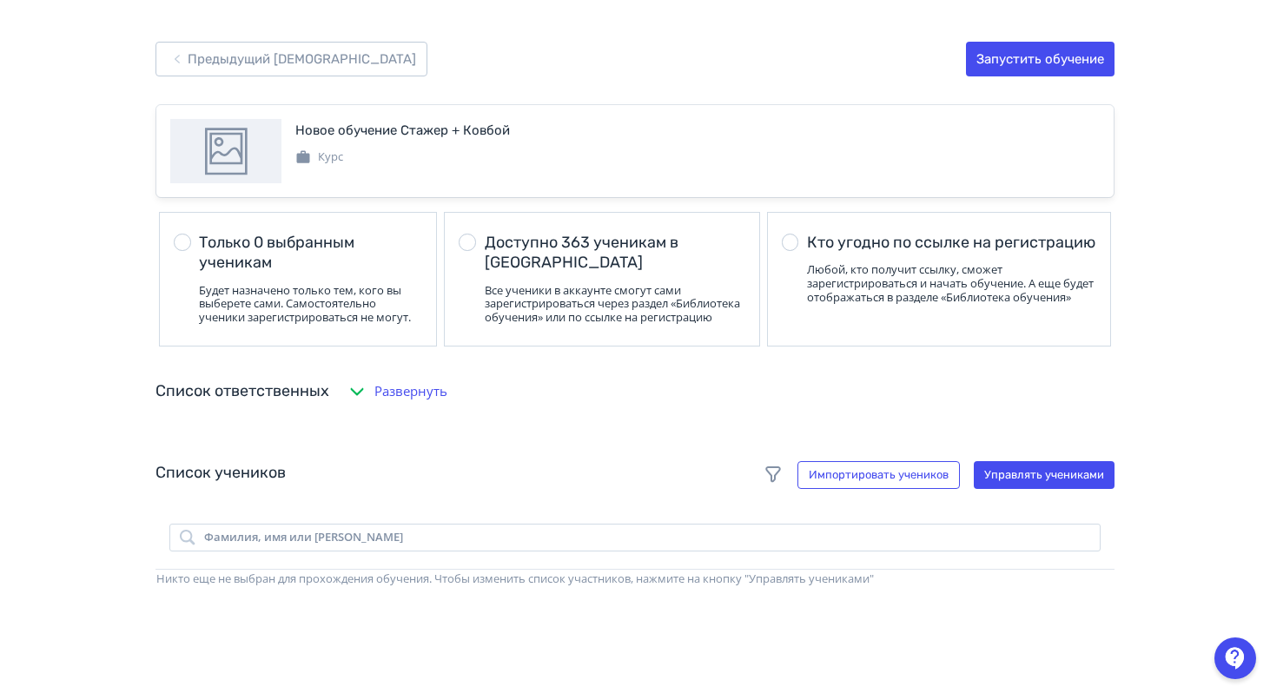
click at [407, 401] on span "Развернуть" at bounding box center [410, 391] width 73 height 20
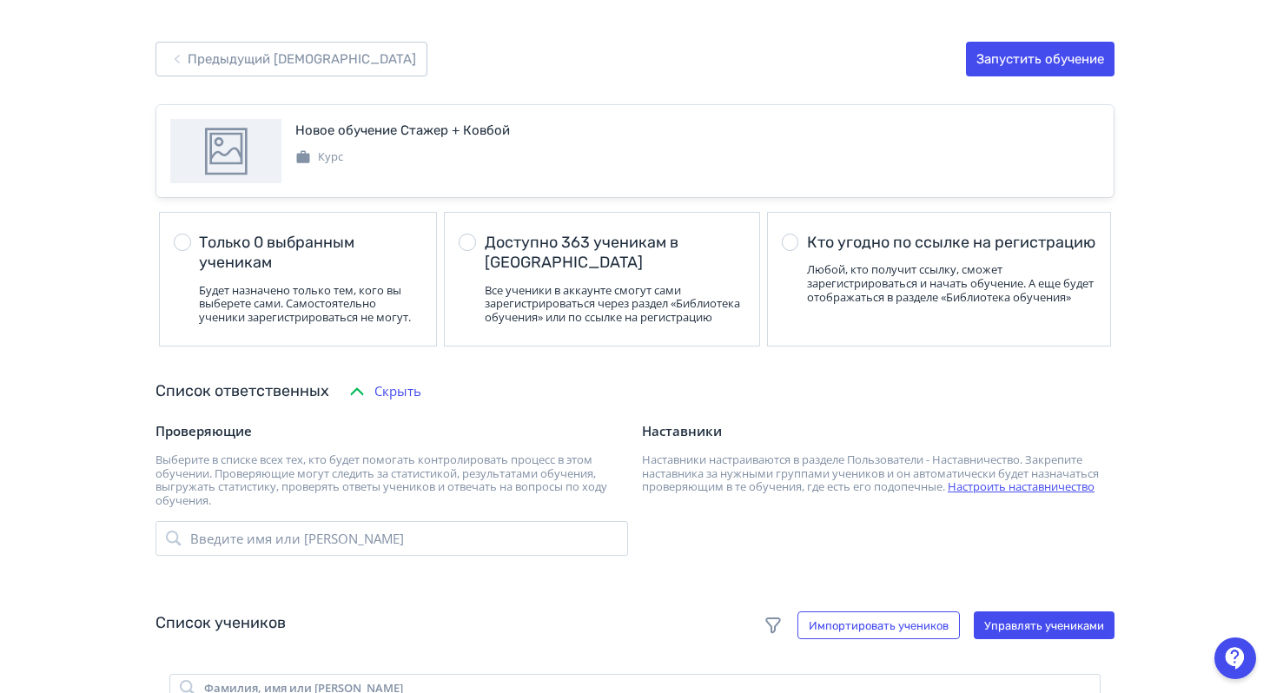
click at [415, 401] on span "Скрыть" at bounding box center [397, 391] width 47 height 20
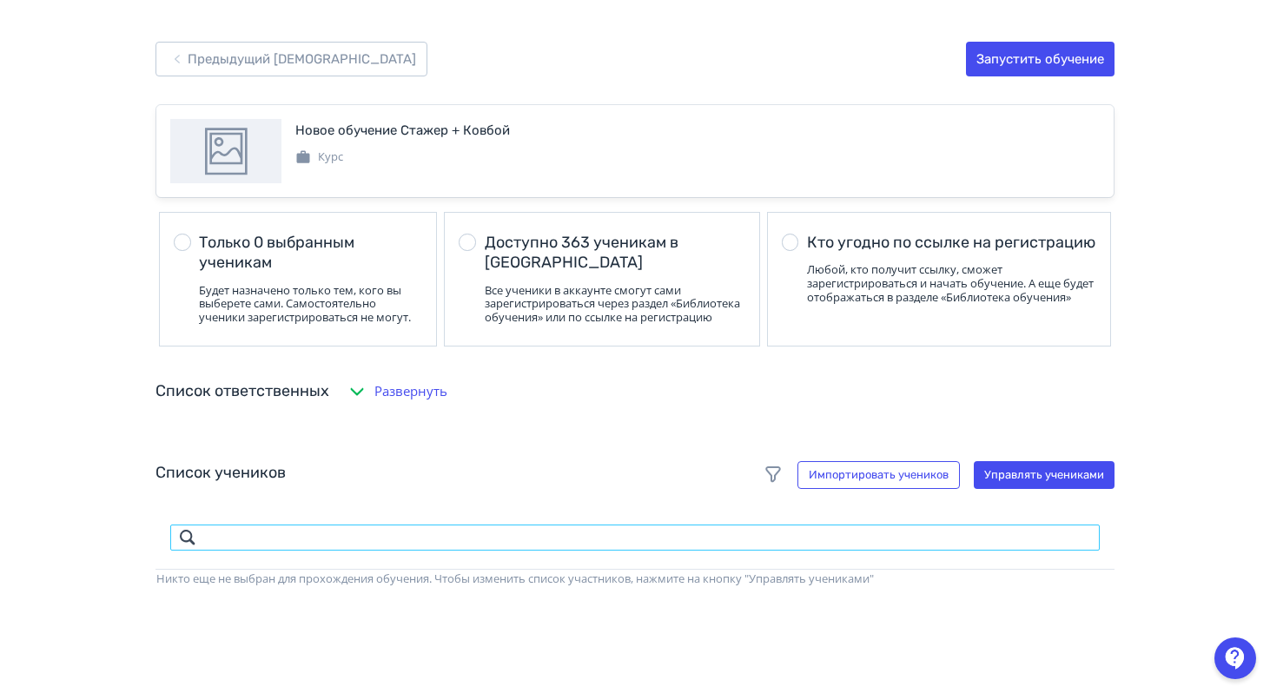
click at [409, 551] on input "search" at bounding box center [634, 538] width 931 height 28
type input "*******"
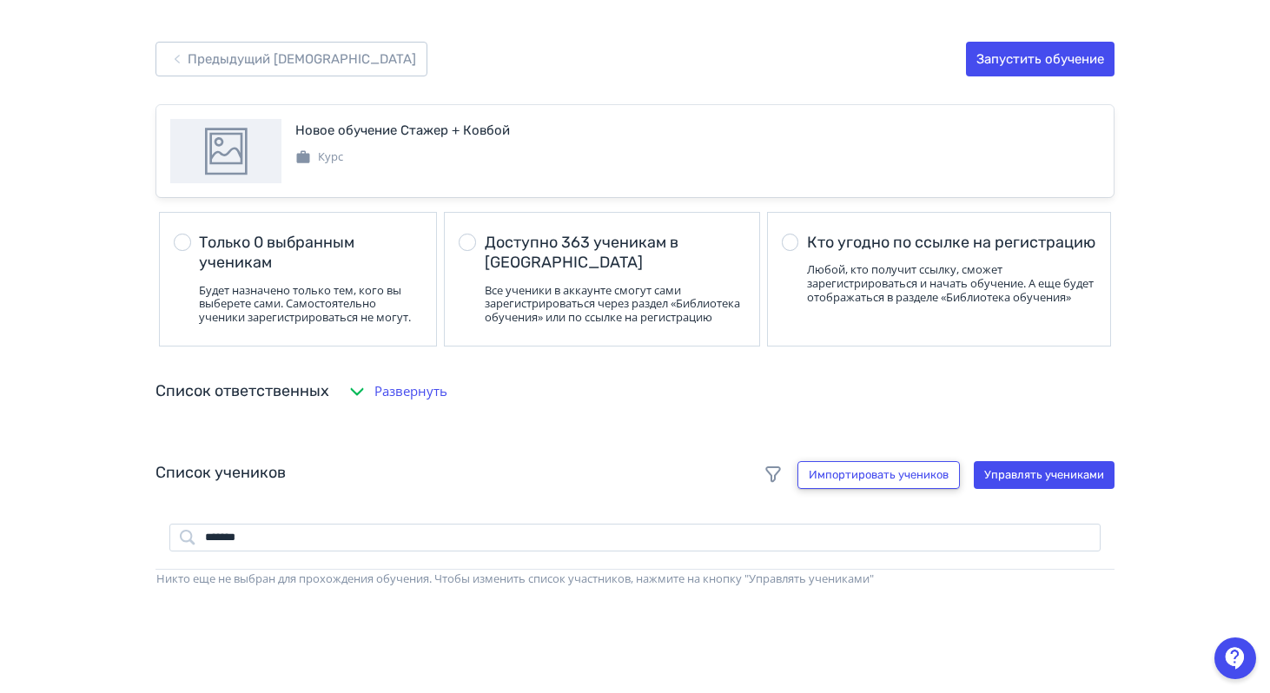
click at [873, 485] on button "Импортировать учеников" at bounding box center [878, 475] width 162 height 28
click at [1013, 489] on button "Управлять учениками" at bounding box center [1044, 475] width 141 height 28
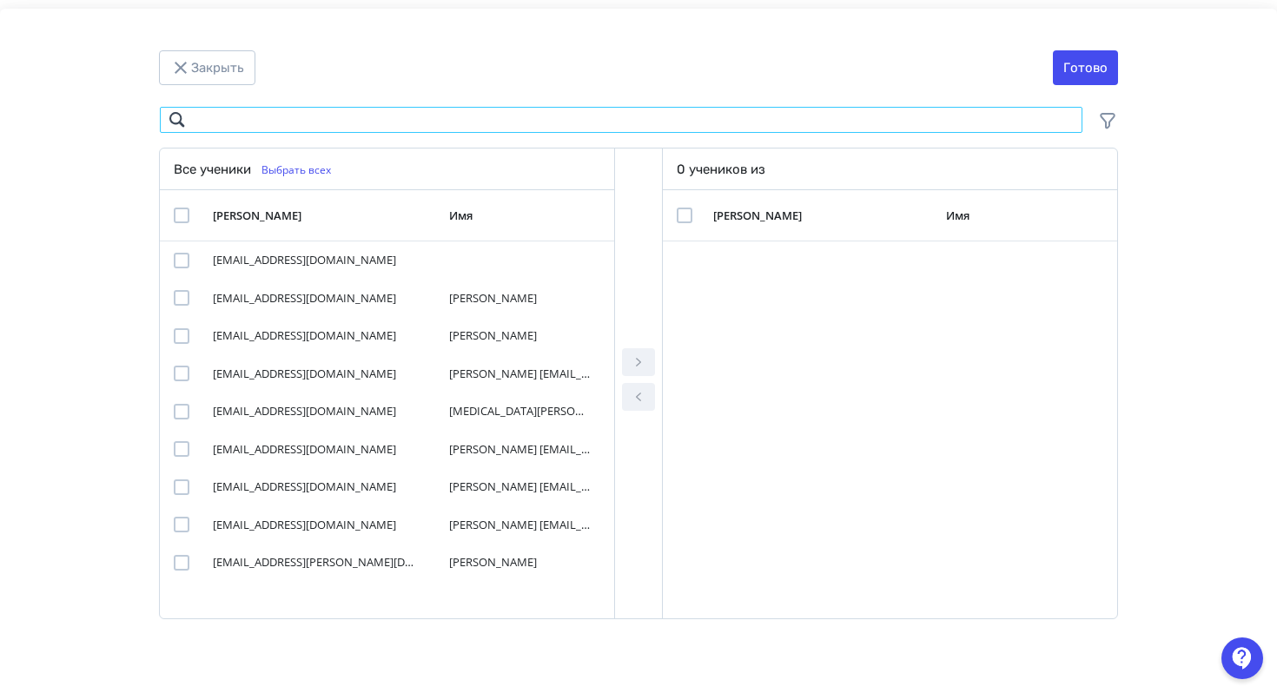
click at [285, 125] on input "Modal" at bounding box center [621, 120] width 924 height 28
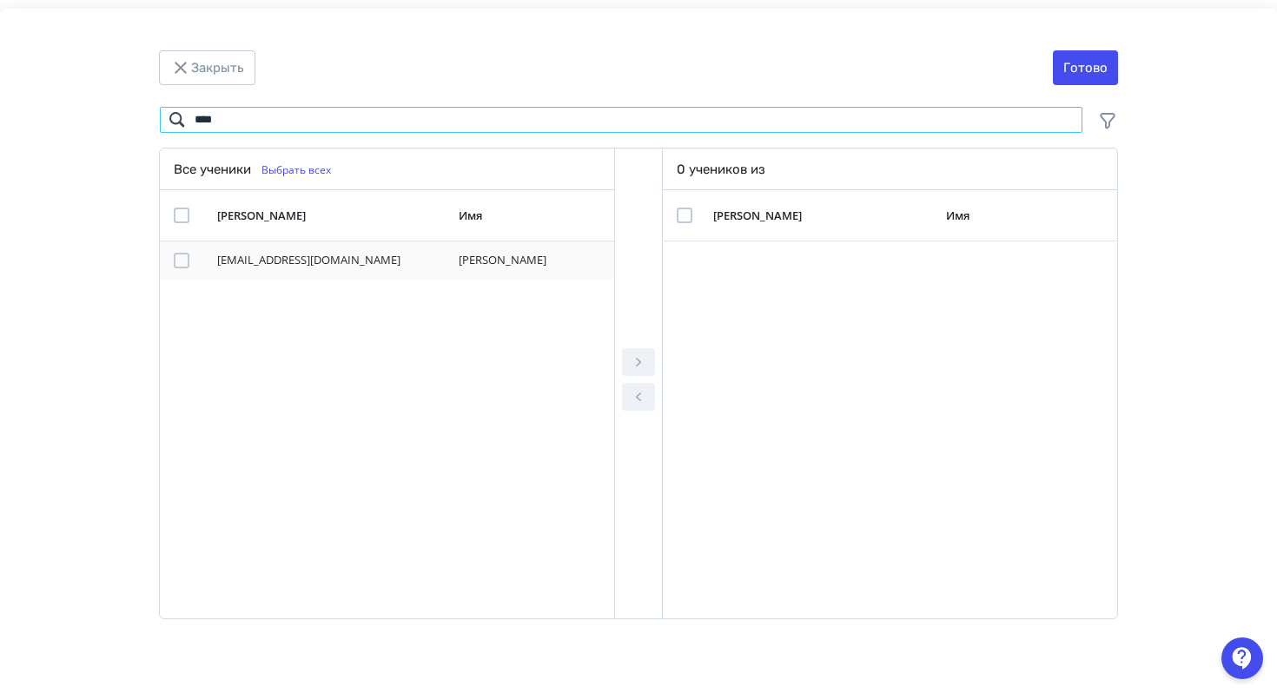
type input "****"
click at [182, 257] on div "Modal" at bounding box center [182, 261] width 16 height 16
click at [650, 359] on button "Modal" at bounding box center [638, 362] width 33 height 28
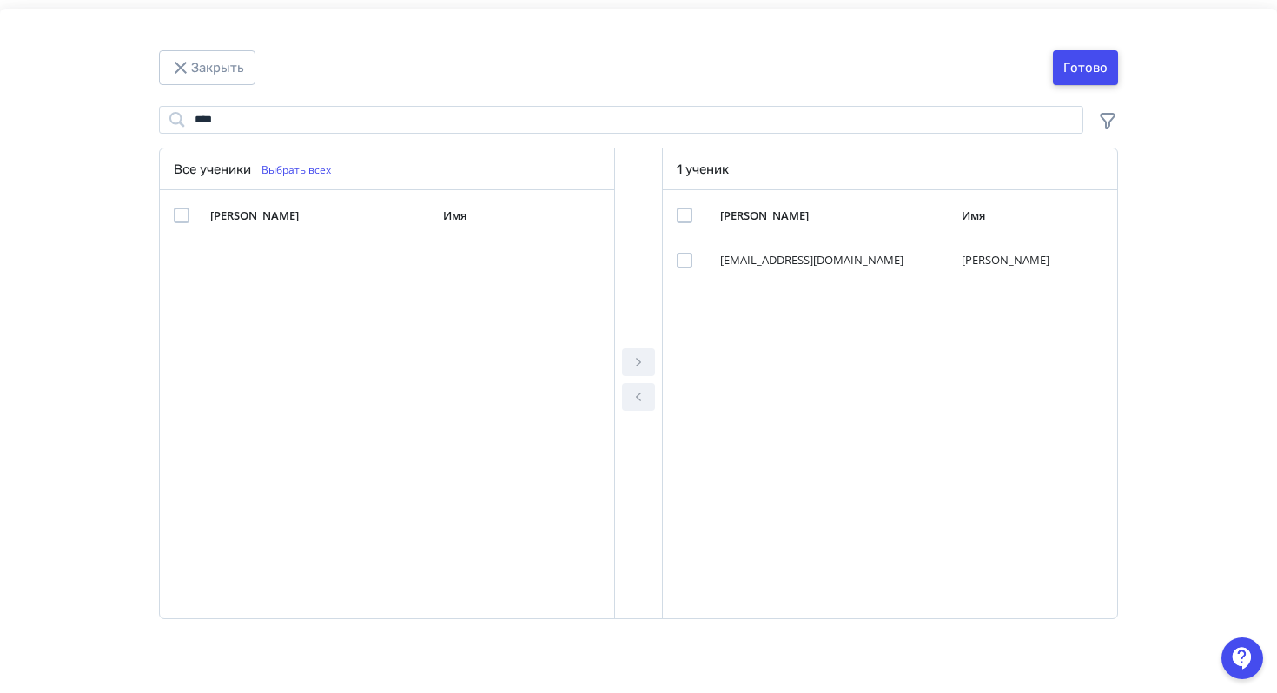
click at [1097, 60] on button "Готово" at bounding box center [1085, 67] width 65 height 35
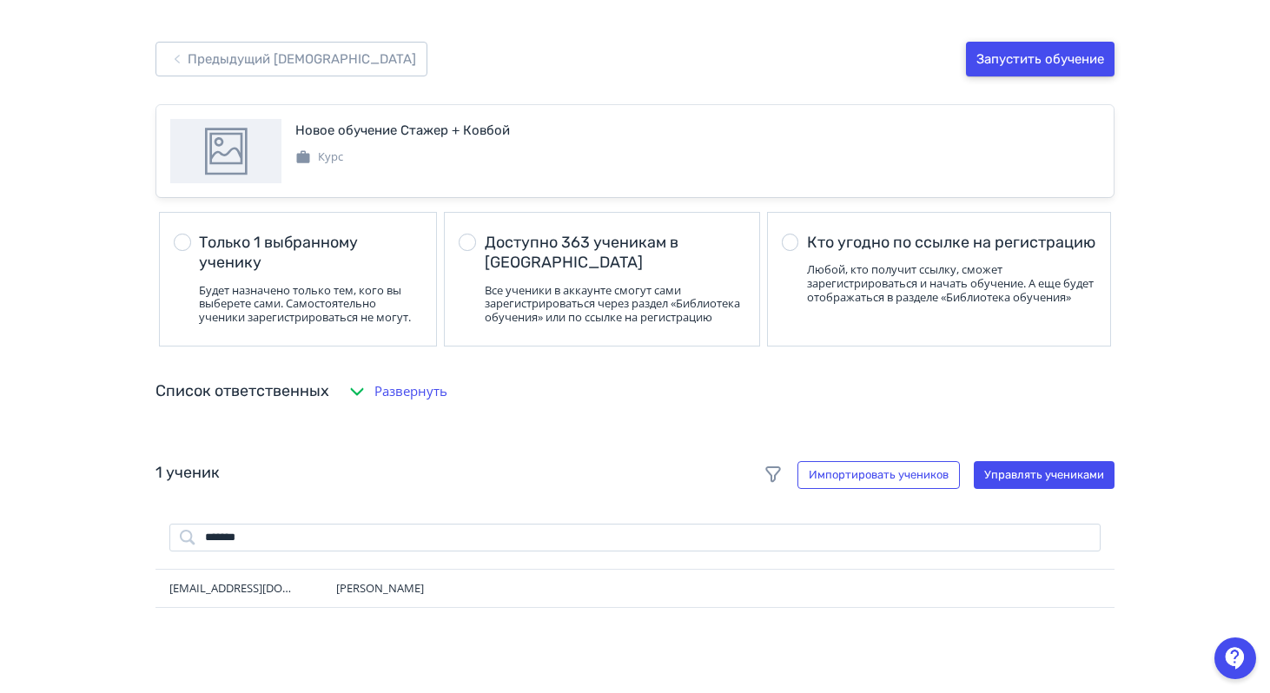
click at [1021, 64] on button "Запустить обучение" at bounding box center [1040, 59] width 149 height 35
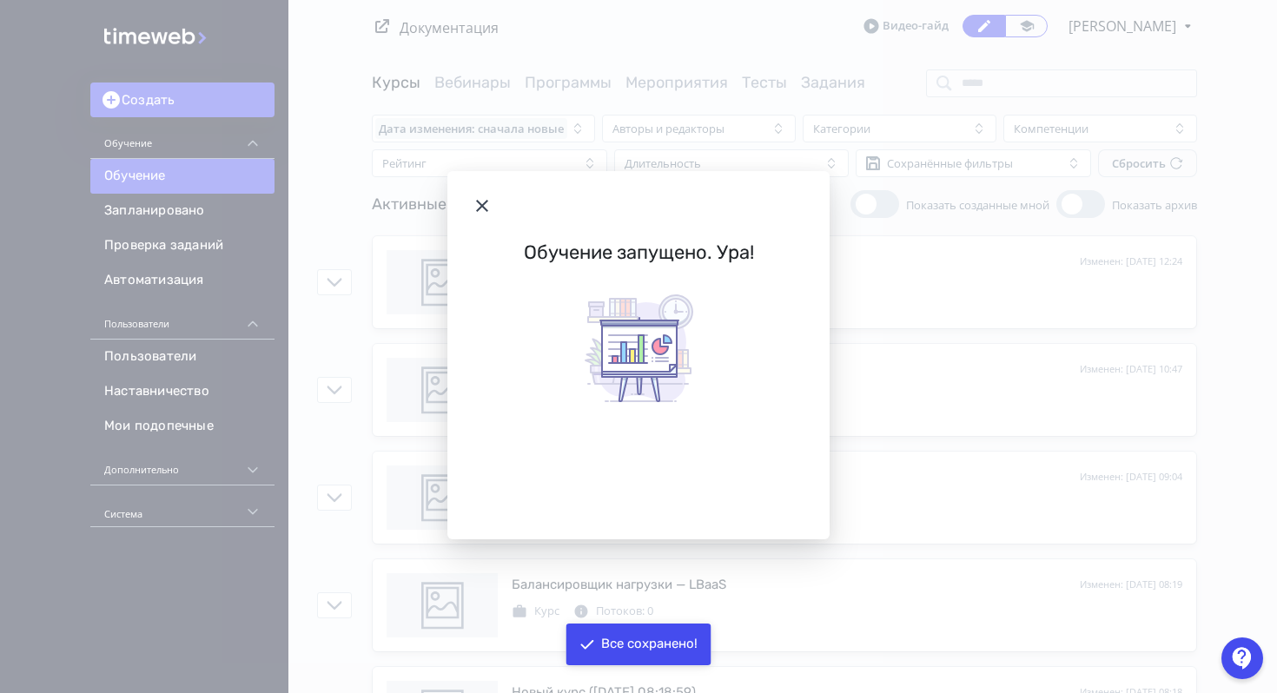
click at [492, 196] on icon "Modal" at bounding box center [482, 205] width 21 height 21
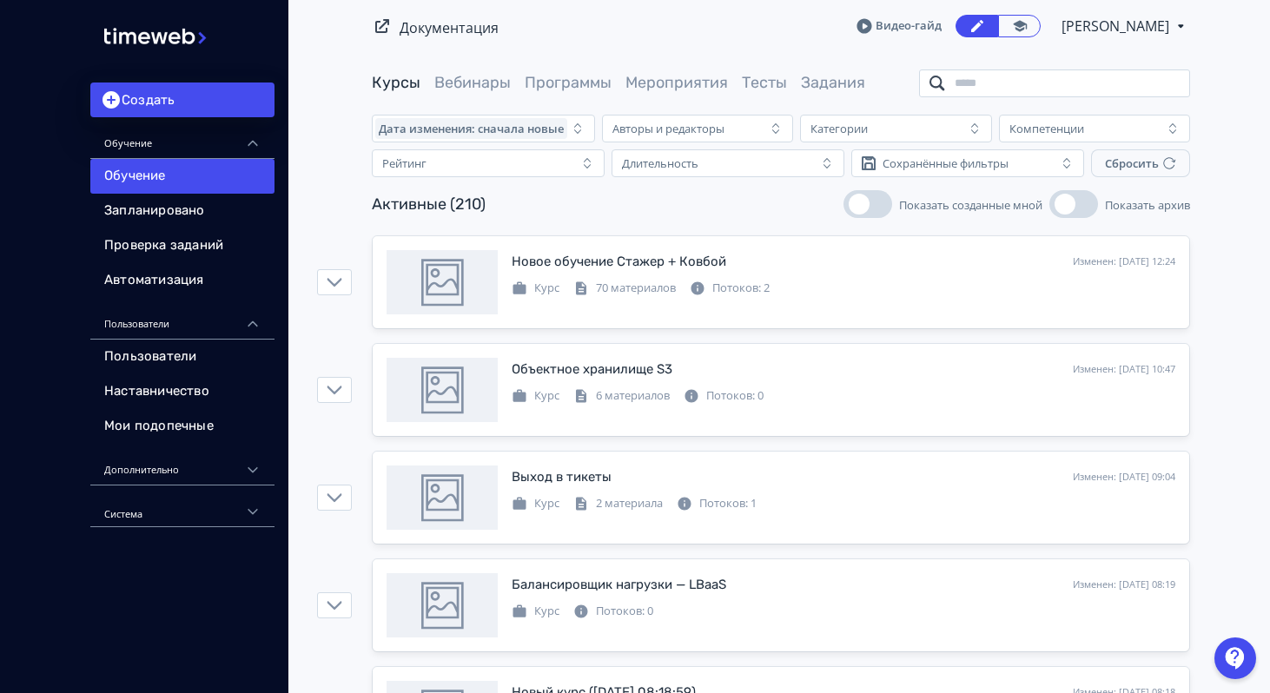
click at [1038, 85] on input "search" at bounding box center [1054, 83] width 271 height 28
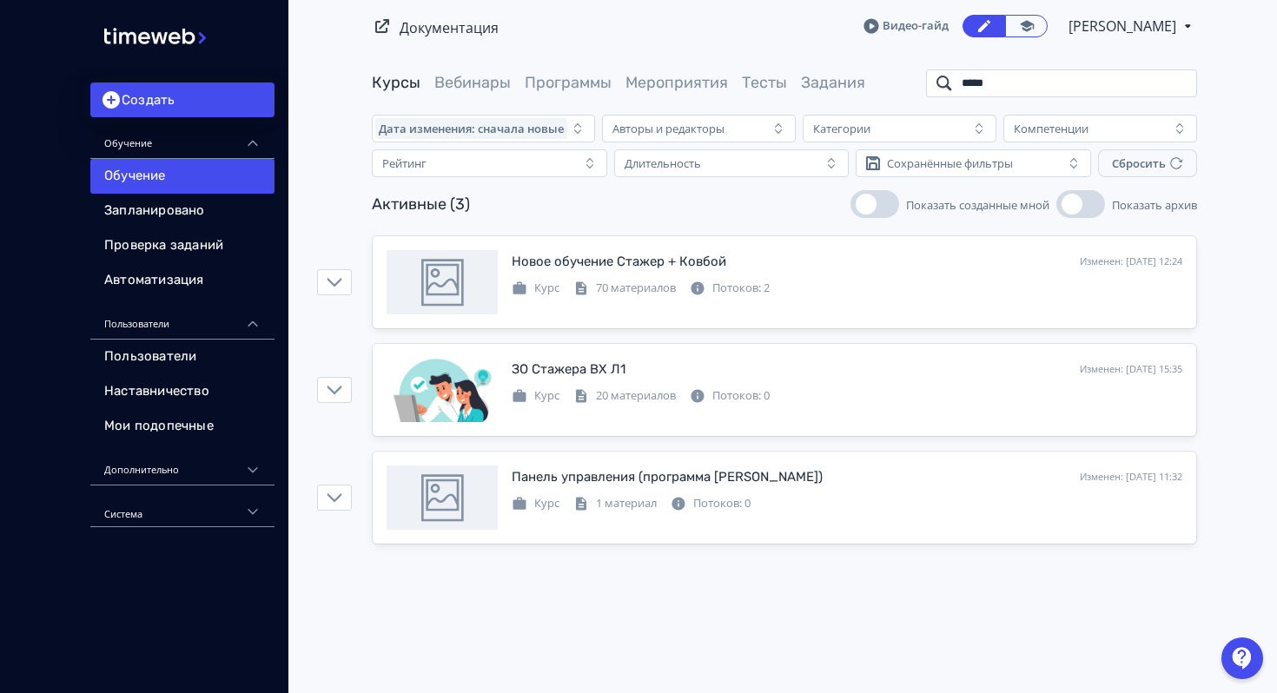
type input "*****"
click at [173, 36] on img at bounding box center [182, 35] width 156 height 51
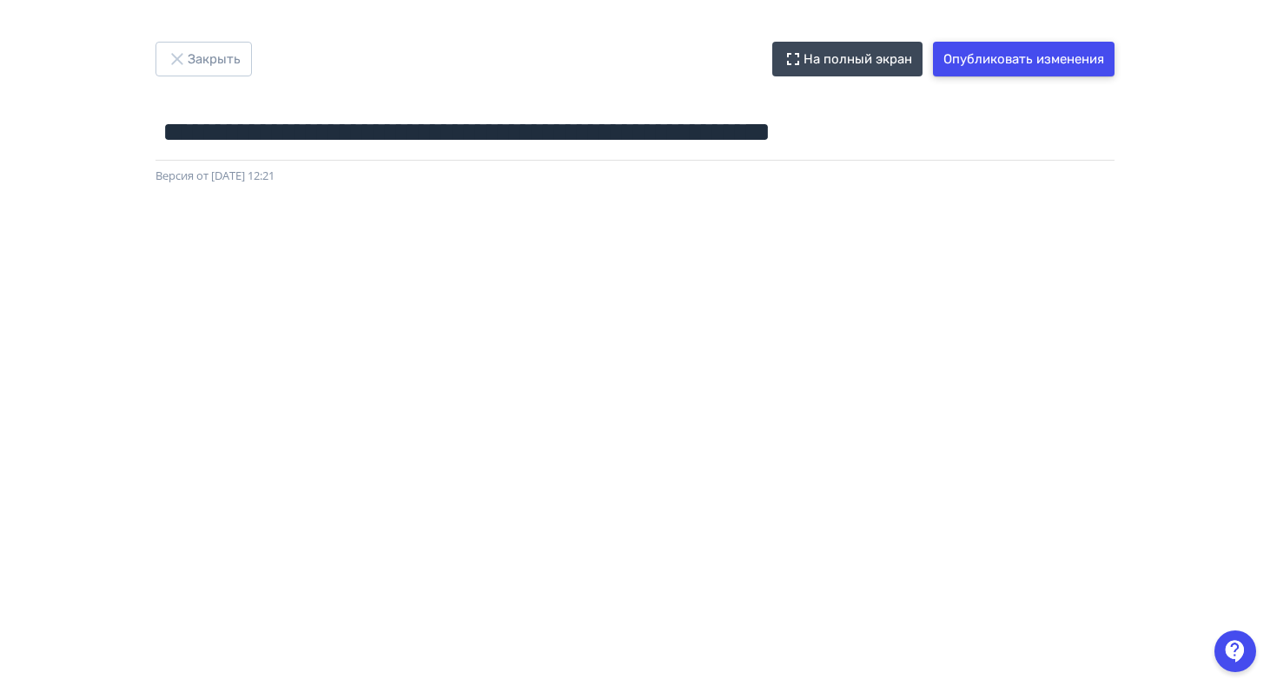
click at [1035, 63] on button "Опубликовать изменения" at bounding box center [1024, 59] width 182 height 35
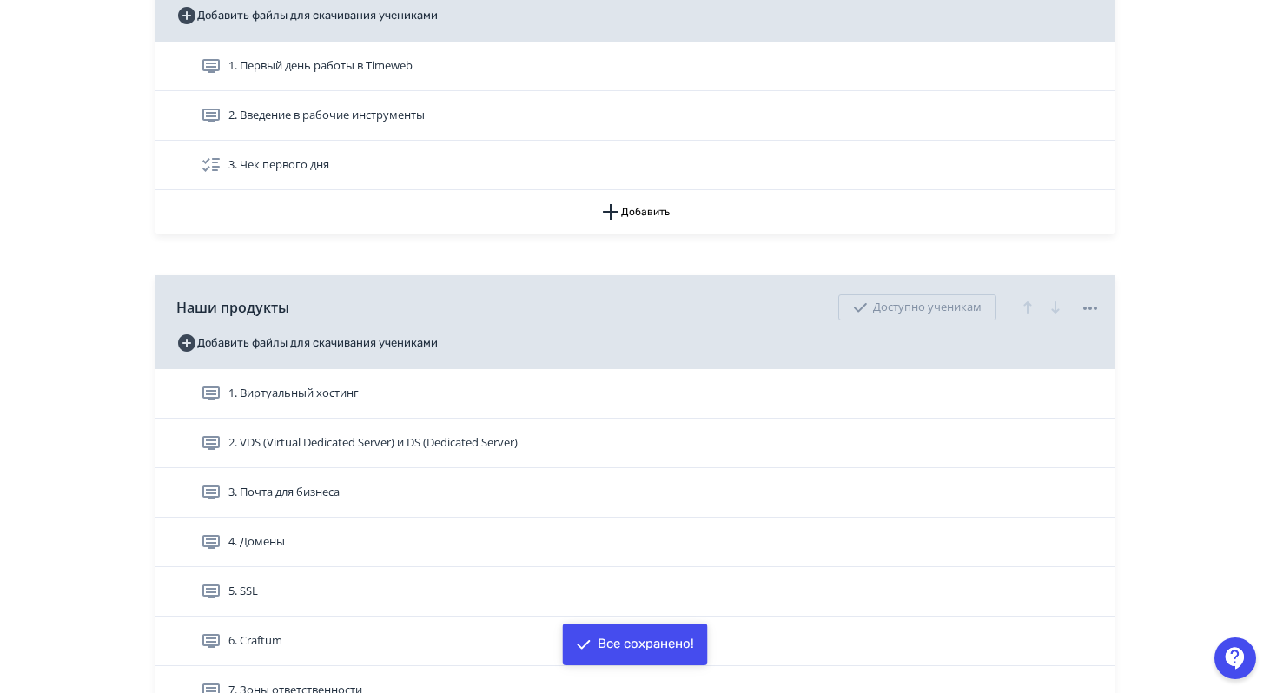
scroll to position [376, 0]
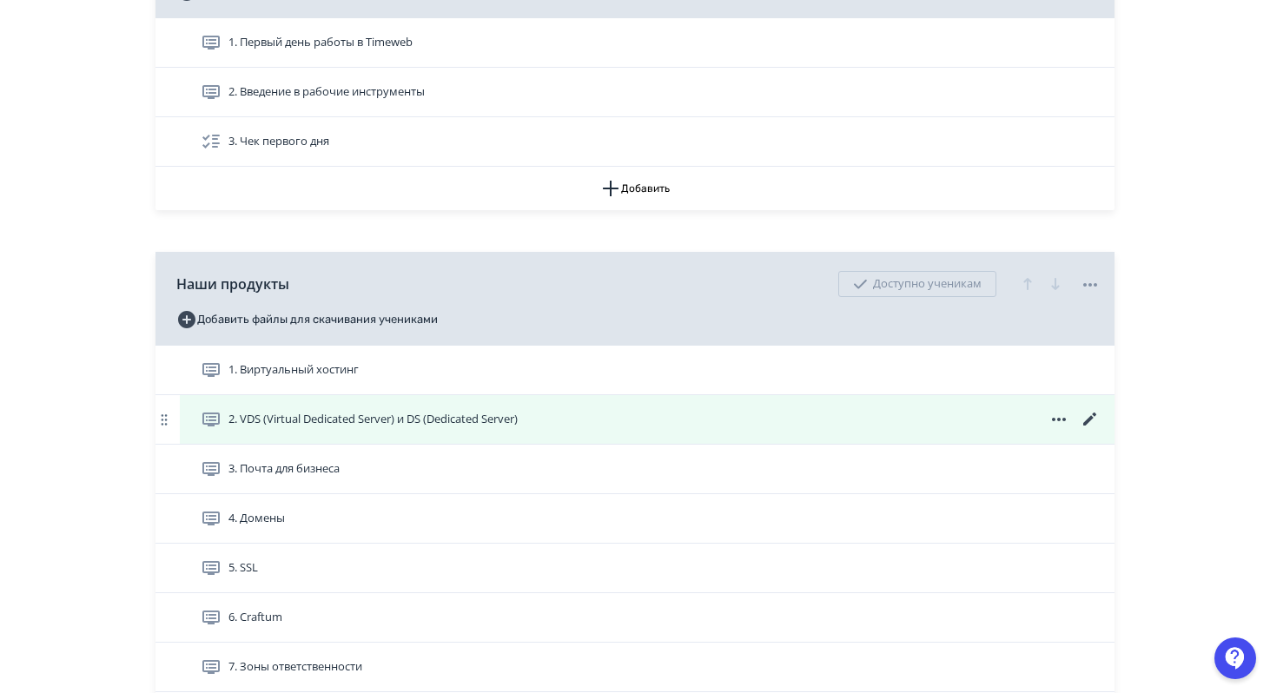
click at [1025, 421] on span at bounding box center [1058, 419] width 83 height 21
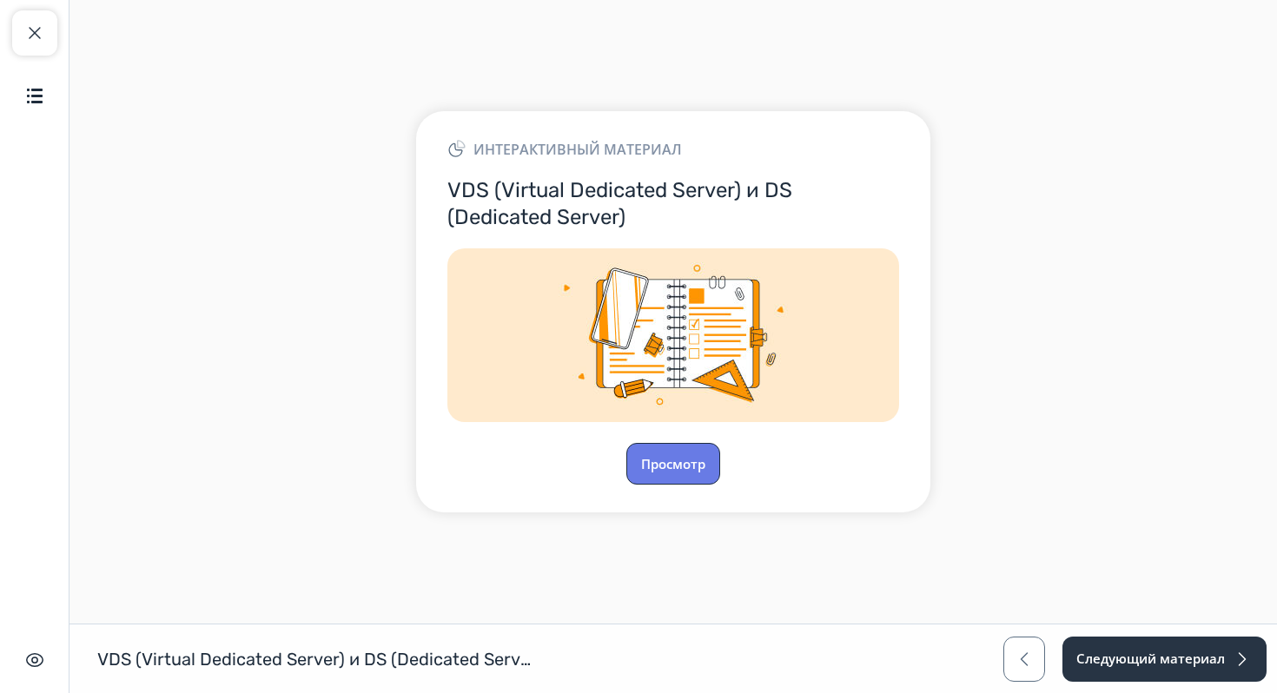
click at [688, 459] on button "Просмотр" at bounding box center [673, 464] width 94 height 42
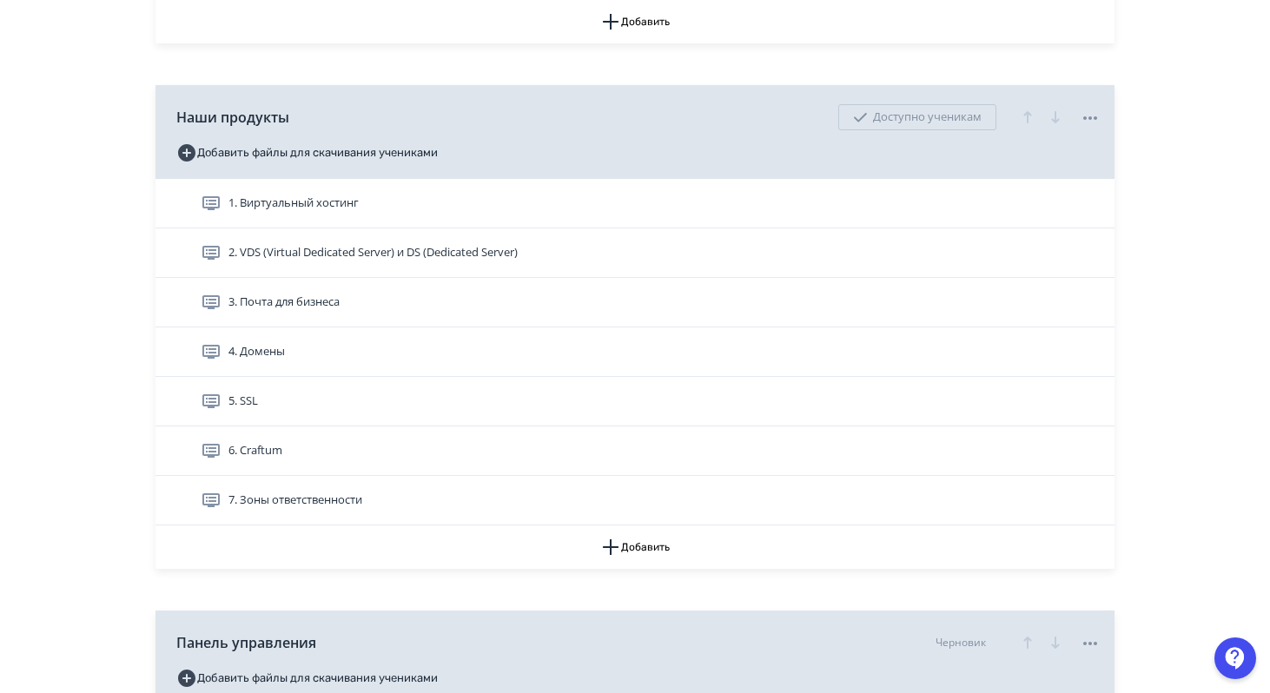
scroll to position [544, 0]
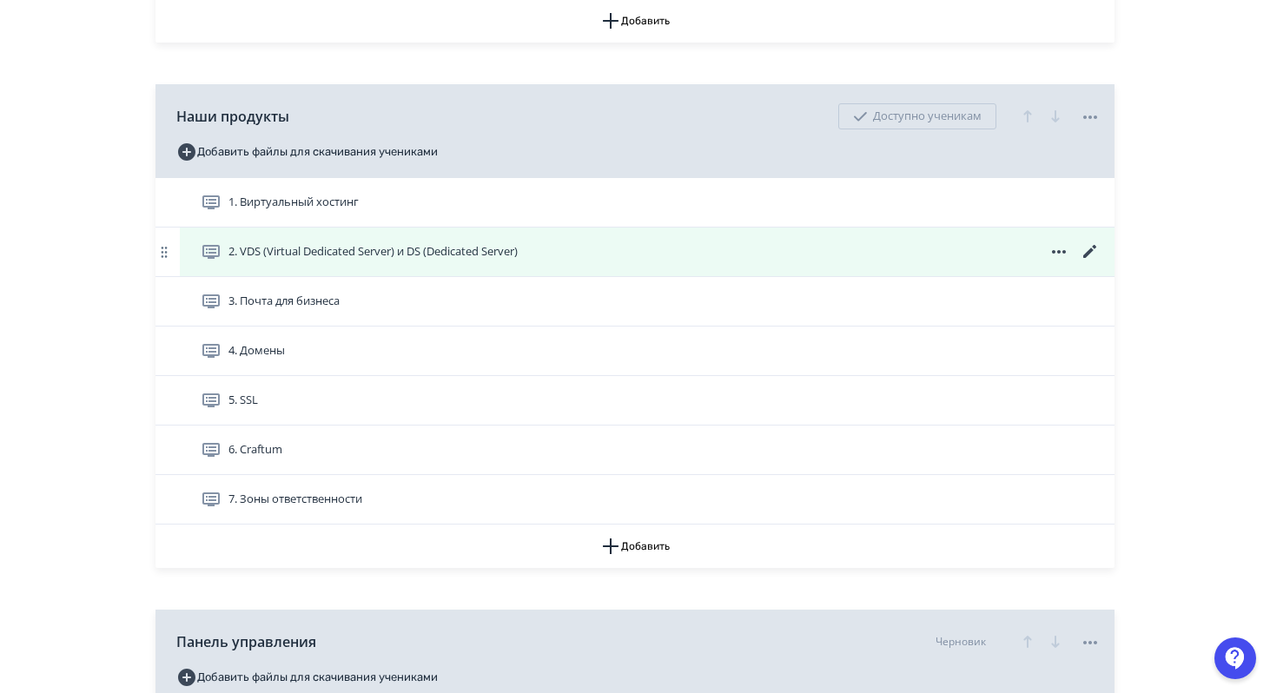
click at [1089, 247] on icon at bounding box center [1089, 251] width 21 height 21
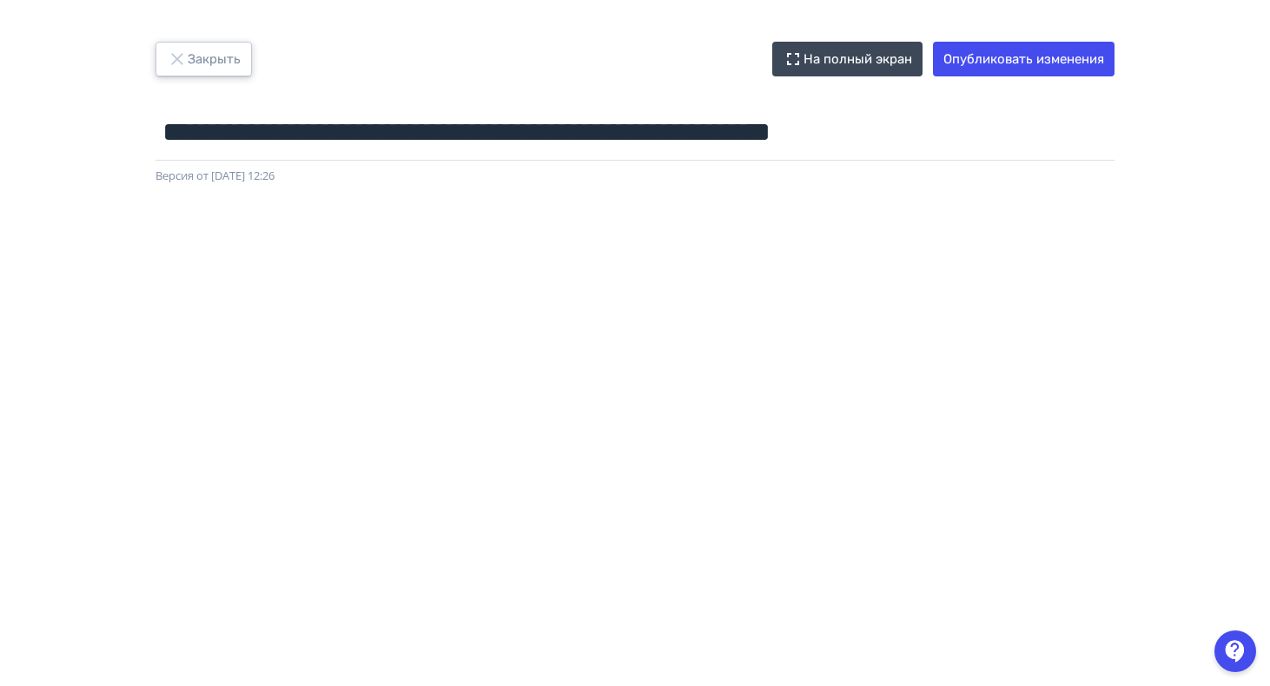
click at [232, 56] on button "Закрыть" at bounding box center [203, 59] width 96 height 35
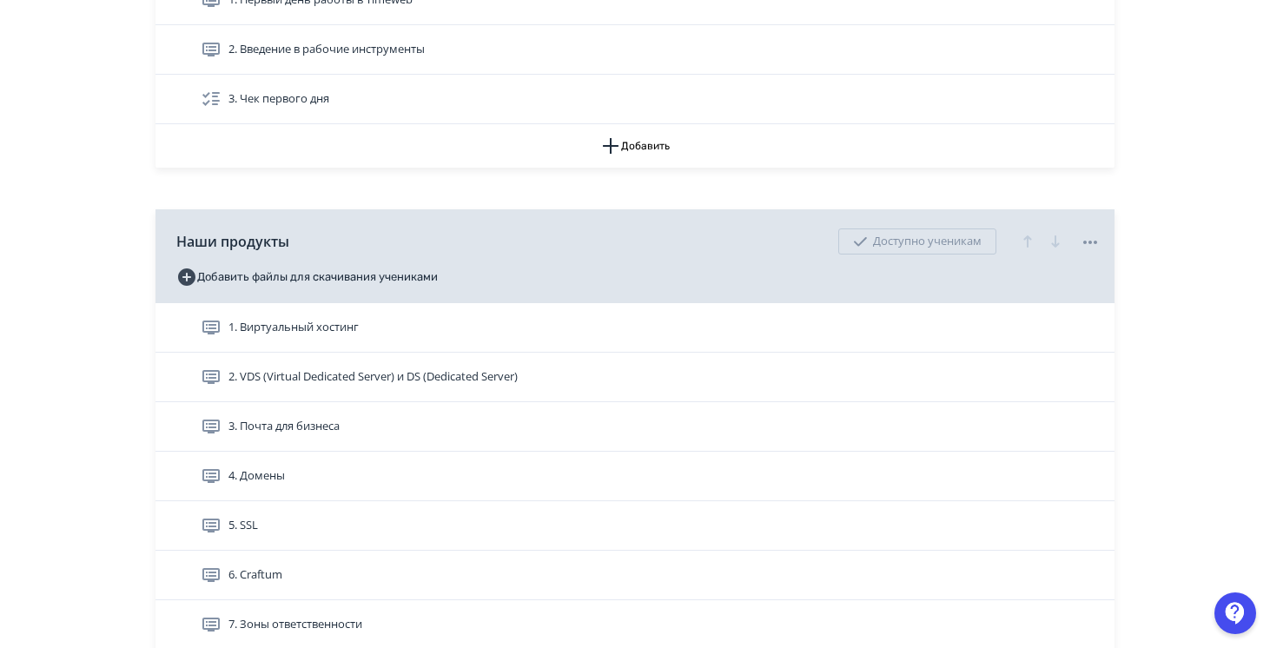
scroll to position [412, 0]
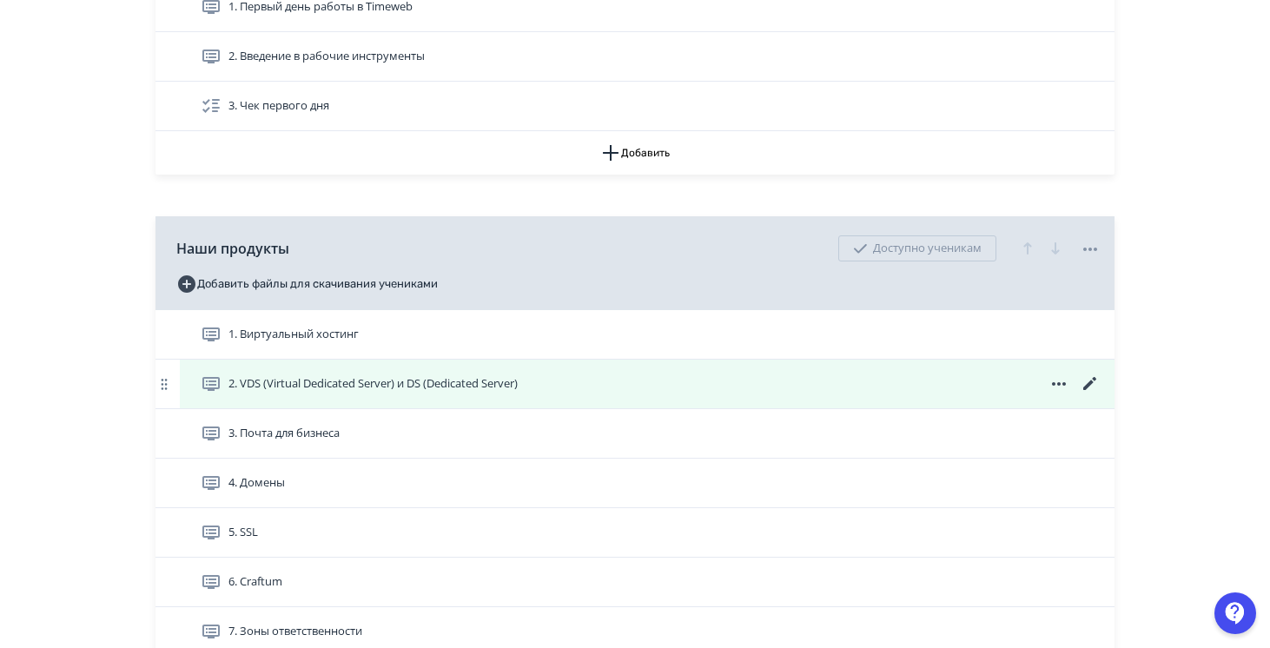
click at [1091, 381] on icon at bounding box center [1089, 383] width 13 height 13
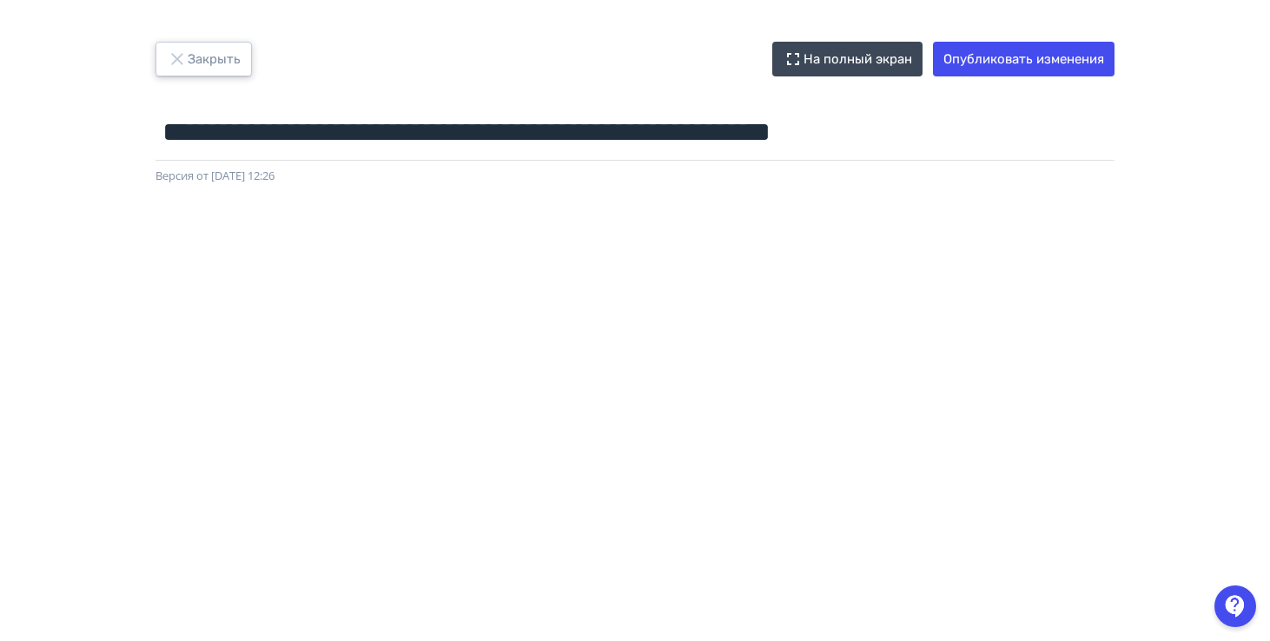
click at [208, 49] on button "Закрыть" at bounding box center [203, 59] width 96 height 35
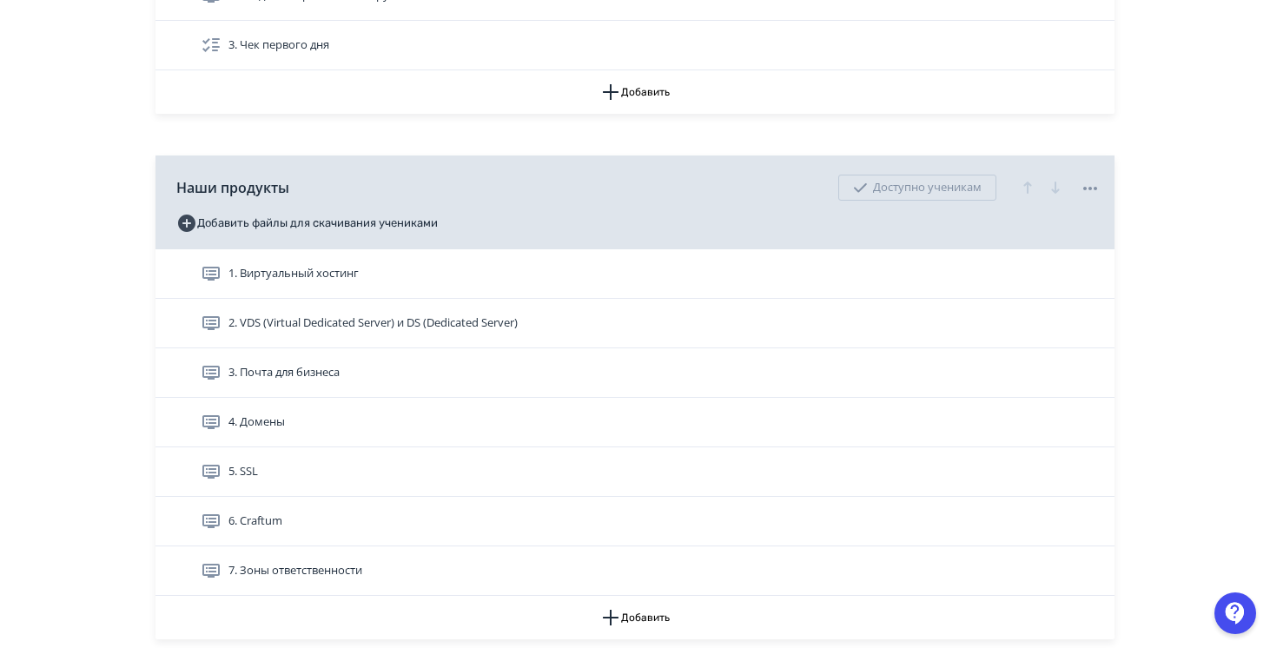
scroll to position [589, 0]
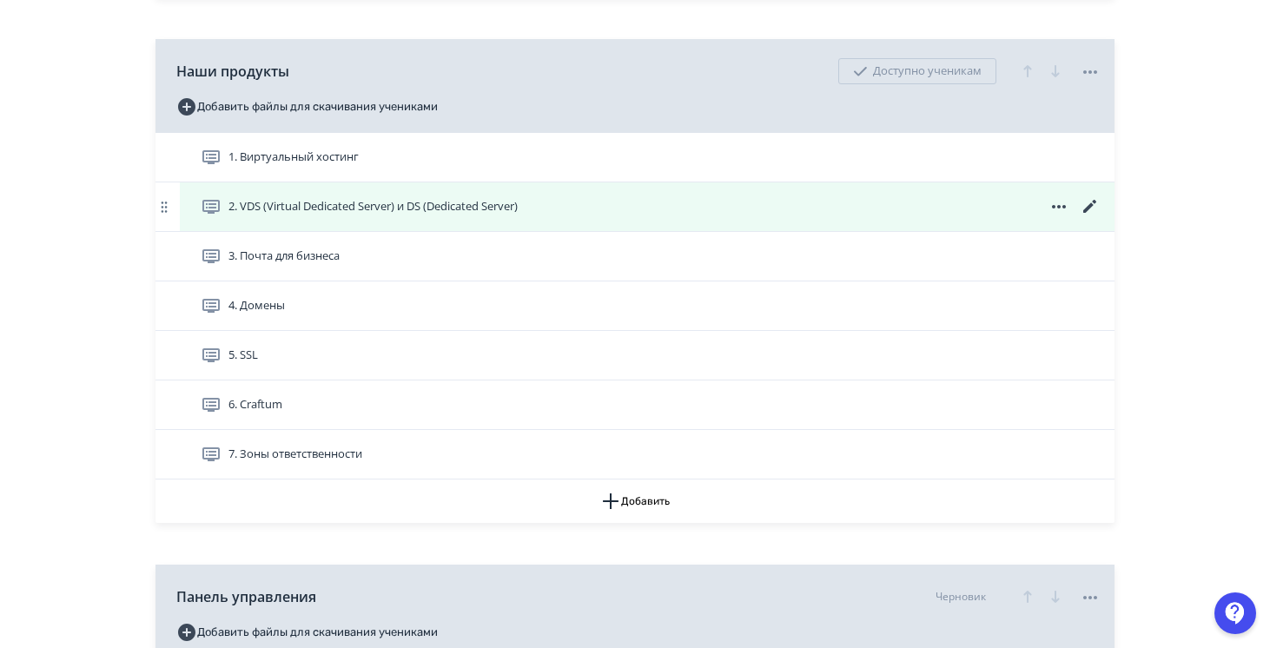
click at [388, 217] on div "2. VDS (Virtual Dedicated Server) и DS (Dedicated Server)" at bounding box center [647, 206] width 934 height 49
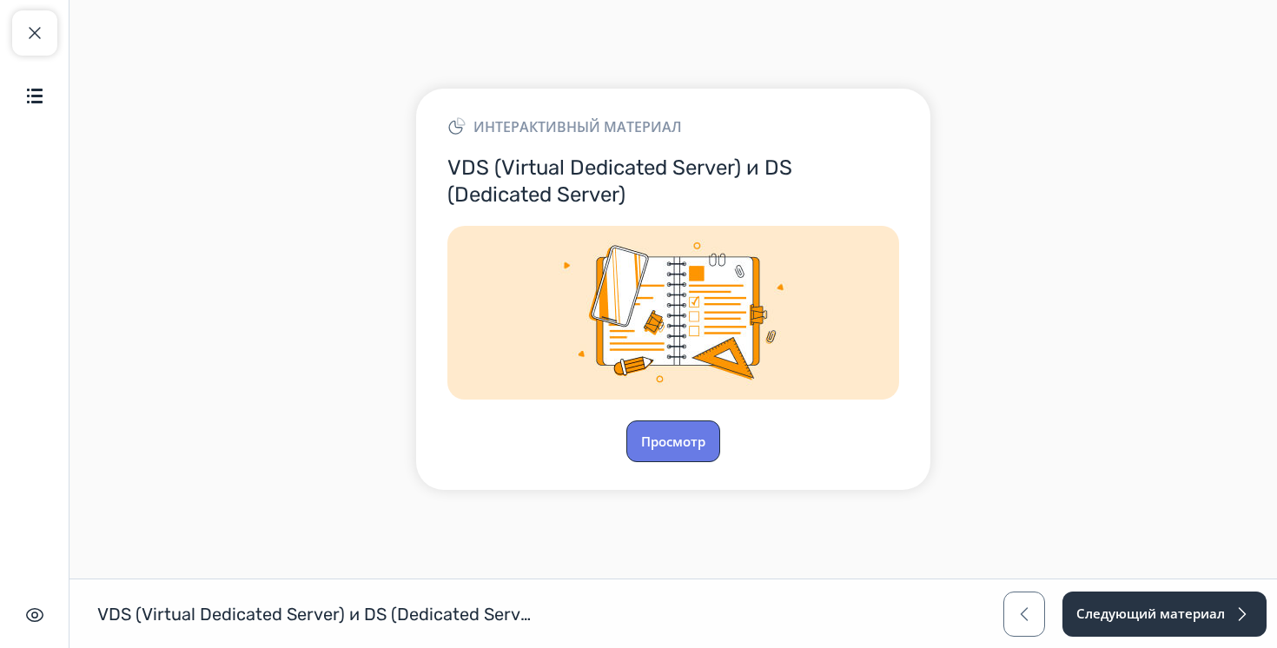
click at [686, 455] on button "Просмотр" at bounding box center [673, 441] width 94 height 42
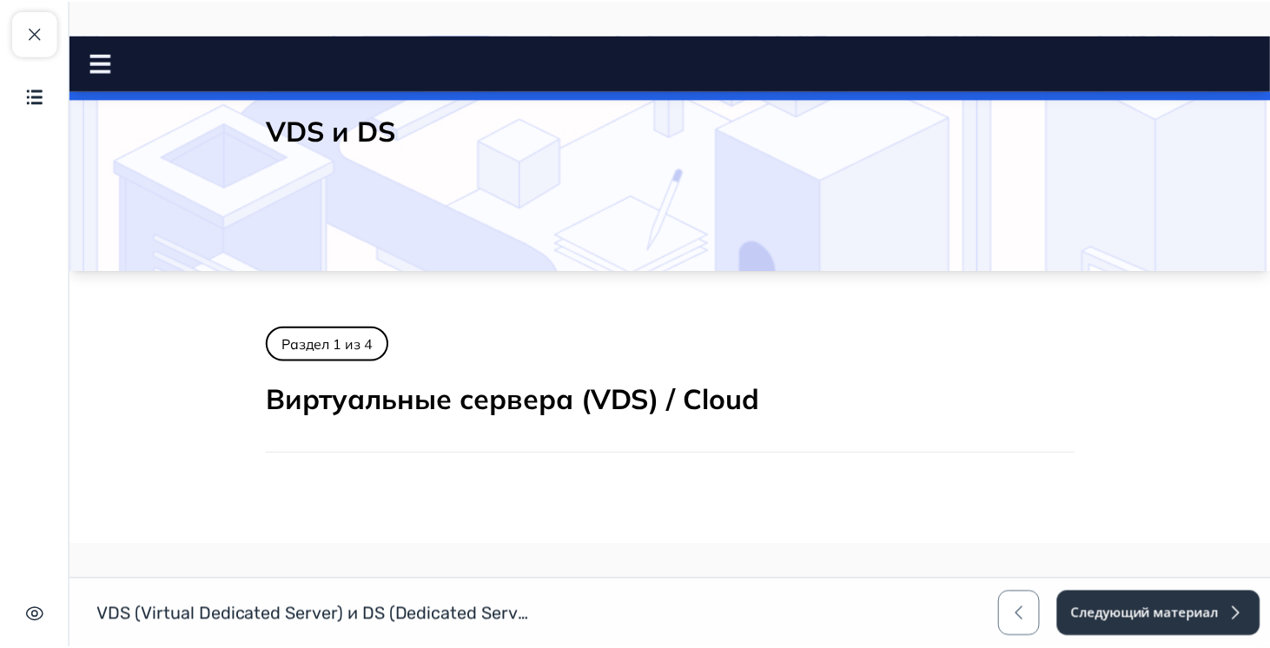
scroll to position [97, 0]
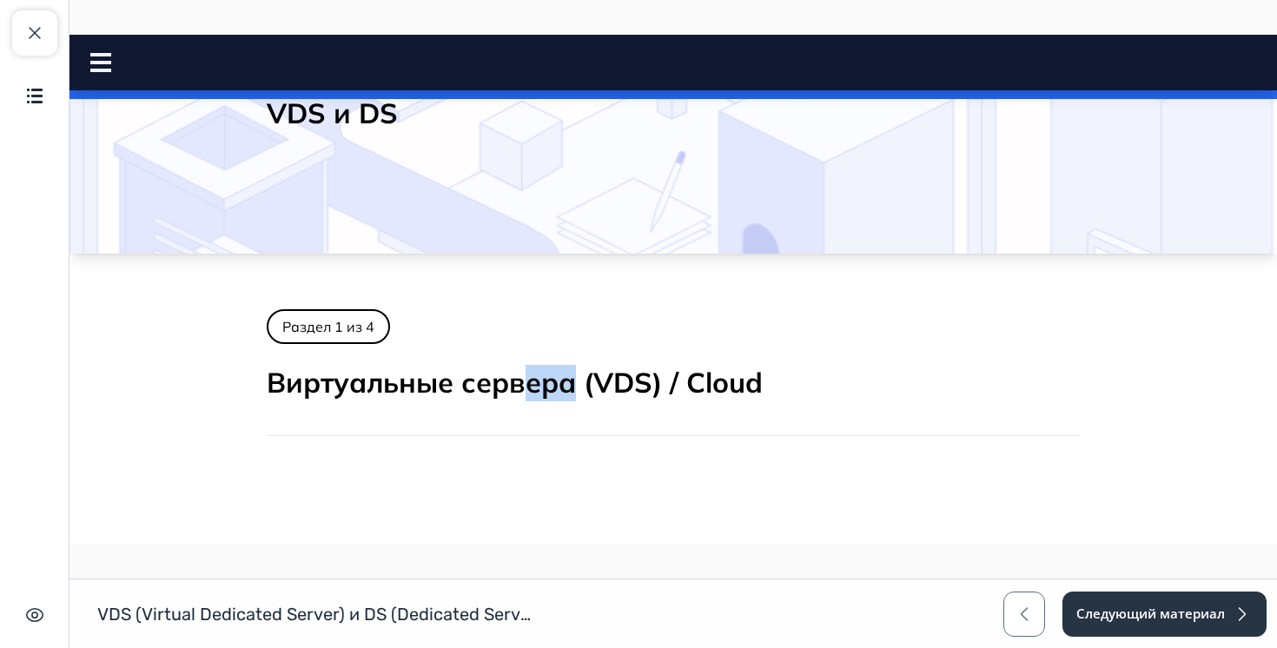
drag, startPoint x: 575, startPoint y: 391, endPoint x: 519, endPoint y: 391, distance: 55.6
click at [519, 391] on h2 "Виртуальные сервера (VDS) / Cloud" at bounding box center [673, 383] width 813 height 36
click at [644, 327] on div "Раздел 1 из 4" at bounding box center [673, 326] width 813 height 35
click at [33, 36] on span "button" at bounding box center [34, 33] width 21 height 21
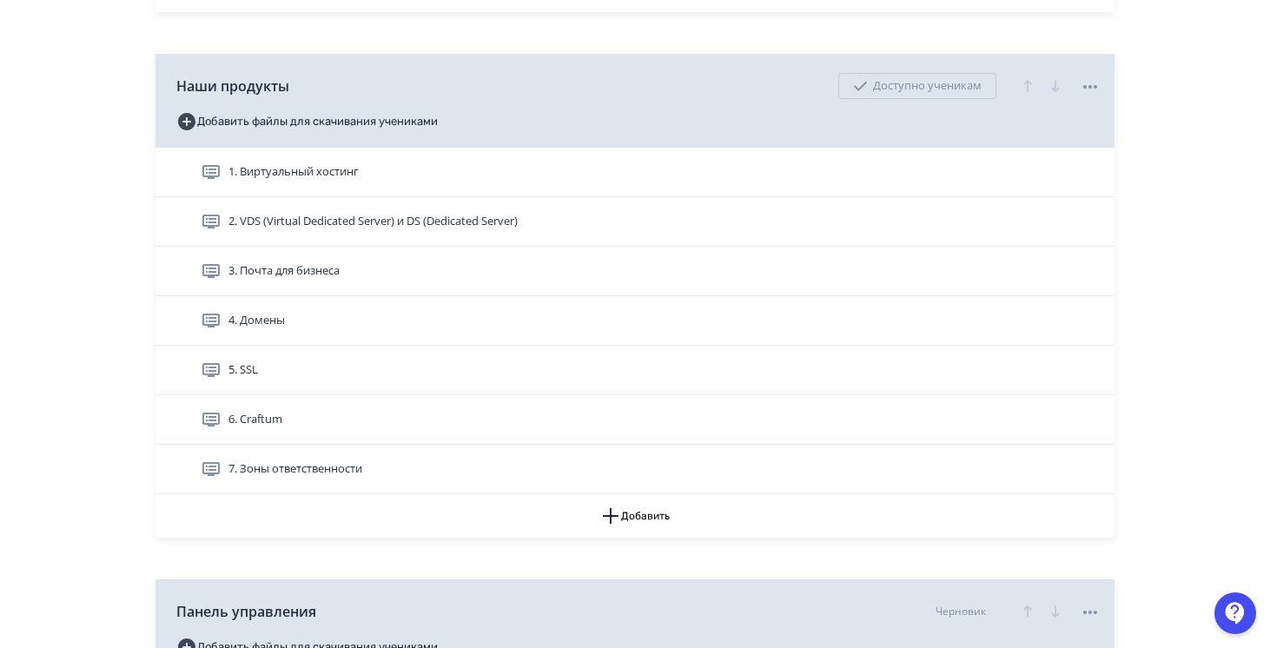
scroll to position [575, 0]
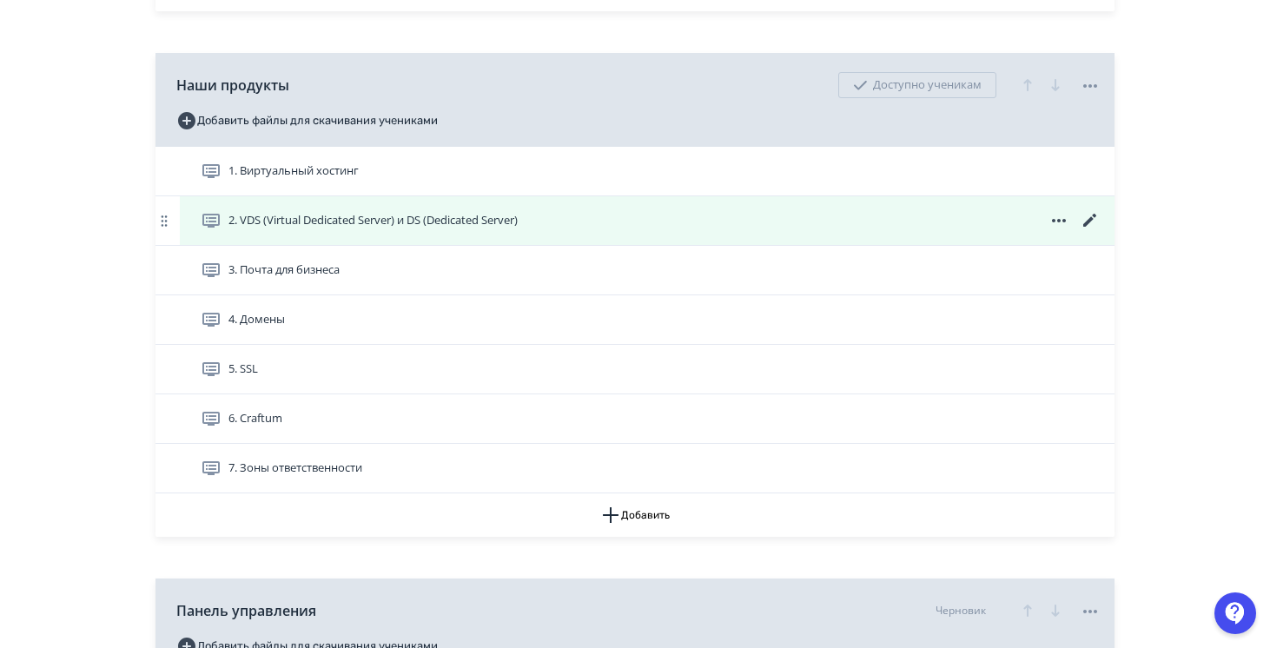
click at [387, 230] on span "2. VDS (Virtual Dedicated Server) и DS (Dedicated Server)" at bounding box center [363, 220] width 324 height 21
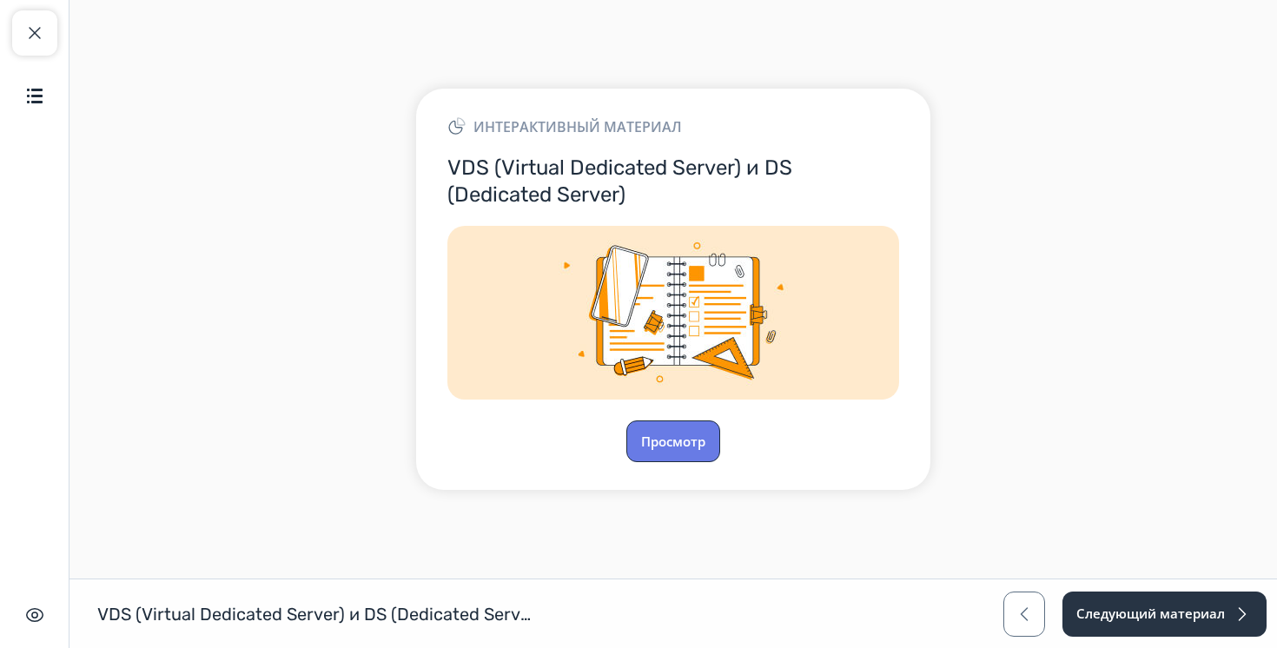
click at [670, 446] on button "Просмотр" at bounding box center [673, 441] width 94 height 42
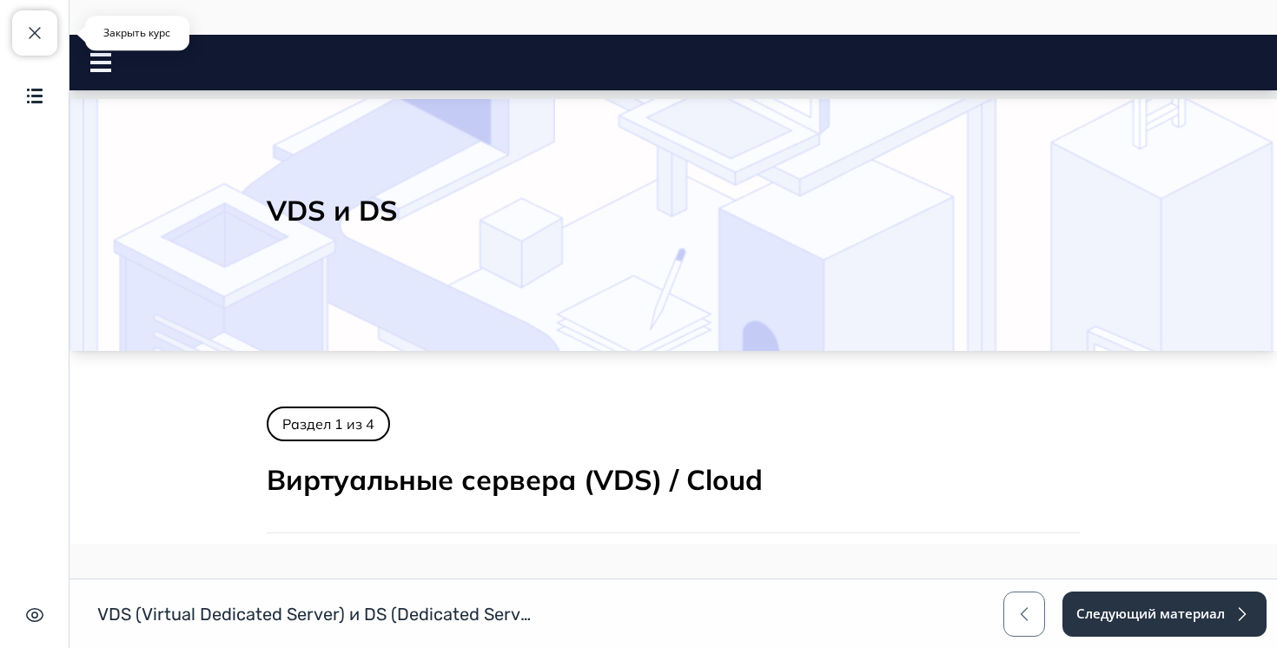
click at [24, 36] on span "button" at bounding box center [34, 33] width 21 height 21
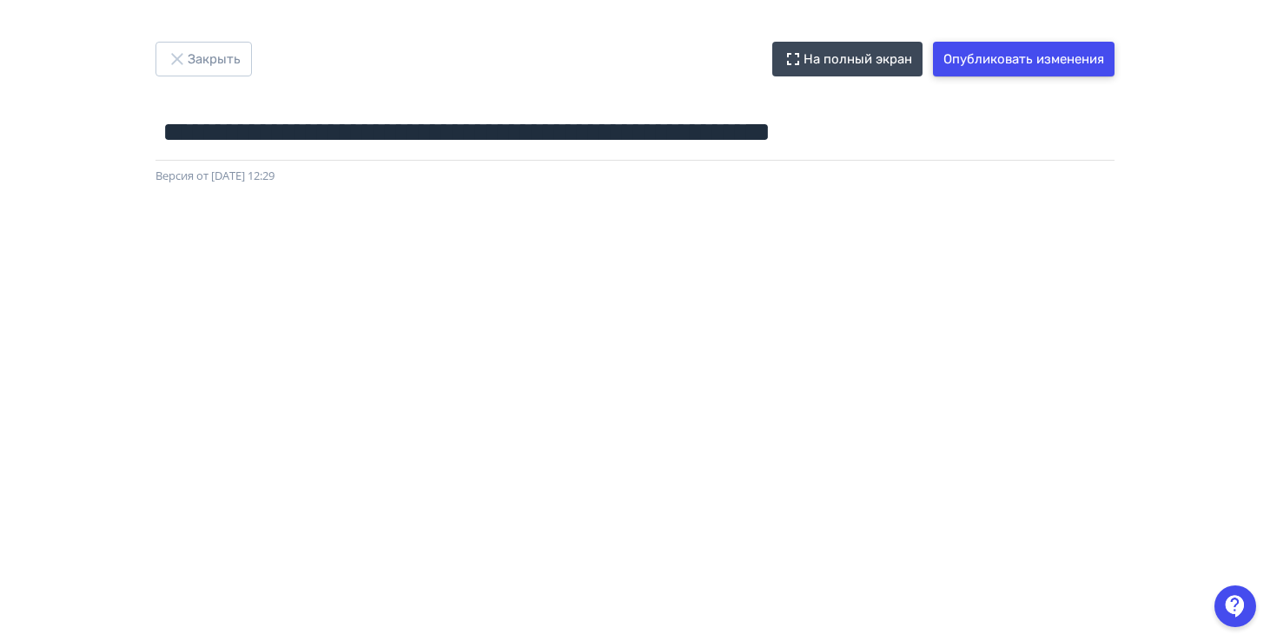
click at [967, 45] on button "Опубликовать изменения" at bounding box center [1024, 59] width 182 height 35
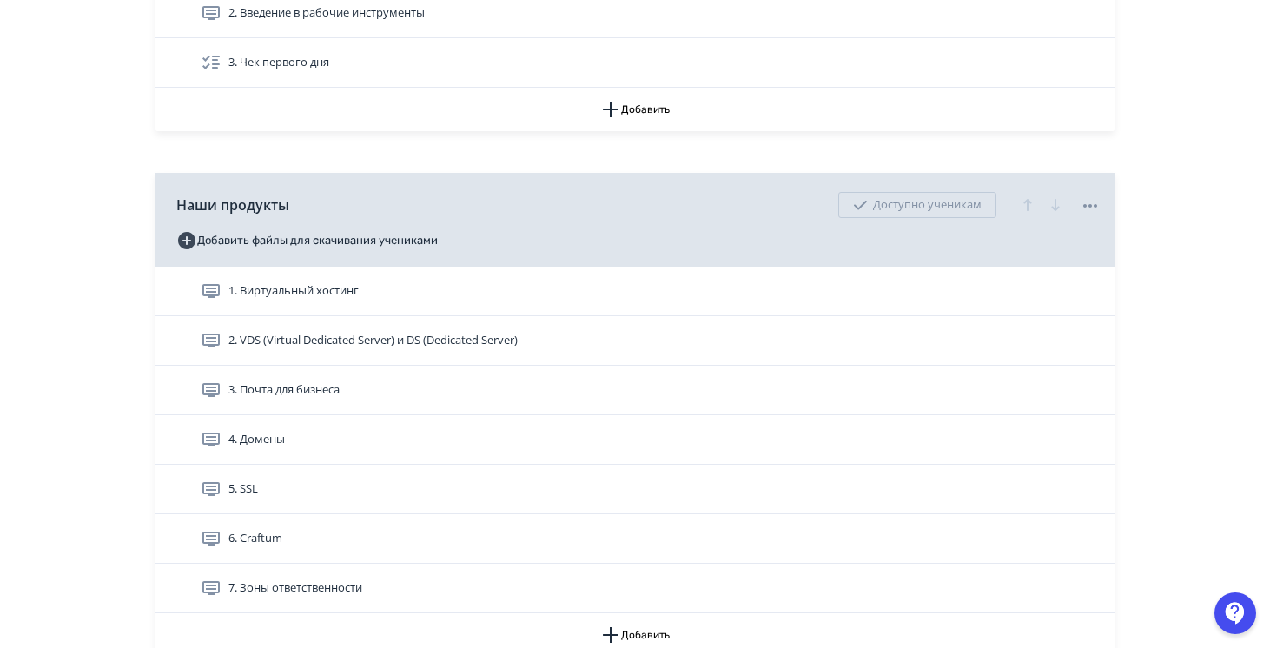
scroll to position [366, 0]
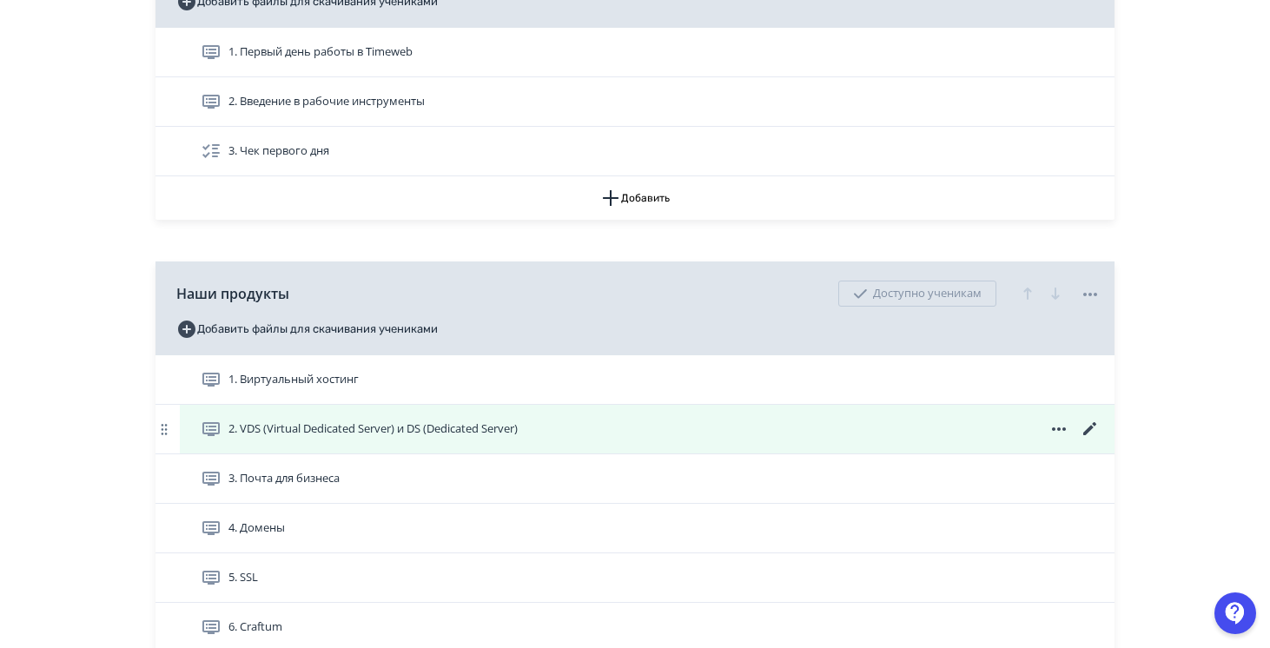
click at [385, 432] on span "2. VDS (Virtual Dedicated Server) и DS (Dedicated Server)" at bounding box center [372, 428] width 289 height 17
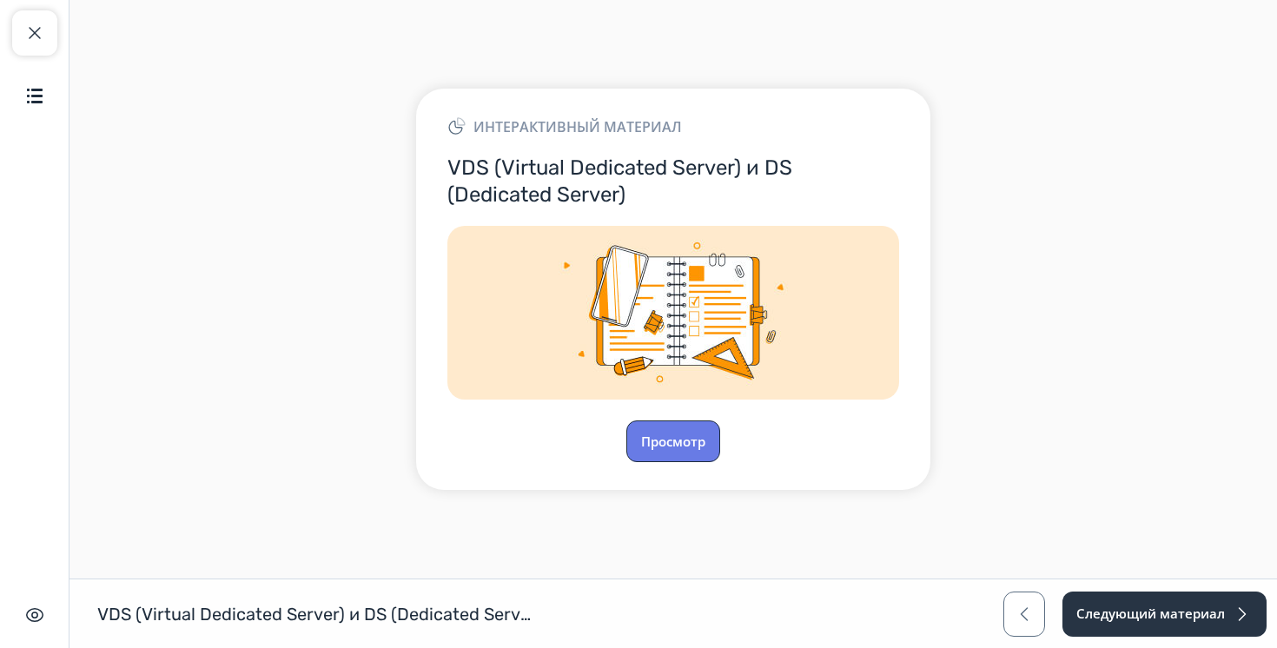
click at [682, 439] on button "Просмотр" at bounding box center [673, 441] width 94 height 42
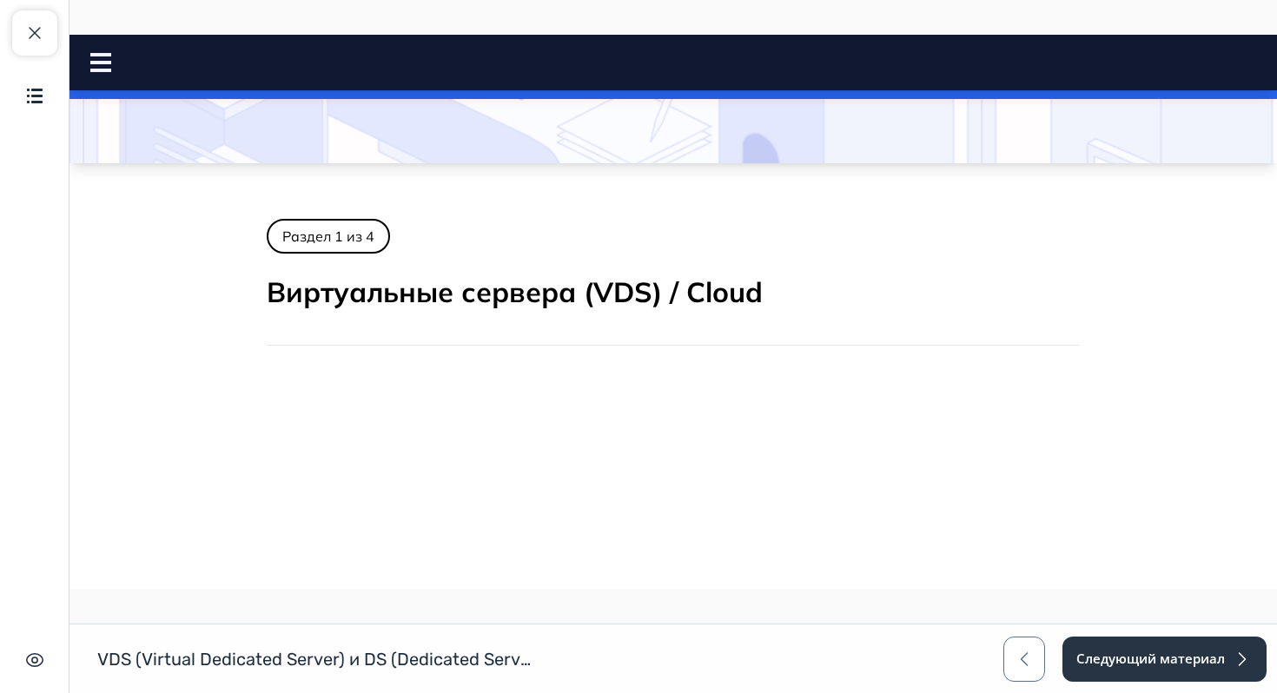
scroll to position [189, 0]
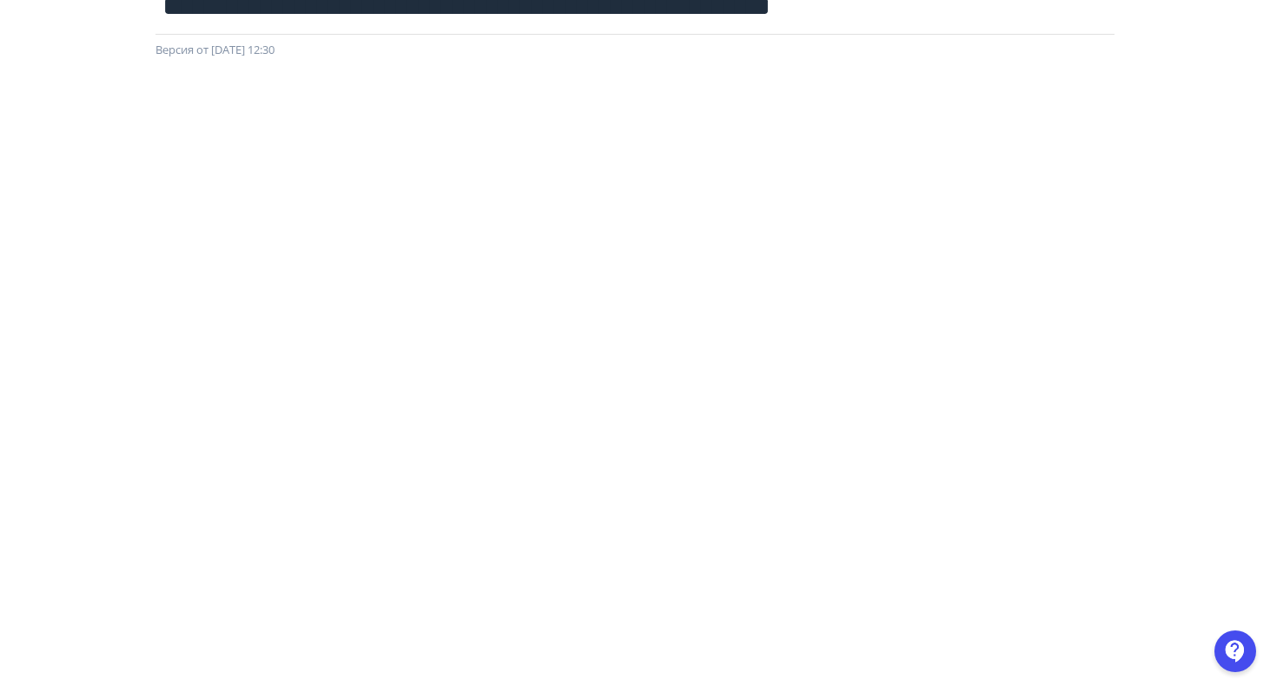
scroll to position [314, 0]
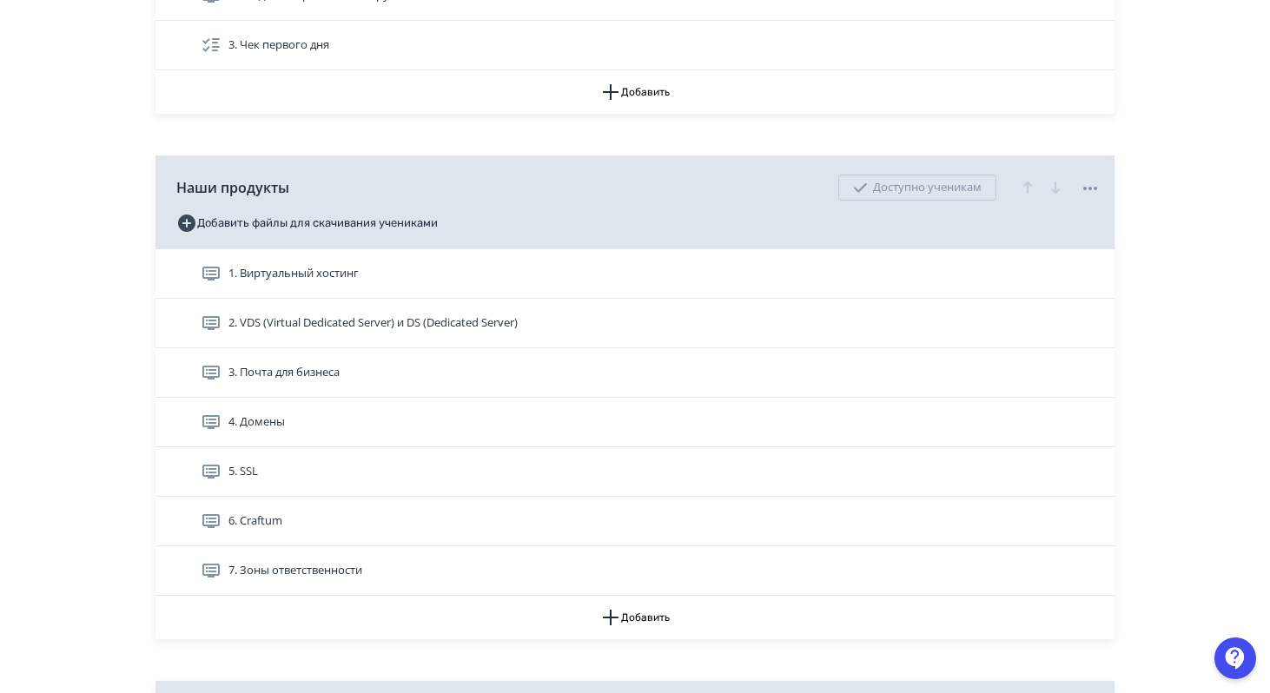
scroll to position [473, 0]
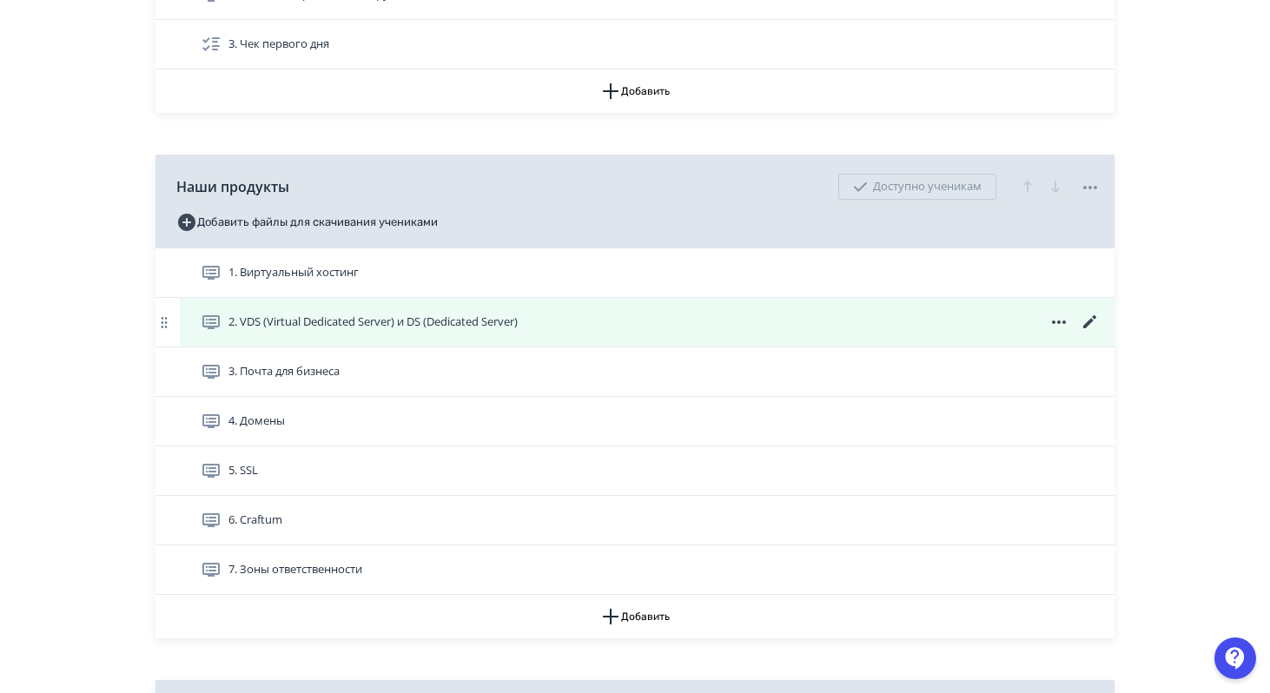
click at [460, 322] on span "2. VDS (Virtual Dedicated Server) и DS (Dedicated Server)" at bounding box center [372, 322] width 289 height 17
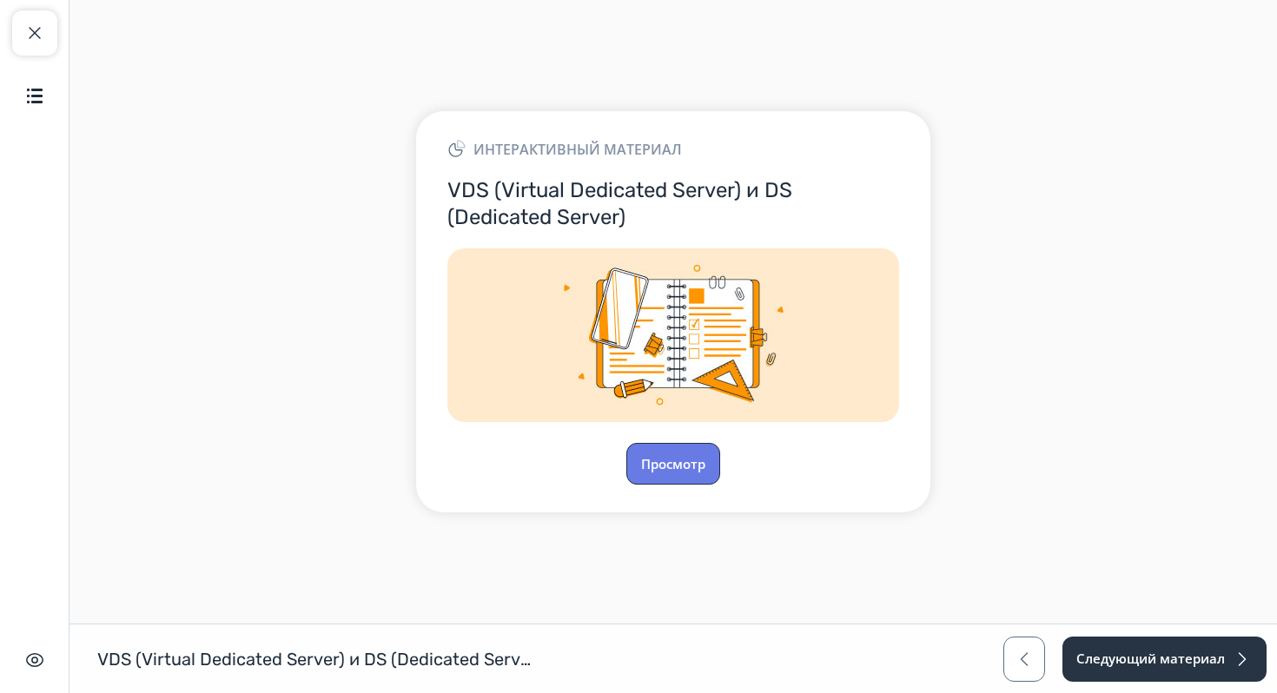
click at [645, 472] on button "Просмотр" at bounding box center [673, 464] width 94 height 42
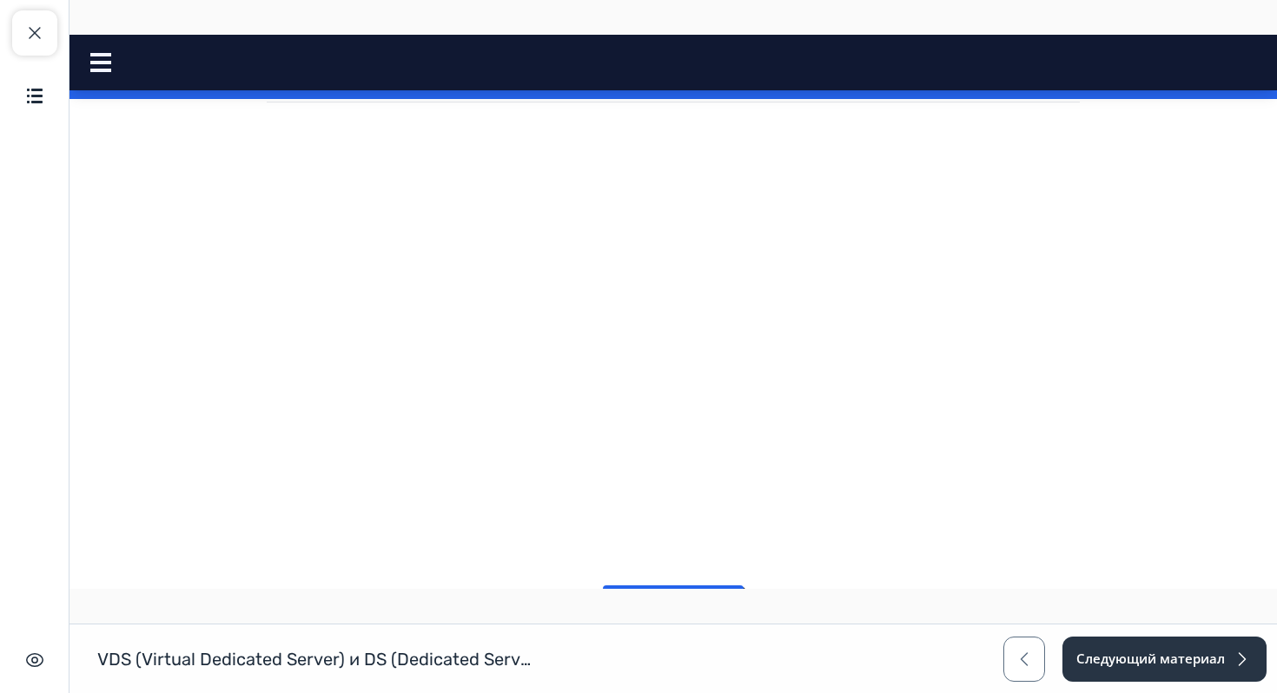
scroll to position [538, 0]
click at [648, 492] on button "Продолжить" at bounding box center [673, 496] width 141 height 35
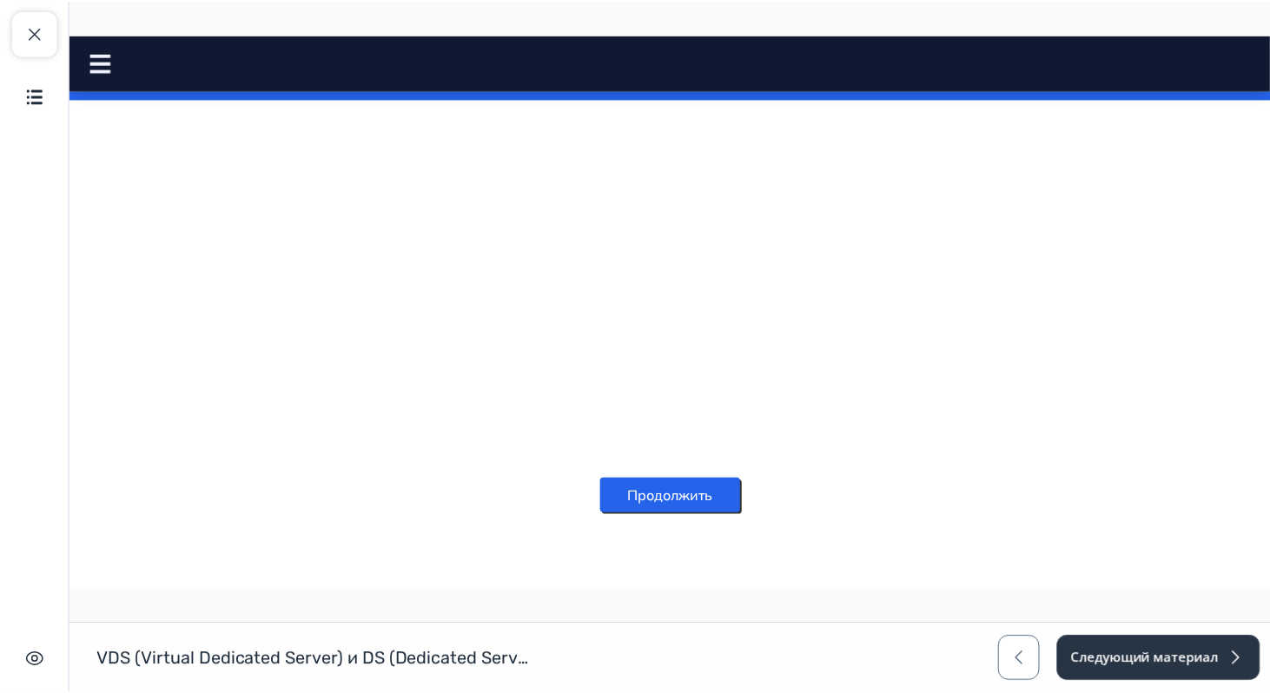
scroll to position [0, 0]
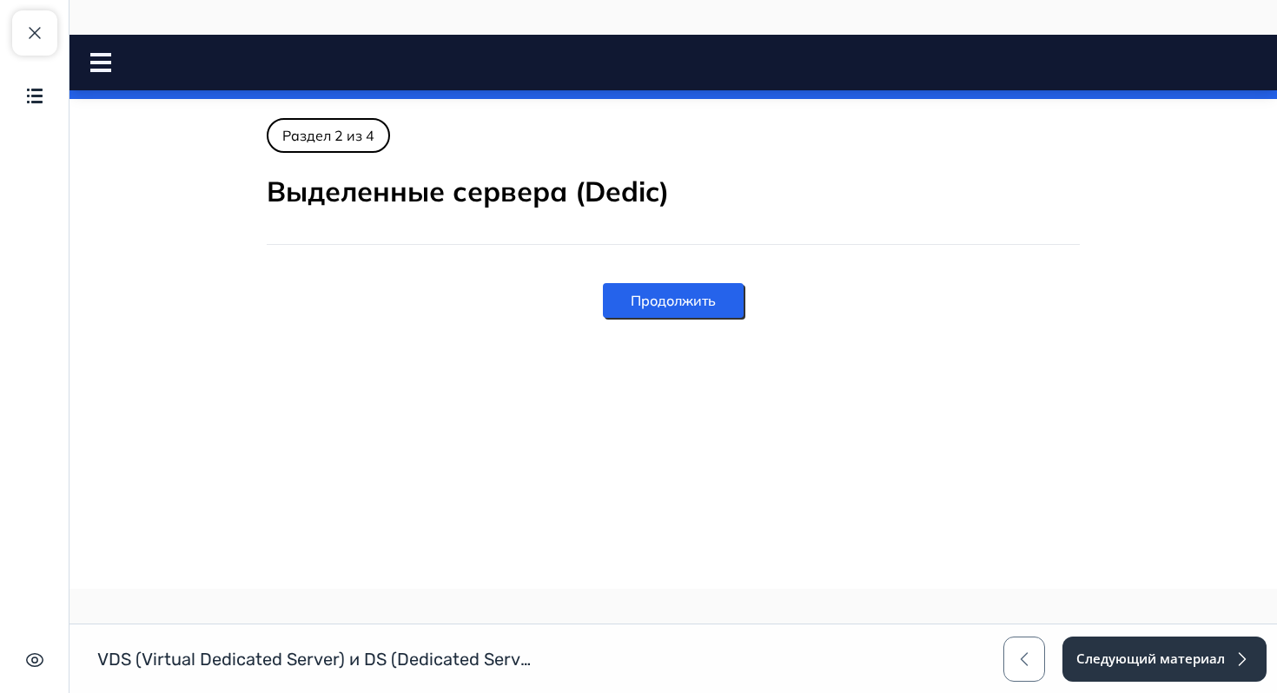
click at [634, 285] on button "Продолжить" at bounding box center [673, 300] width 141 height 35
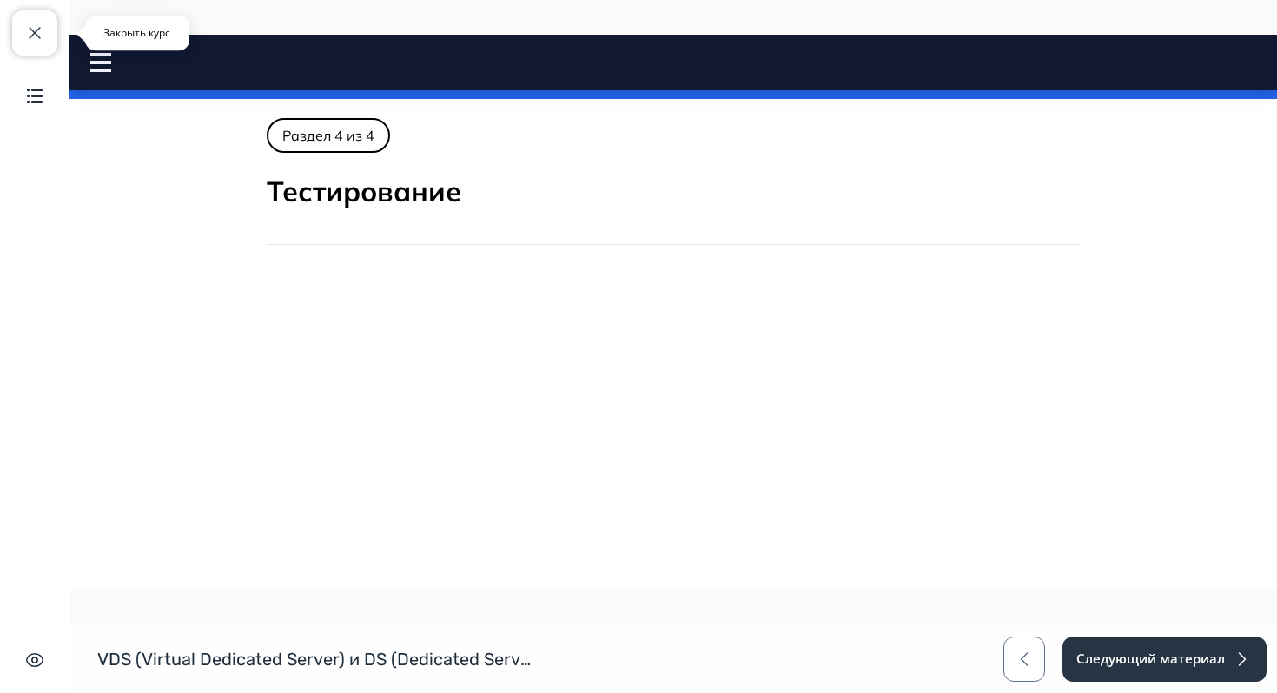
click at [56, 29] on button "Закрыть курс" at bounding box center [34, 32] width 45 height 45
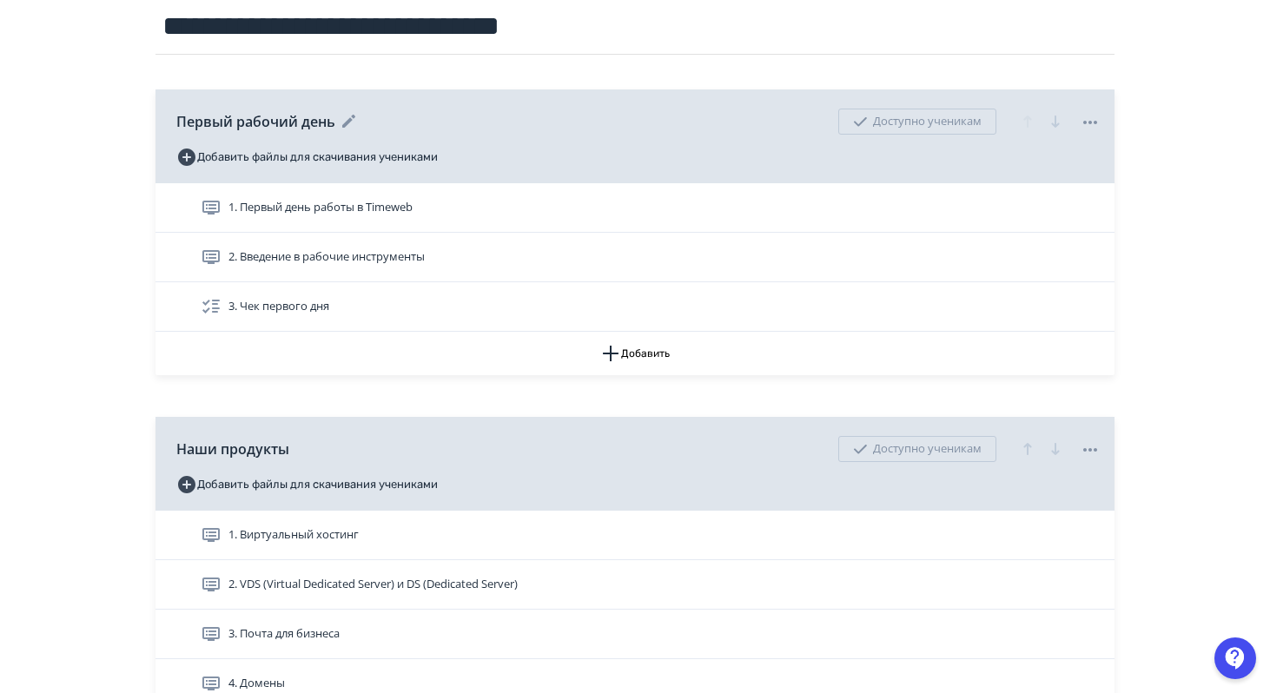
scroll to position [214, 0]
